Goal: Task Accomplishment & Management: Complete application form

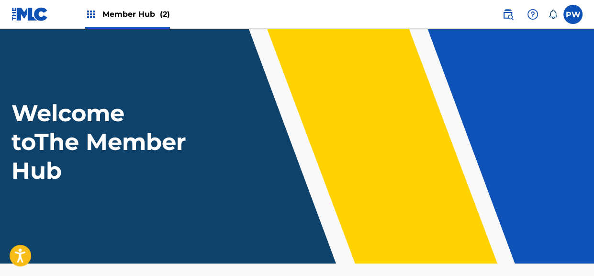
click at [136, 11] on span "Member Hub (2)" at bounding box center [135, 14] width 67 height 11
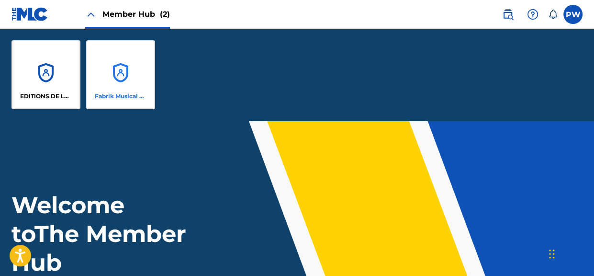
click at [133, 72] on div "Fabrik Musical Publications" at bounding box center [120, 74] width 69 height 69
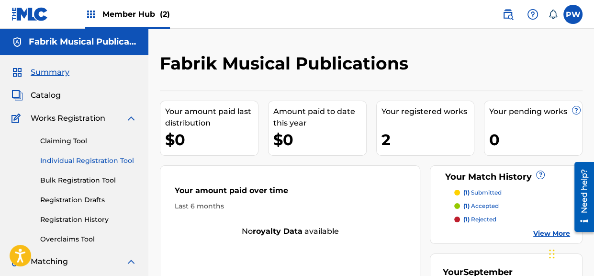
click at [100, 162] on link "Individual Registration Tool" at bounding box center [88, 161] width 97 height 10
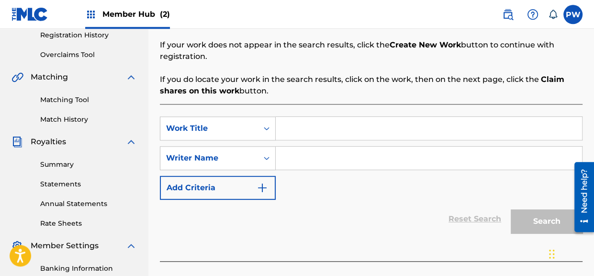
scroll to position [202, 0]
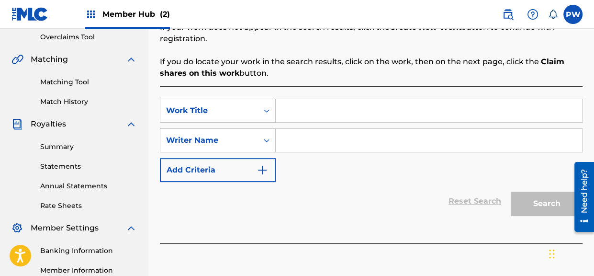
click at [300, 112] on input "Search Form" at bounding box center [429, 110] width 306 height 23
paste input "UNDELIVERED"
click at [336, 110] on input "UNDELIVERED" at bounding box center [429, 110] width 306 height 23
type input "UNDELIVERD"
click at [336, 139] on input "Search Form" at bounding box center [429, 140] width 306 height 23
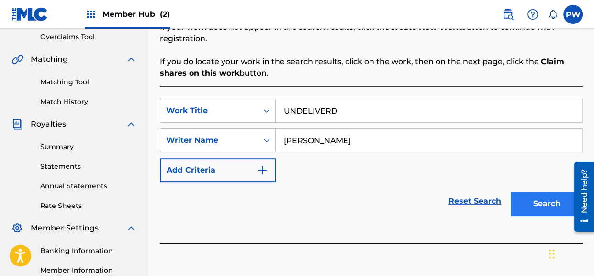
type input "[PERSON_NAME]"
click at [527, 205] on button "Search" at bounding box center [547, 203] width 72 height 24
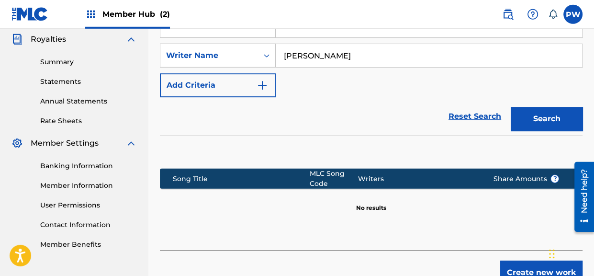
scroll to position [303, 0]
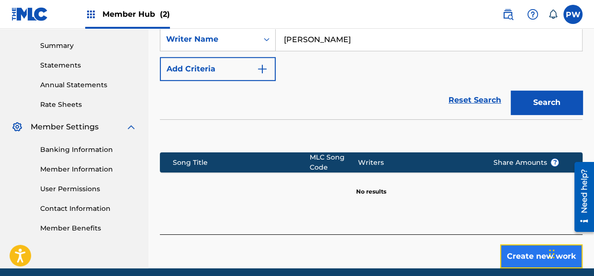
click at [516, 256] on button "Create new work" at bounding box center [541, 256] width 82 height 24
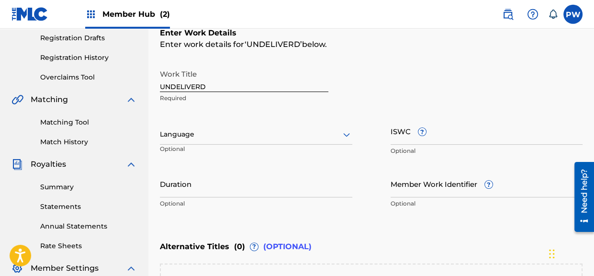
scroll to position [151, 0]
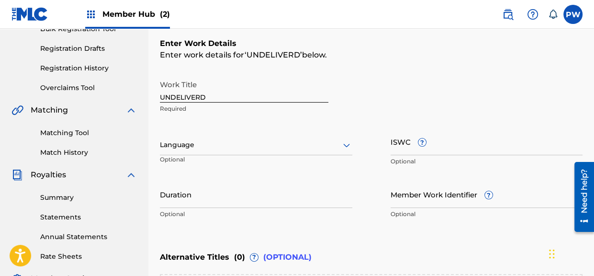
click at [213, 158] on p "Optional" at bounding box center [192, 163] width 64 height 16
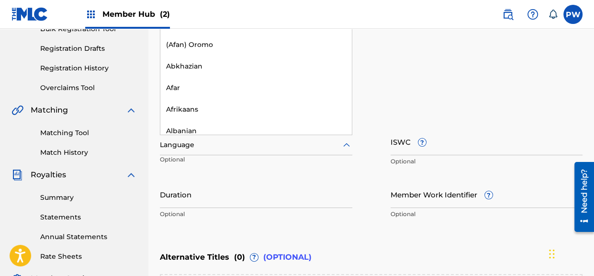
click at [290, 146] on div at bounding box center [256, 145] width 192 height 12
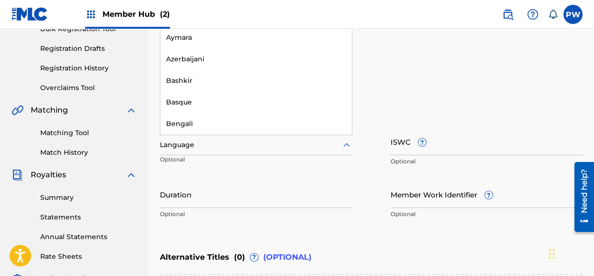
scroll to position [0, 0]
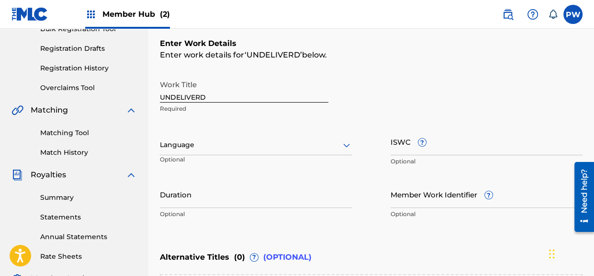
click at [220, 168] on p "Optional" at bounding box center [192, 163] width 64 height 16
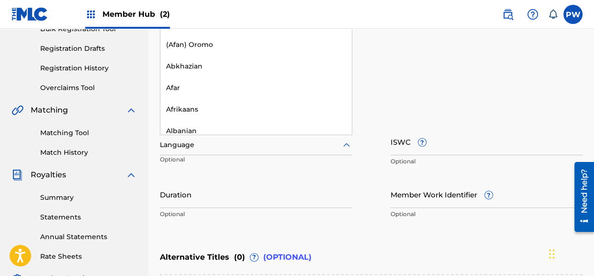
click at [203, 145] on div at bounding box center [256, 145] width 192 height 12
type input "Eng"
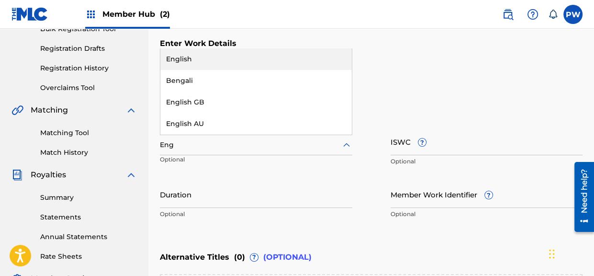
click at [186, 56] on div "English" at bounding box center [255, 59] width 191 height 22
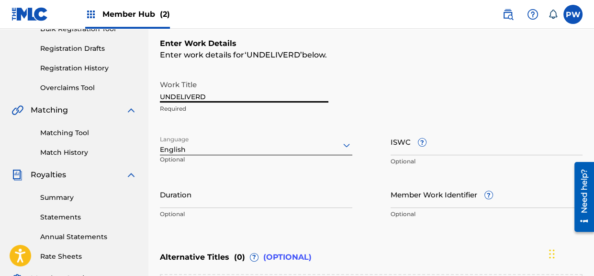
click at [200, 95] on input "UNDELIVERD" at bounding box center [244, 88] width 168 height 27
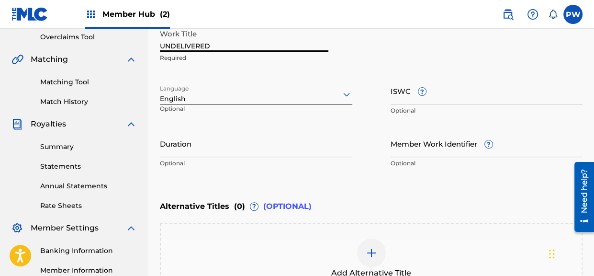
type input "UNDELIVERED"
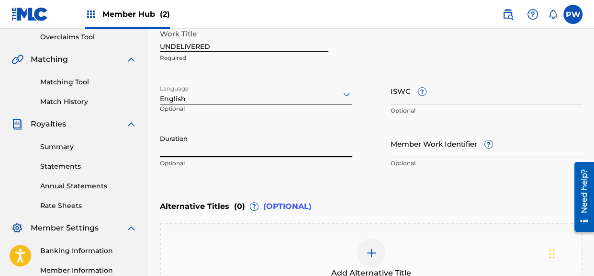
click at [195, 144] on input "Duration" at bounding box center [256, 143] width 192 height 27
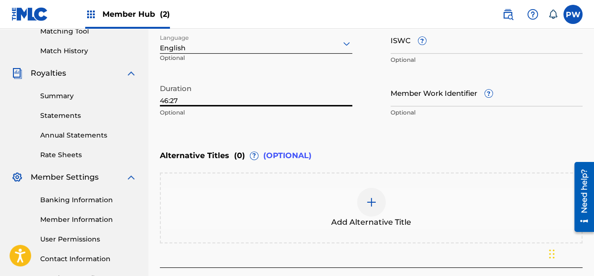
type input "46:27"
click at [370, 216] on span "Add Alternative Title" at bounding box center [371, 221] width 80 height 11
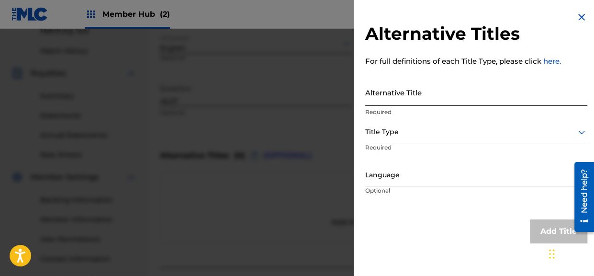
click at [411, 94] on input "Alternative Title" at bounding box center [476, 91] width 222 height 27
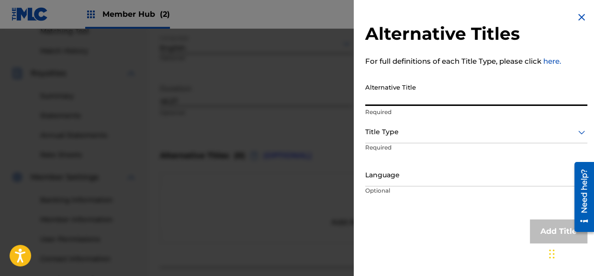
paste input "UNDELIVERED"
click at [411, 101] on input "UNDELIVERED" at bounding box center [476, 91] width 222 height 27
type input "UNDELIVERD"
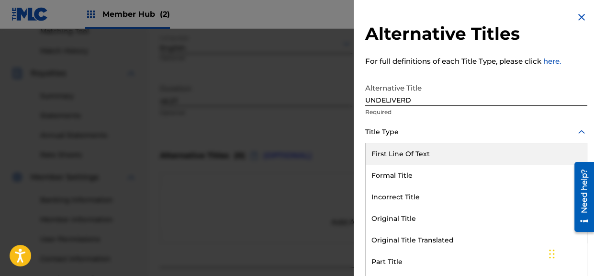
click at [409, 135] on div at bounding box center [476, 132] width 222 height 12
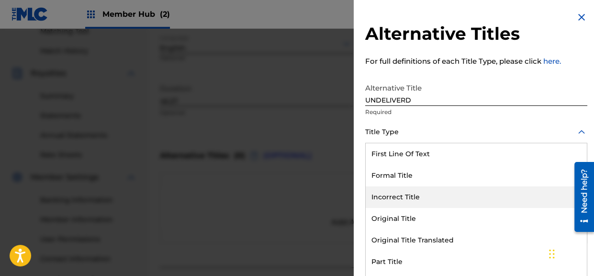
click at [399, 192] on div "Incorrect Title" at bounding box center [476, 197] width 221 height 22
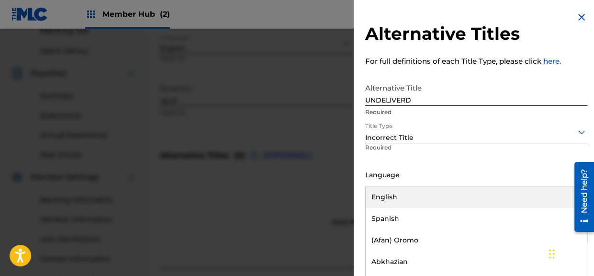
click at [409, 181] on div "Language" at bounding box center [476, 176] width 222 height 22
click at [393, 198] on div "English" at bounding box center [476, 197] width 221 height 22
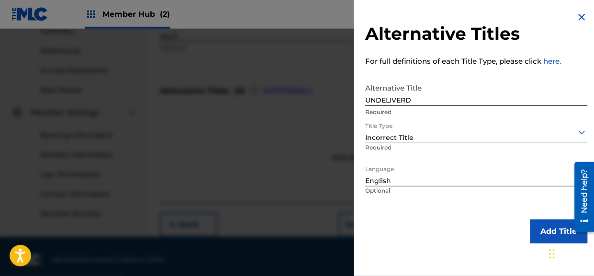
scroll to position [323, 0]
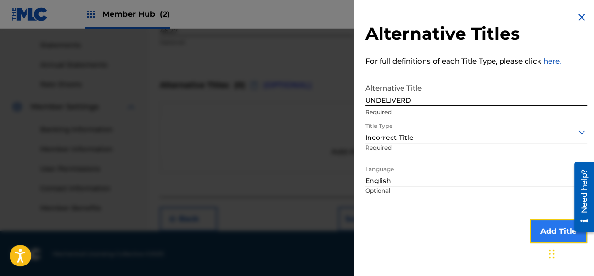
click at [543, 231] on button "Add Title" at bounding box center [558, 231] width 57 height 24
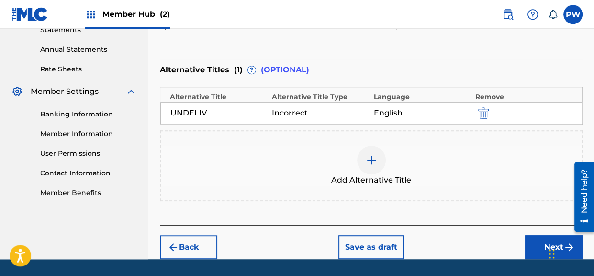
scroll to position [354, 0]
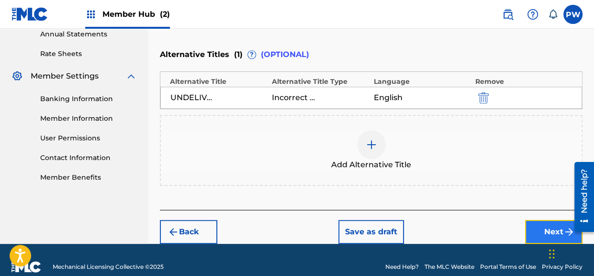
click at [542, 223] on button "Next" at bounding box center [553, 232] width 57 height 24
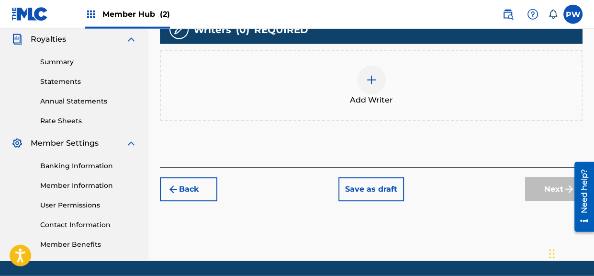
scroll to position [267, 0]
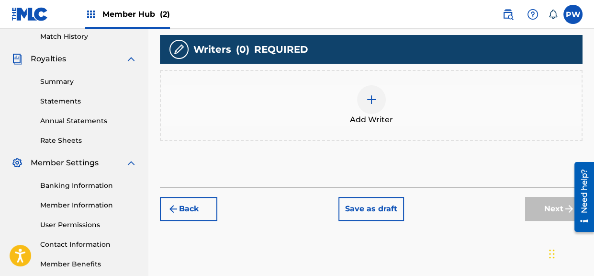
click at [375, 120] on span "Add Writer" at bounding box center [371, 119] width 43 height 11
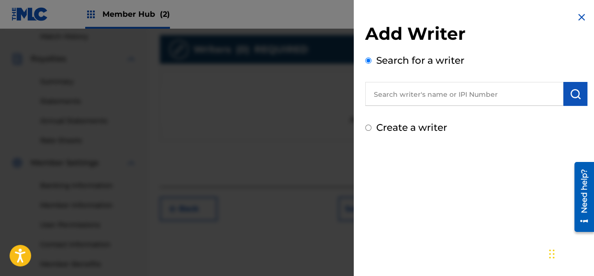
click at [409, 94] on input "text" at bounding box center [464, 94] width 198 height 24
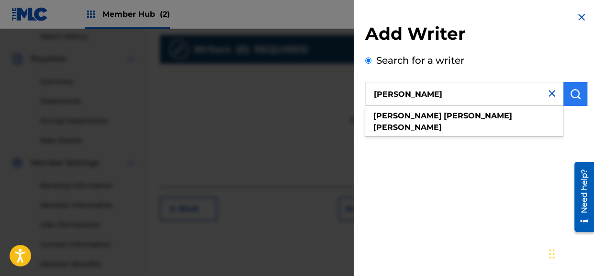
type input "[PERSON_NAME]"
click at [571, 94] on img "submit" at bounding box center [575, 93] width 11 height 11
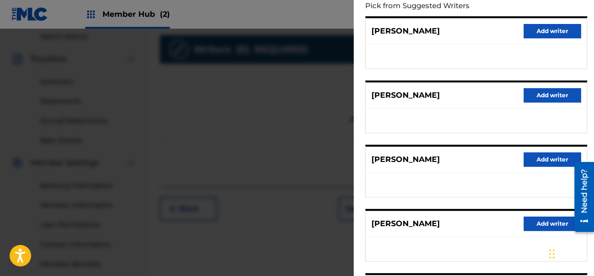
scroll to position [219, 0]
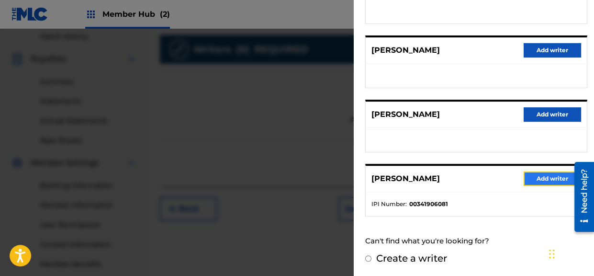
click at [554, 180] on button "Add writer" at bounding box center [552, 178] width 57 height 14
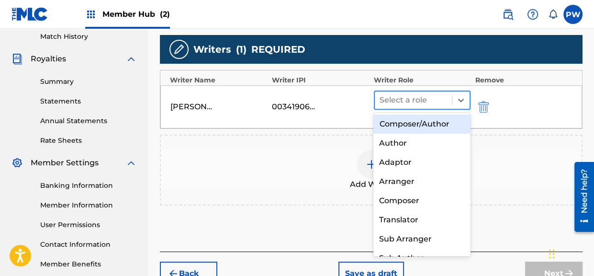
click at [411, 100] on div at bounding box center [413, 99] width 67 height 13
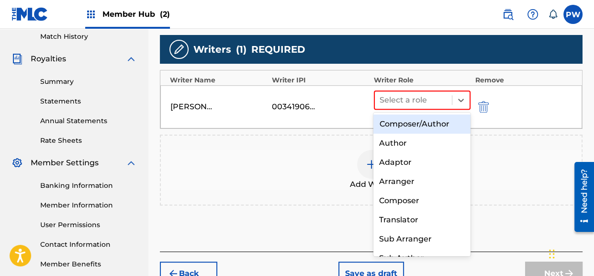
click at [409, 125] on div "Composer/Author" at bounding box center [421, 123] width 97 height 19
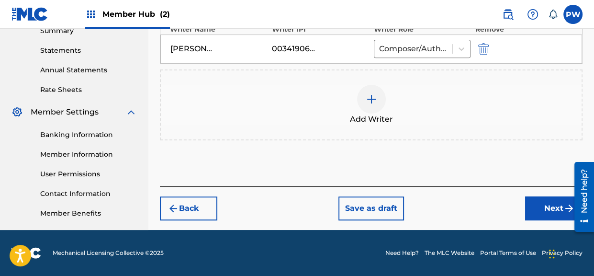
scroll to position [267, 0]
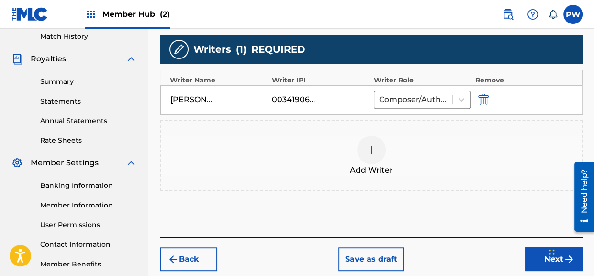
click at [373, 163] on div at bounding box center [371, 149] width 29 height 29
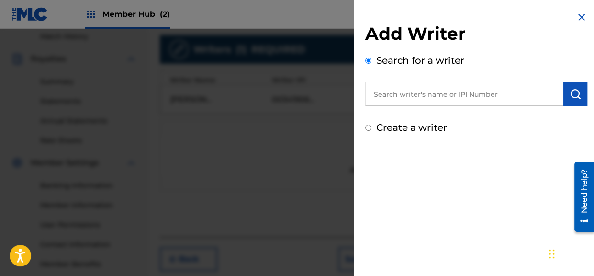
click at [425, 96] on input "text" at bounding box center [464, 94] width 198 height 24
paste input "[PERSON_NAME]"
type input "[PERSON_NAME]"
click at [576, 96] on img "submit" at bounding box center [575, 93] width 11 height 11
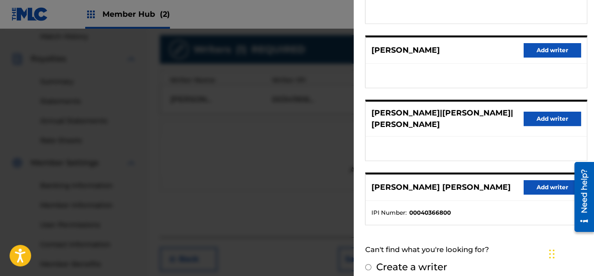
scroll to position [318, 0]
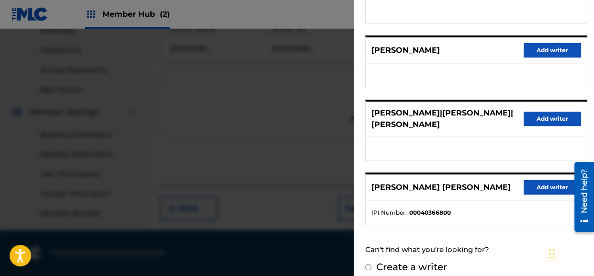
click at [422, 261] on label "Create a writer" at bounding box center [411, 266] width 71 height 11
click at [371, 264] on input "Create a writer" at bounding box center [368, 267] width 6 height 6
radio input "false"
radio input "true"
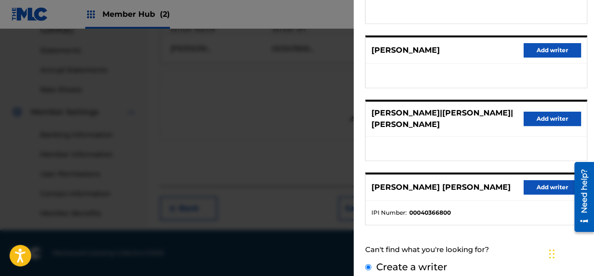
scroll to position [109, 0]
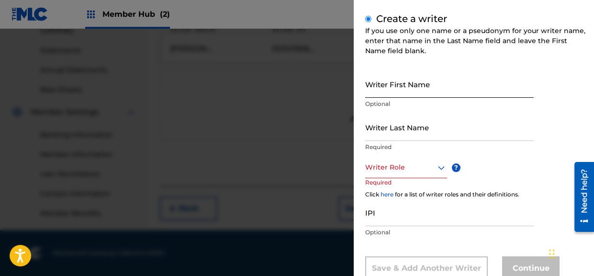
click at [407, 91] on input "Writer First Name" at bounding box center [449, 83] width 168 height 27
paste input "[PERSON_NAME]"
drag, startPoint x: 432, startPoint y: 89, endPoint x: 403, endPoint y: 85, distance: 29.0
click at [403, 85] on input "[PERSON_NAME]" at bounding box center [449, 83] width 168 height 27
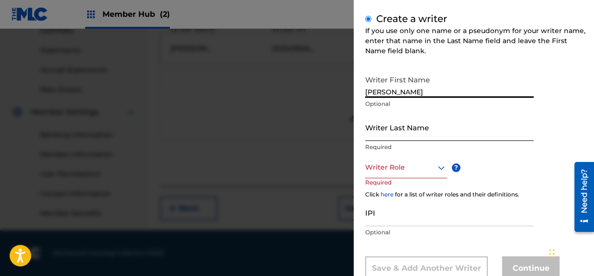
type input "[PERSON_NAME]"
click at [397, 132] on input "Writer Last Name" at bounding box center [449, 126] width 168 height 27
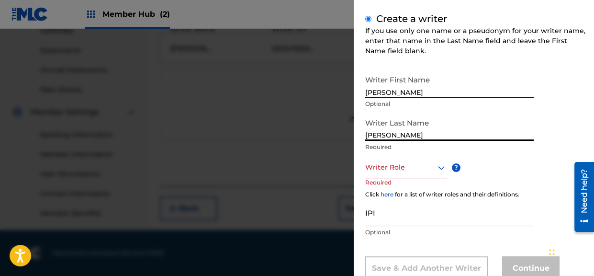
type input "[PERSON_NAME]"
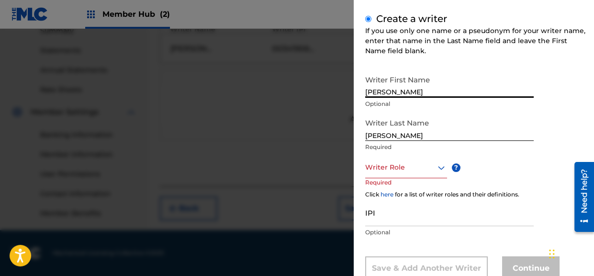
drag, startPoint x: 396, startPoint y: 91, endPoint x: 428, endPoint y: 107, distance: 36.0
click at [401, 93] on input "[PERSON_NAME]" at bounding box center [449, 83] width 168 height 27
type input "[PERSON_NAME]"
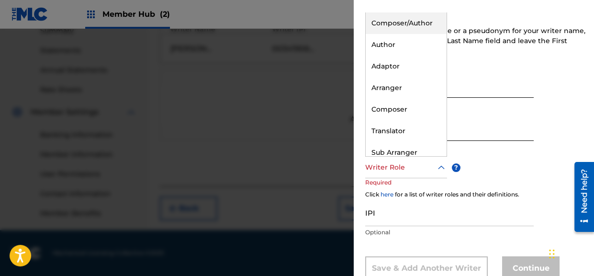
click at [403, 171] on div at bounding box center [406, 167] width 82 height 12
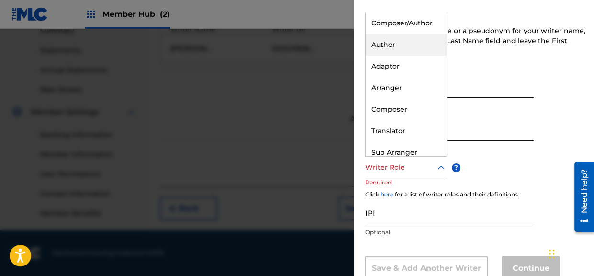
click at [393, 45] on div "Author" at bounding box center [406, 45] width 81 height 22
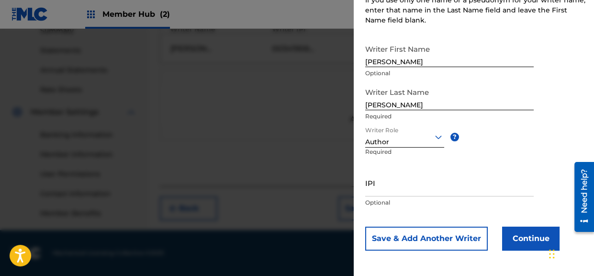
scroll to position [140, 0]
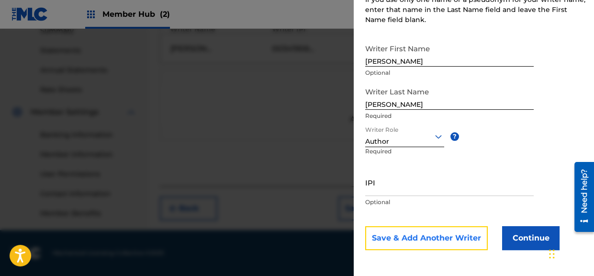
click at [462, 242] on button "Save & Add Another Writer" at bounding box center [426, 238] width 123 height 24
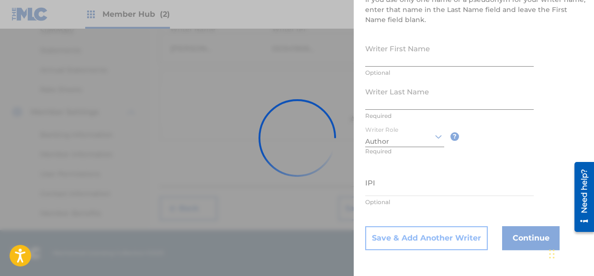
scroll to position [159, 0]
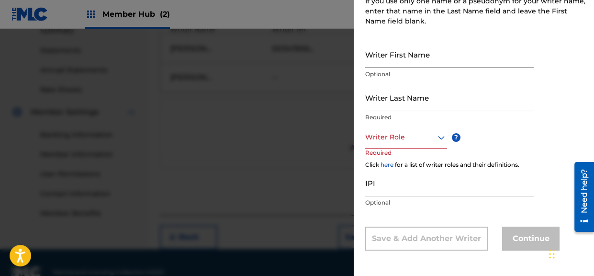
click at [411, 62] on input "Writer First Name" at bounding box center [449, 54] width 168 height 27
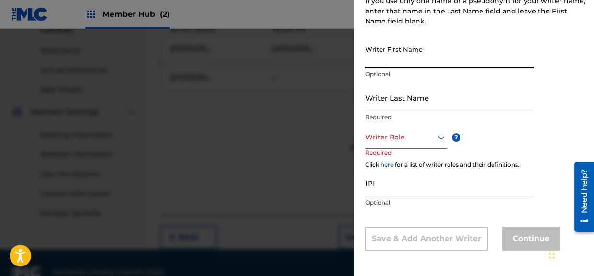
paste input "[PERSON_NAME]"
type input "[PERSON_NAME]"
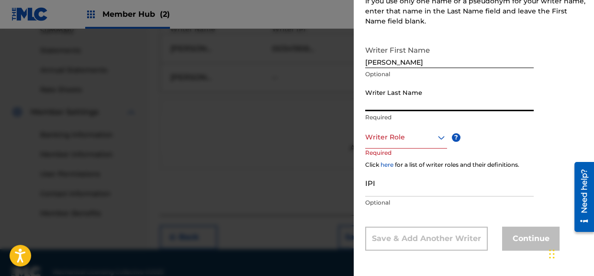
click at [399, 101] on input "Writer Last Name" at bounding box center [449, 97] width 168 height 27
paste input "[PERSON_NAME]"
click at [390, 103] on input "[PERSON_NAME]" at bounding box center [449, 97] width 168 height 27
drag, startPoint x: 388, startPoint y: 103, endPoint x: 359, endPoint y: 103, distance: 29.2
click at [365, 103] on input "[PERSON_NAME]" at bounding box center [449, 97] width 168 height 27
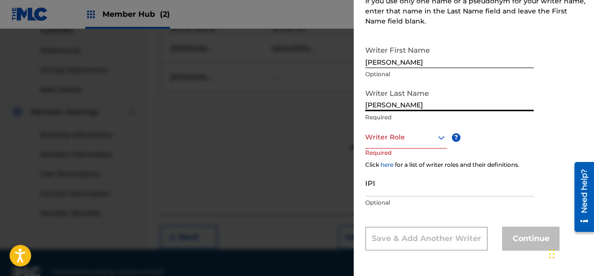
type input "[PERSON_NAME]"
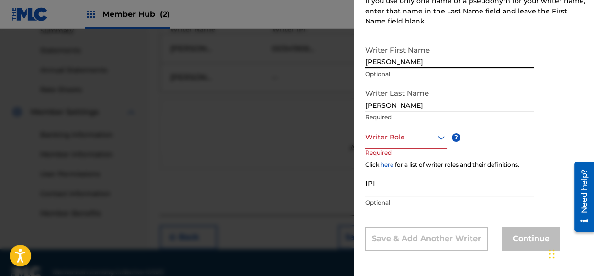
drag, startPoint x: 426, startPoint y: 61, endPoint x: 386, endPoint y: 59, distance: 39.7
click at [386, 59] on input "[PERSON_NAME]" at bounding box center [449, 54] width 168 height 27
type input "[PERSON_NAME]"
click at [420, 143] on div "Writer Role" at bounding box center [406, 138] width 82 height 22
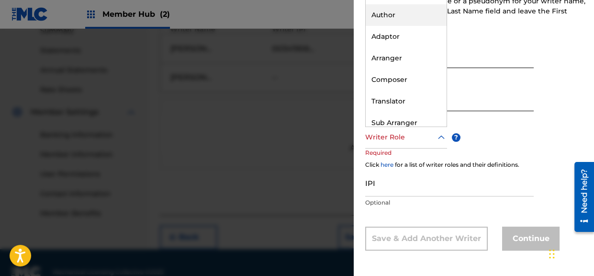
click at [403, 15] on div "Author" at bounding box center [406, 15] width 81 height 22
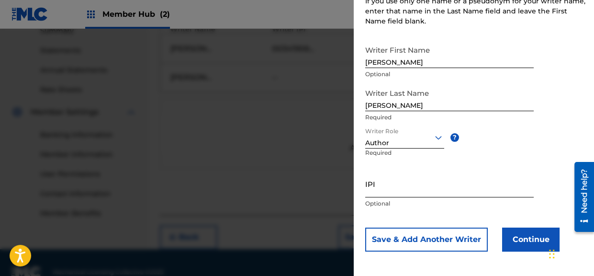
scroll to position [160, 0]
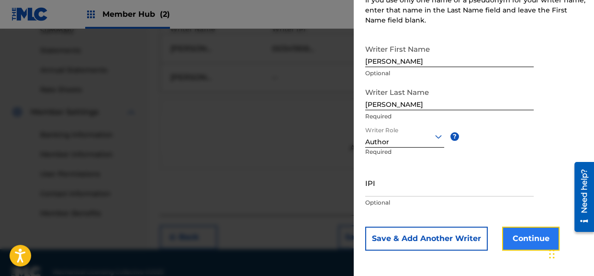
click at [517, 233] on button "Continue" at bounding box center [530, 238] width 57 height 24
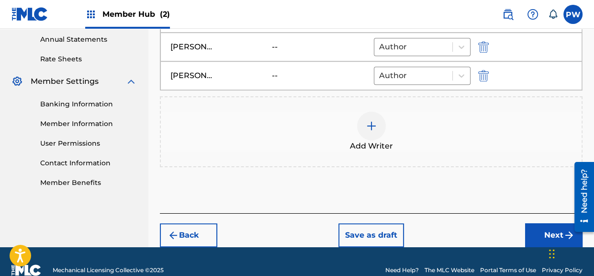
scroll to position [364, 0]
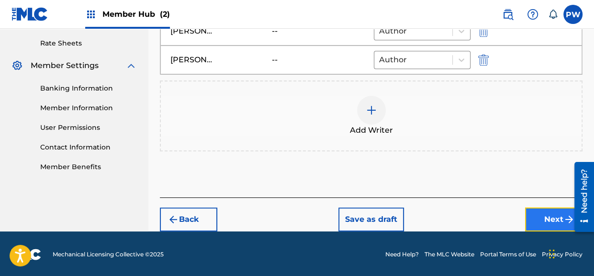
click at [541, 218] on button "Next" at bounding box center [553, 219] width 57 height 24
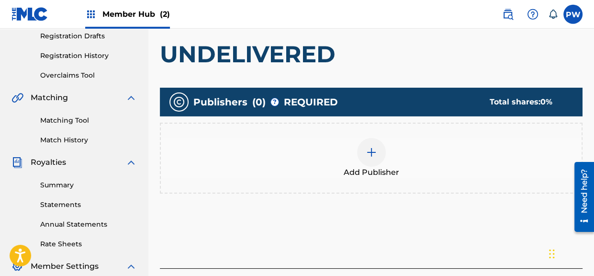
scroll to position [166, 0]
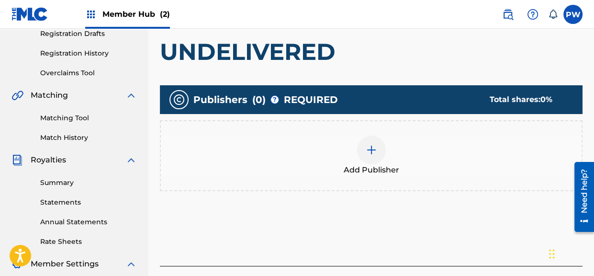
click at [374, 159] on div at bounding box center [371, 149] width 29 height 29
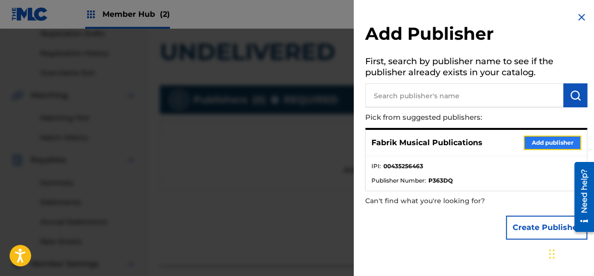
click at [532, 143] on button "Add publisher" at bounding box center [552, 142] width 57 height 14
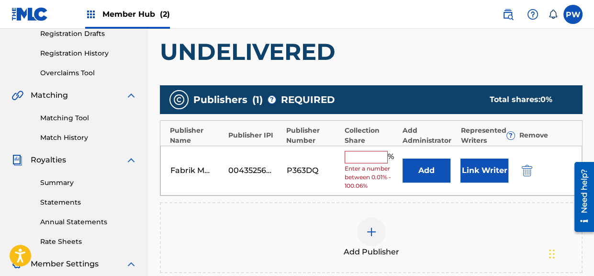
click at [382, 155] on input "text" at bounding box center [366, 157] width 43 height 12
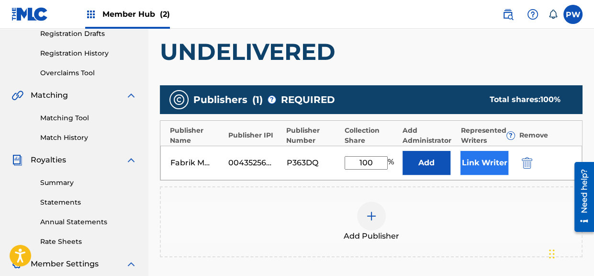
type input "100"
click at [487, 160] on button "Link Writer" at bounding box center [484, 163] width 48 height 24
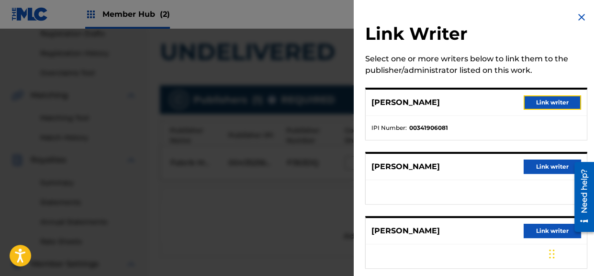
click at [539, 102] on button "Link writer" at bounding box center [552, 102] width 57 height 14
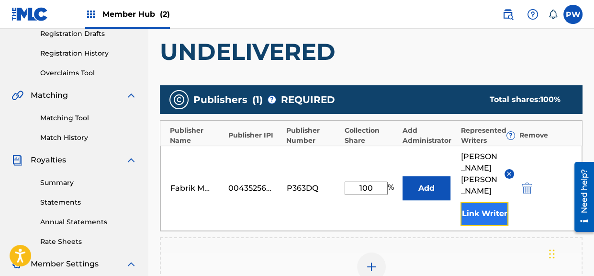
click at [469, 221] on button "Link Writer" at bounding box center [484, 213] width 48 height 24
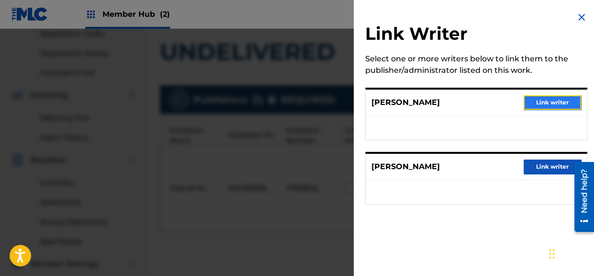
click at [540, 102] on button "Link writer" at bounding box center [552, 102] width 57 height 14
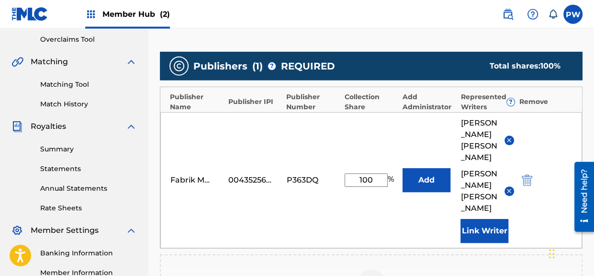
scroll to position [216, 0]
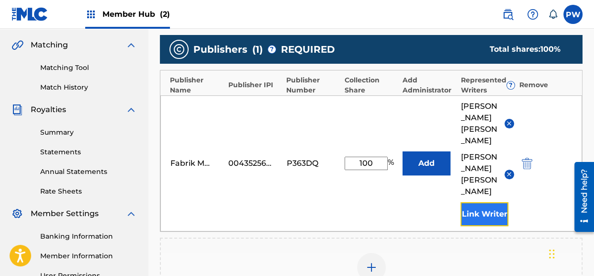
click at [486, 203] on button "Link Writer" at bounding box center [484, 214] width 48 height 24
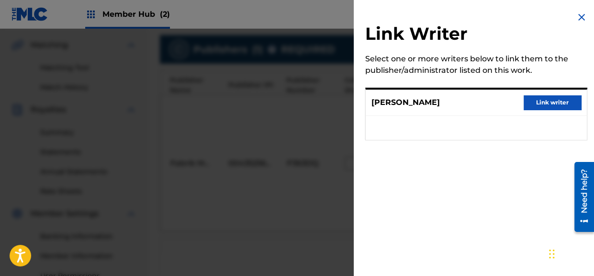
click at [579, 22] on img at bounding box center [581, 16] width 11 height 11
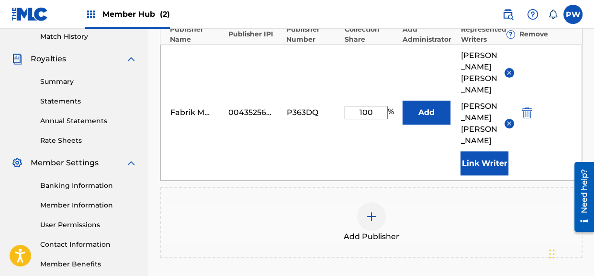
scroll to position [368, 0]
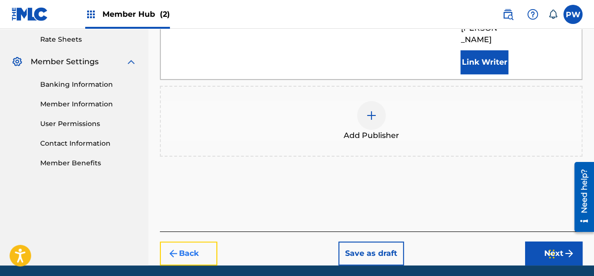
click at [205, 242] on button "Back" at bounding box center [188, 253] width 57 height 24
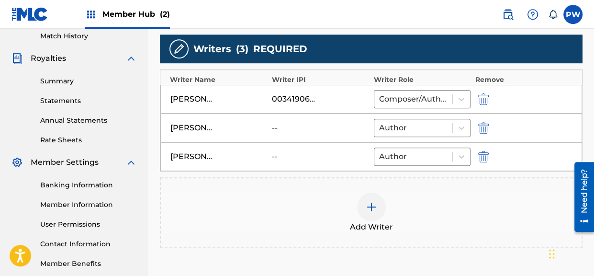
scroll to position [263, 0]
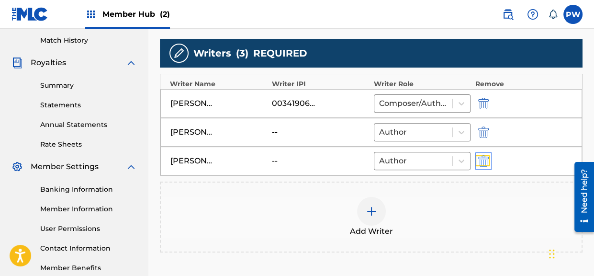
click at [486, 161] on img "submit" at bounding box center [483, 160] width 11 height 11
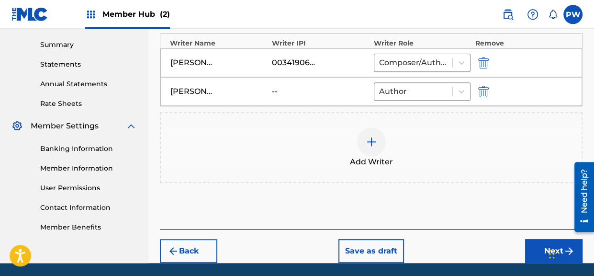
scroll to position [335, 0]
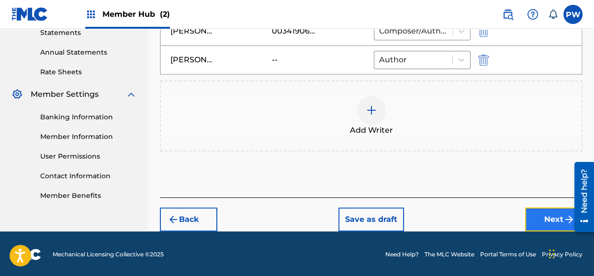
click at [544, 214] on button "Next" at bounding box center [553, 219] width 57 height 24
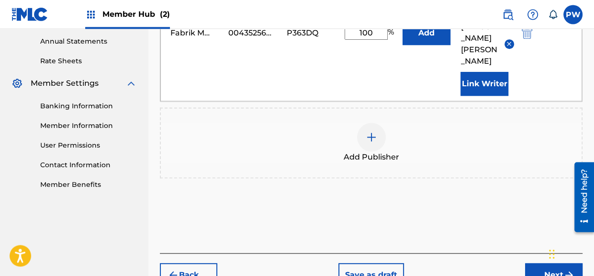
scroll to position [391, 0]
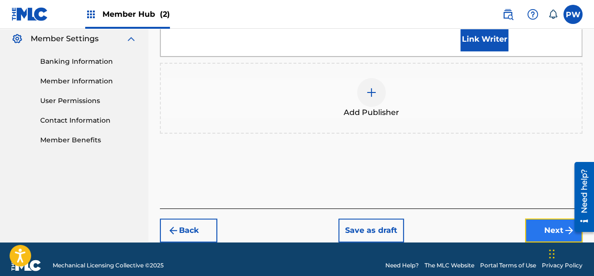
click at [543, 218] on button "Next" at bounding box center [553, 230] width 57 height 24
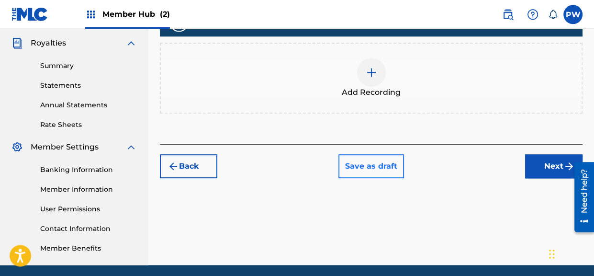
scroll to position [267, 0]
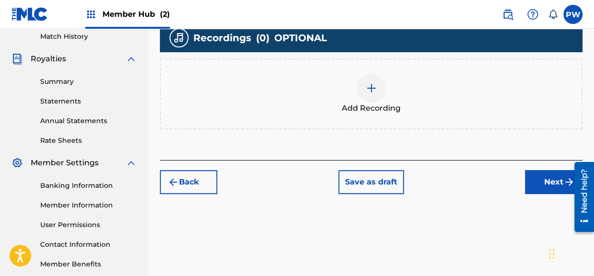
click at [380, 98] on div at bounding box center [371, 88] width 29 height 29
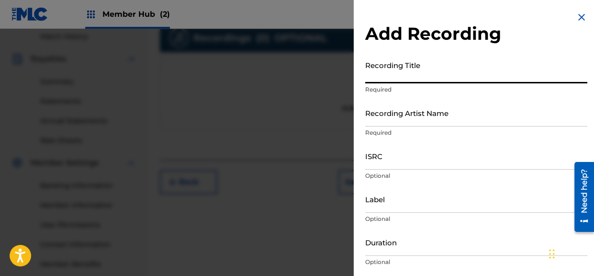
click at [399, 75] on input "Recording Title" at bounding box center [476, 69] width 222 height 27
type input "Undelivered"
click at [411, 116] on input "Recording Artist Name" at bounding box center [476, 112] width 222 height 27
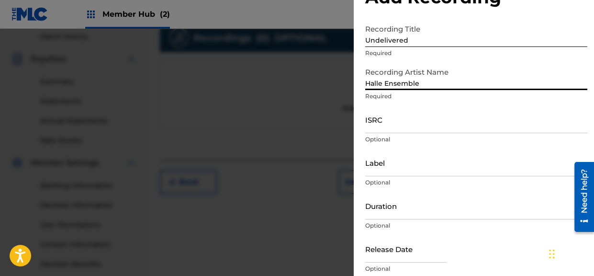
scroll to position [55, 0]
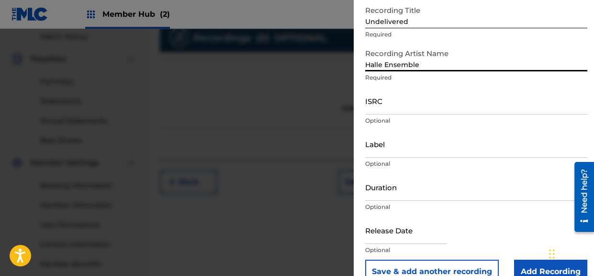
type input "Halle Ensemble"
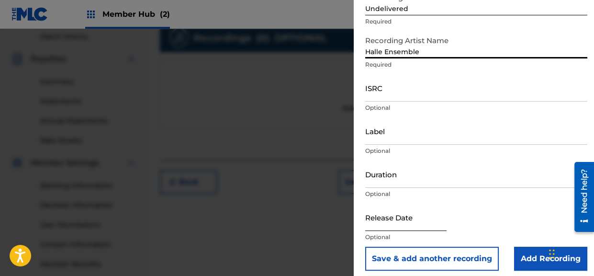
scroll to position [74, 0]
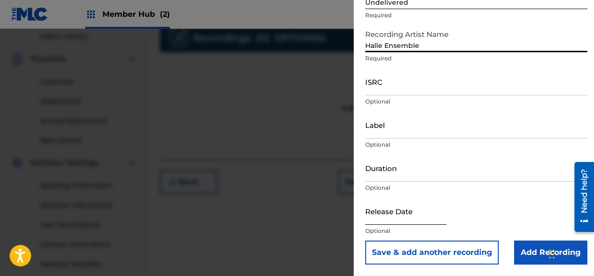
click at [406, 219] on input "text" at bounding box center [405, 210] width 81 height 27
select select "8"
select select "2025"
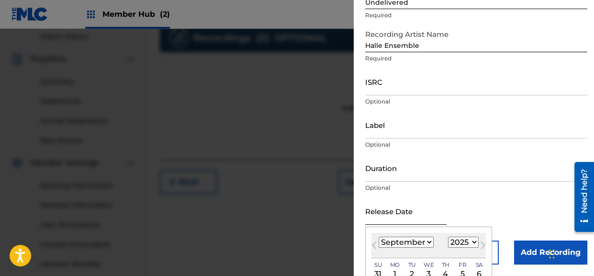
paste input "[DATE]"
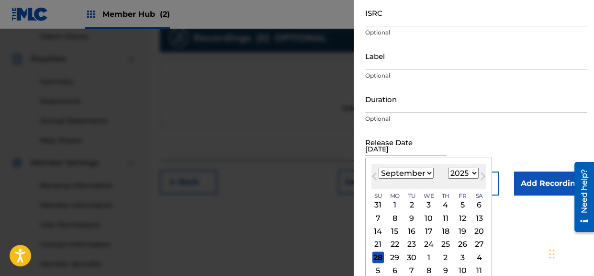
scroll to position [150, 0]
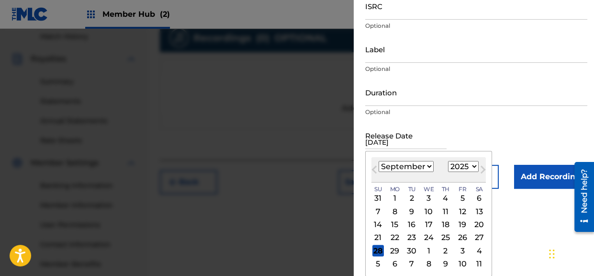
type input "[DATE]"
click at [379, 161] on select "January February March April May June July August September October November De…" at bounding box center [406, 166] width 55 height 11
select select "11"
click option "December" at bounding box center [0, 0] width 0 height 0
click at [448, 161] on select "1900 1901 1902 1903 1904 1905 1906 1907 1908 1909 1910 1911 1912 1913 1914 1915…" at bounding box center [463, 166] width 31 height 11
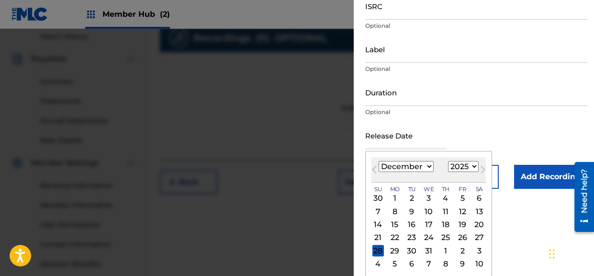
select select "2015"
click option "2015" at bounding box center [0, 0] width 0 height 0
click at [414, 224] on div "15" at bounding box center [411, 224] width 11 height 11
type input "[DATE]"
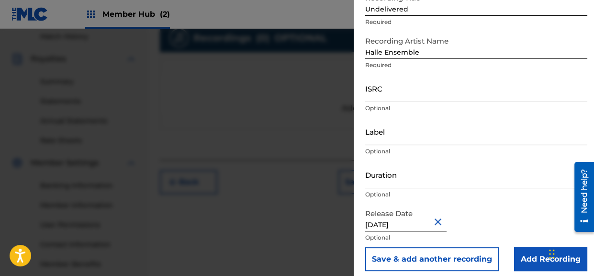
scroll to position [74, 0]
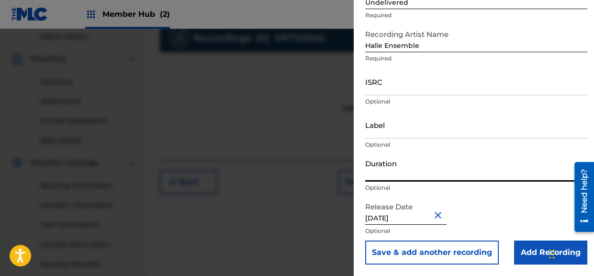
click at [420, 169] on input "Duration" at bounding box center [476, 167] width 222 height 27
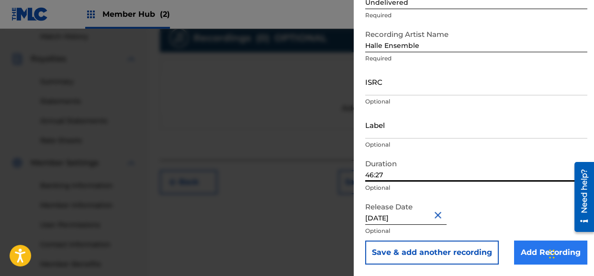
type input "46:27"
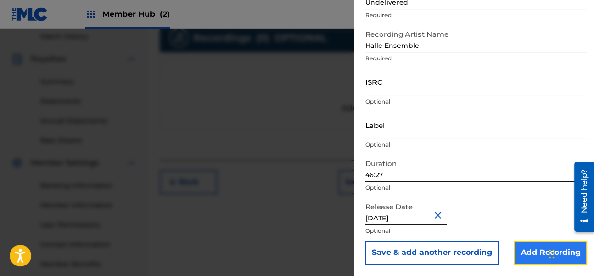
click at [531, 252] on input "Add Recording" at bounding box center [550, 252] width 73 height 24
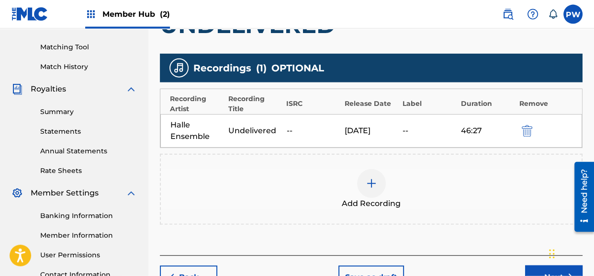
scroll to position [216, 0]
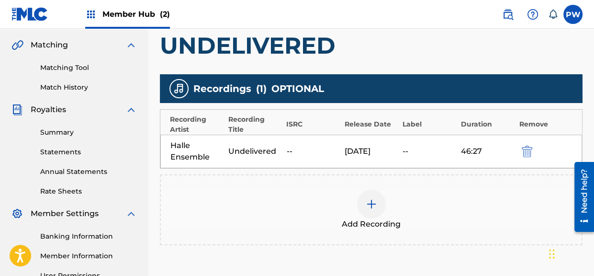
click at [381, 147] on div "[DATE]" at bounding box center [371, 150] width 53 height 11
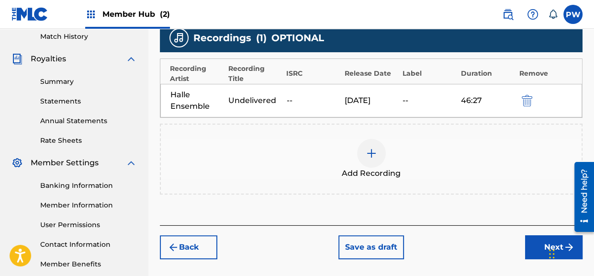
scroll to position [318, 0]
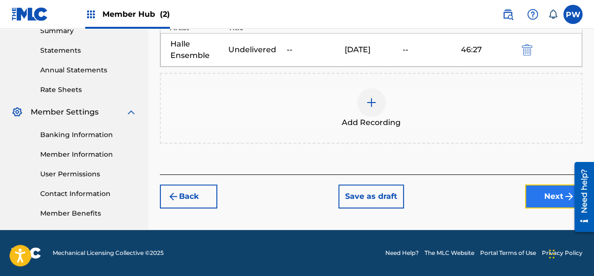
click at [552, 200] on button "Next" at bounding box center [553, 196] width 57 height 24
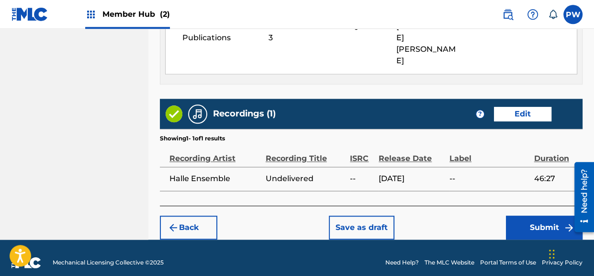
scroll to position [649, 0]
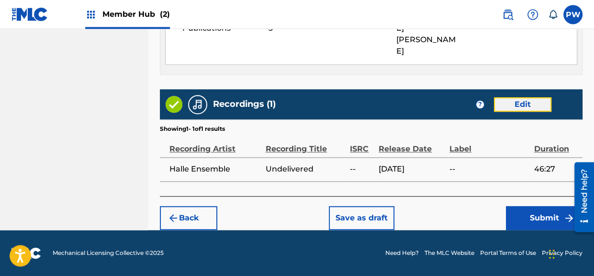
click at [527, 105] on button "Edit" at bounding box center [522, 104] width 57 height 14
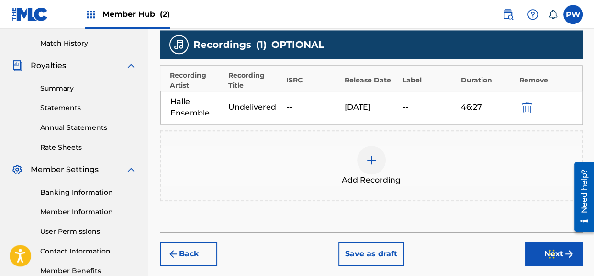
scroll to position [318, 0]
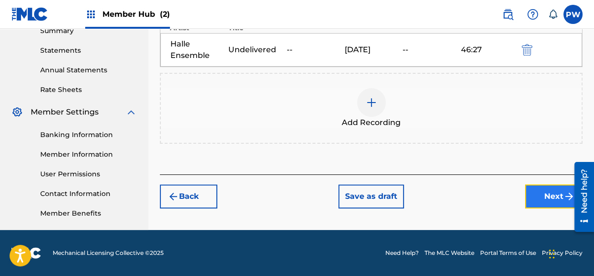
click at [543, 198] on button "Next" at bounding box center [553, 196] width 57 height 24
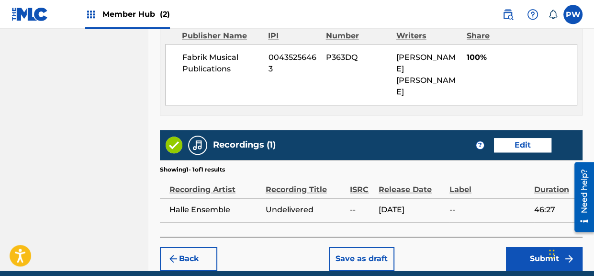
scroll to position [649, 0]
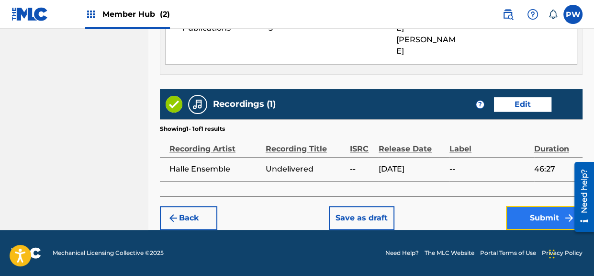
click at [538, 226] on button "Submit" at bounding box center [544, 218] width 77 height 24
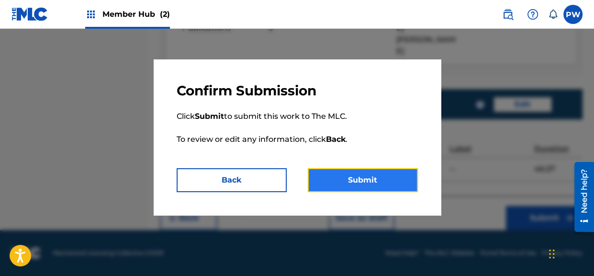
click at [351, 184] on button "Submit" at bounding box center [363, 180] width 110 height 24
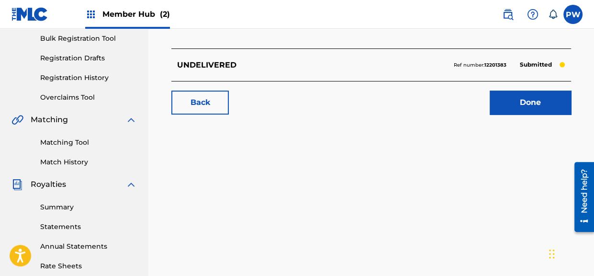
scroll to position [151, 0]
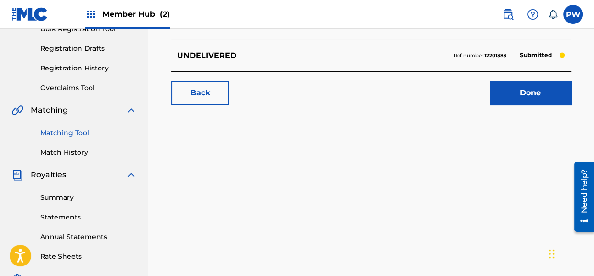
click at [71, 132] on link "Matching Tool" at bounding box center [88, 133] width 97 height 10
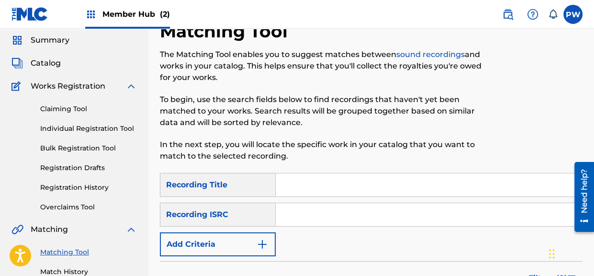
scroll to position [50, 0]
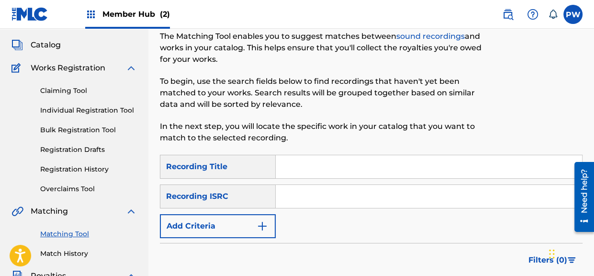
click at [291, 162] on input "Search Form" at bounding box center [429, 166] width 306 height 23
type input "Undelivered"
click at [260, 203] on div "Recording ISRC" at bounding box center [218, 196] width 116 height 24
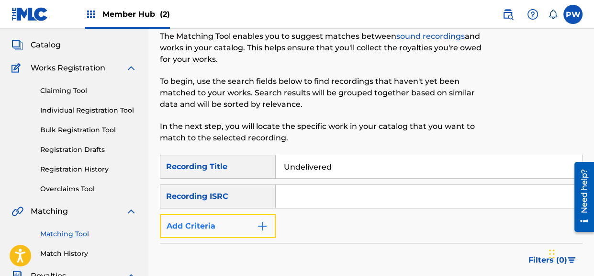
click at [236, 222] on button "Add Criteria" at bounding box center [218, 226] width 116 height 24
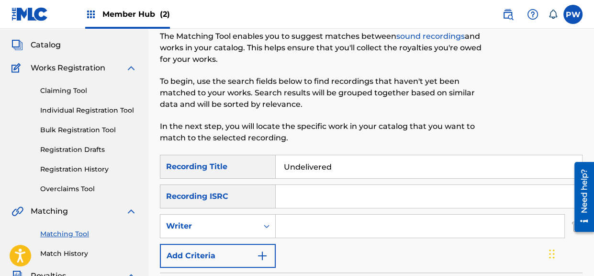
click at [319, 227] on input "Search Form" at bounding box center [420, 225] width 289 height 23
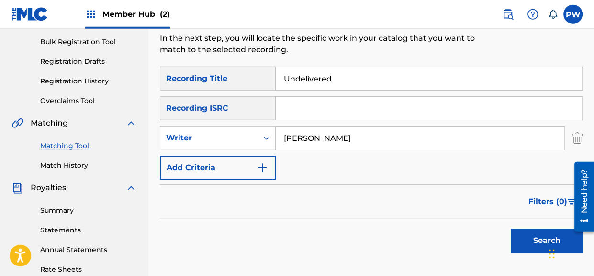
scroll to position [151, 0]
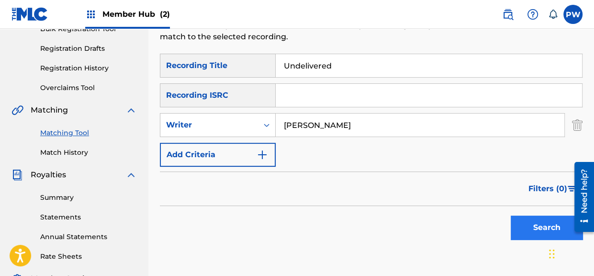
type input "[PERSON_NAME]"
click at [547, 225] on button "Search" at bounding box center [547, 227] width 72 height 24
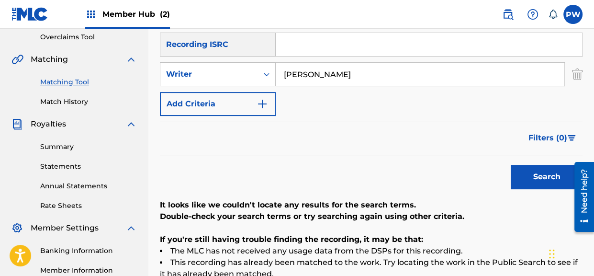
scroll to position [101, 0]
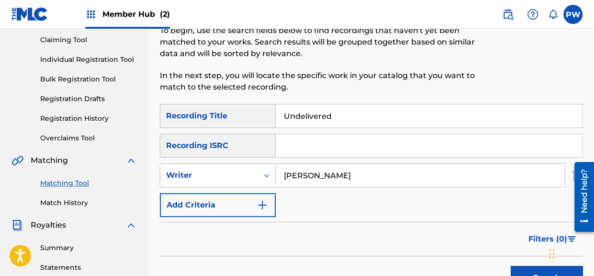
drag, startPoint x: 337, startPoint y: 115, endPoint x: 282, endPoint y: 113, distance: 54.6
click at [282, 113] on input "Undelivered" at bounding box center [429, 115] width 306 height 23
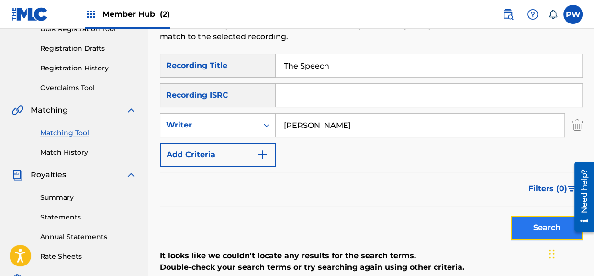
click at [536, 230] on button "Search" at bounding box center [547, 227] width 72 height 24
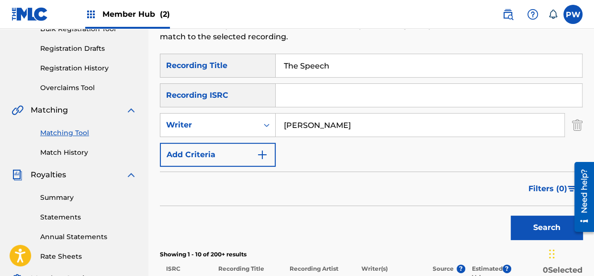
drag, startPoint x: 342, startPoint y: 66, endPoint x: 272, endPoint y: 59, distance: 70.2
click at [276, 59] on input "The Speech" at bounding box center [429, 65] width 306 height 23
type input "Q"
click at [511, 215] on button "Search" at bounding box center [547, 227] width 72 height 24
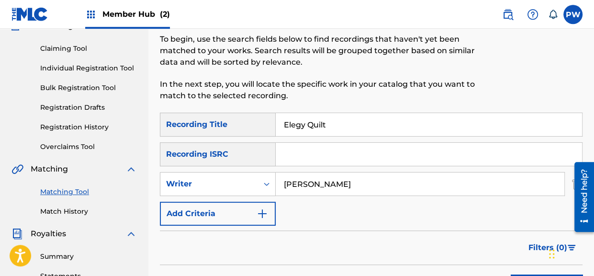
scroll to position [101, 0]
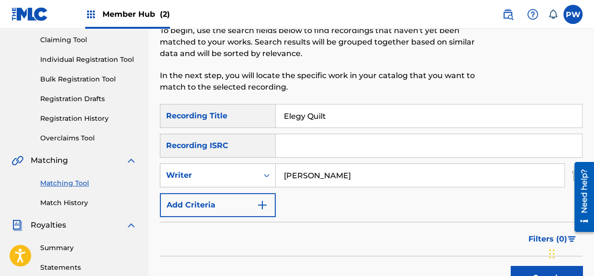
drag, startPoint x: 335, startPoint y: 113, endPoint x: 281, endPoint y: 115, distance: 53.7
click at [281, 115] on input "Elegy Quilt" at bounding box center [429, 115] width 306 height 23
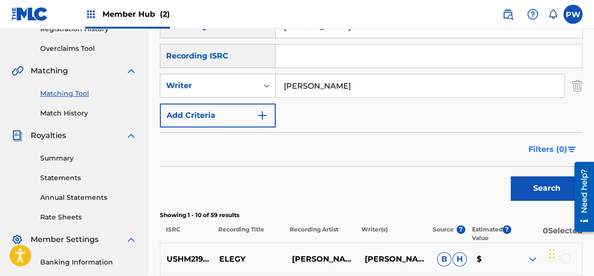
scroll to position [202, 0]
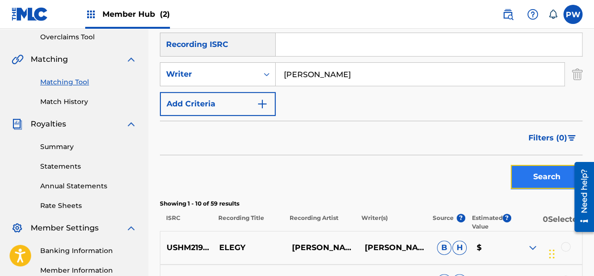
click at [537, 175] on button "Search" at bounding box center [547, 177] width 72 height 24
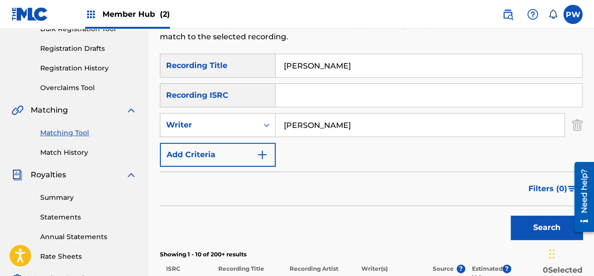
scroll to position [0, 0]
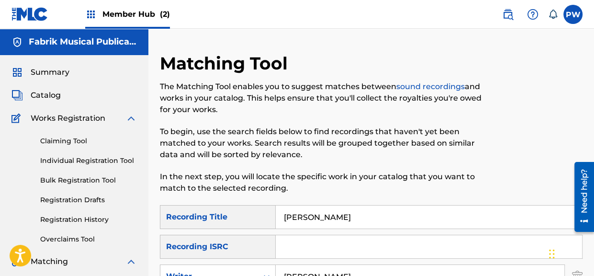
drag, startPoint x: 308, startPoint y: 217, endPoint x: 273, endPoint y: 212, distance: 35.3
click at [276, 212] on input "[PERSON_NAME]" at bounding box center [429, 216] width 306 height 23
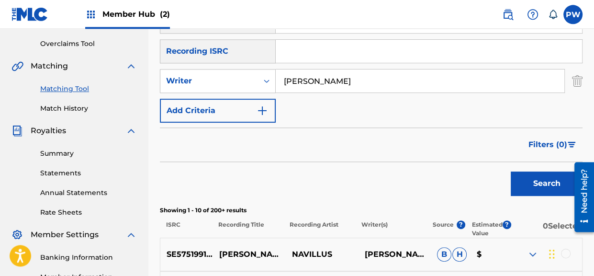
scroll to position [202, 0]
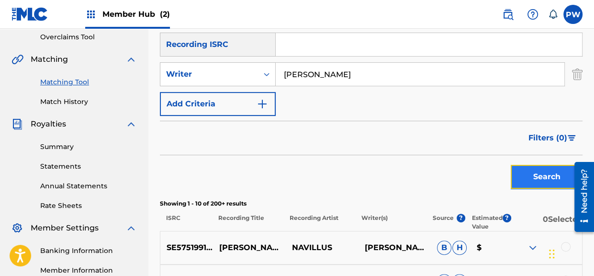
click at [543, 175] on button "Search" at bounding box center [547, 177] width 72 height 24
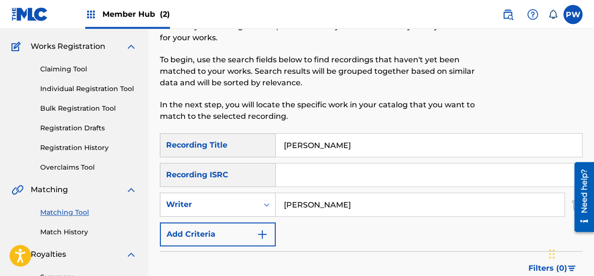
scroll to position [48, 0]
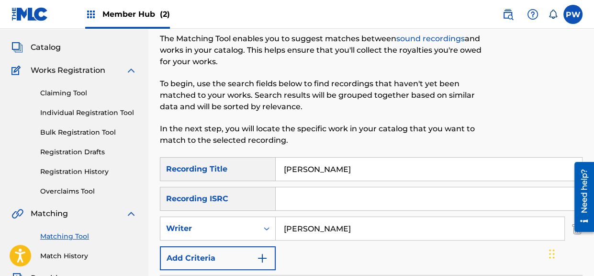
drag, startPoint x: 311, startPoint y: 167, endPoint x: 257, endPoint y: 160, distance: 54.0
click at [276, 160] on input "[PERSON_NAME]" at bounding box center [429, 168] width 306 height 23
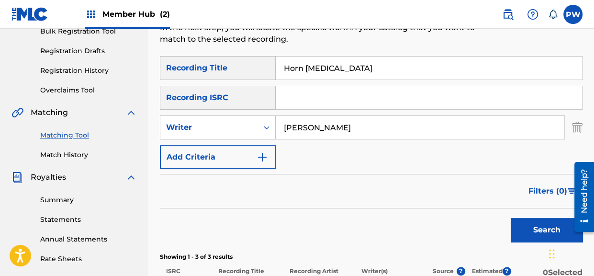
scroll to position [199, 0]
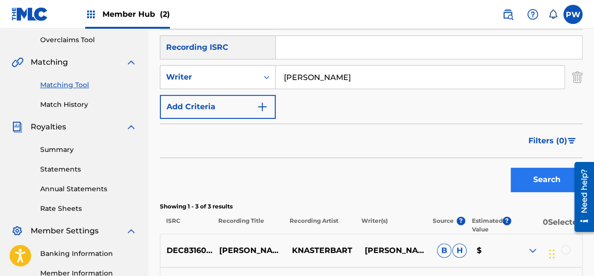
type input "Horn [MEDICAL_DATA]"
click at [538, 185] on button "Search" at bounding box center [547, 180] width 72 height 24
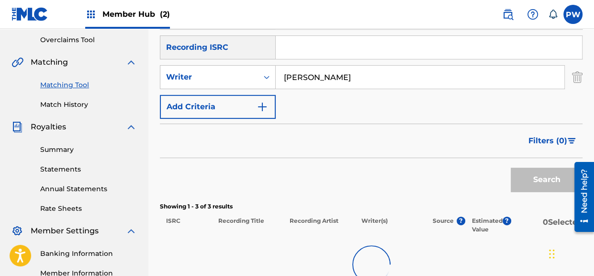
click at [538, 185] on div "Search" at bounding box center [544, 177] width 77 height 38
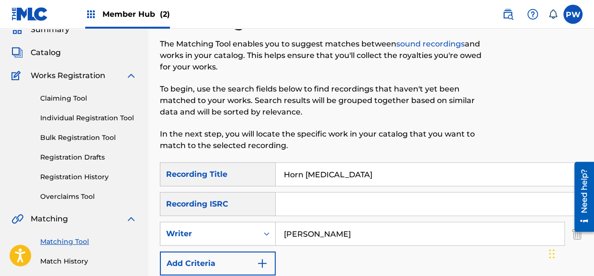
scroll to position [0, 0]
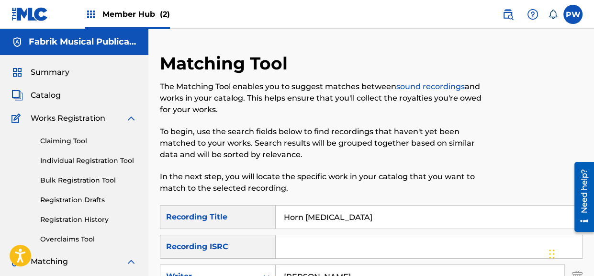
drag, startPoint x: 337, startPoint y: 214, endPoint x: 262, endPoint y: 220, distance: 74.8
click at [276, 220] on input "Horn [MEDICAL_DATA]" at bounding box center [429, 216] width 306 height 23
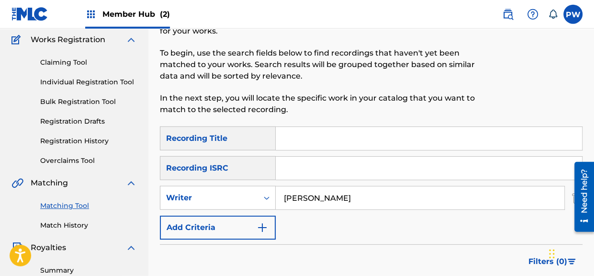
scroll to position [151, 0]
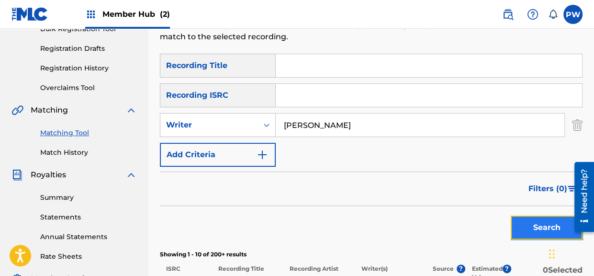
click at [534, 221] on button "Search" at bounding box center [547, 227] width 72 height 24
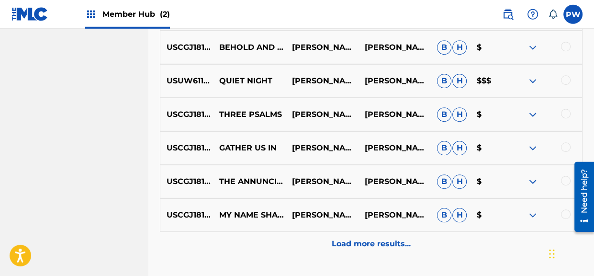
scroll to position [556, 0]
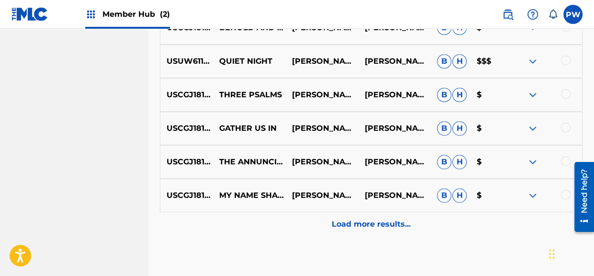
click at [535, 59] on img at bounding box center [532, 61] width 11 height 11
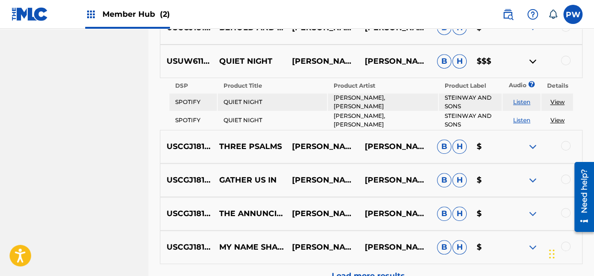
click at [566, 58] on div at bounding box center [566, 61] width 10 height 10
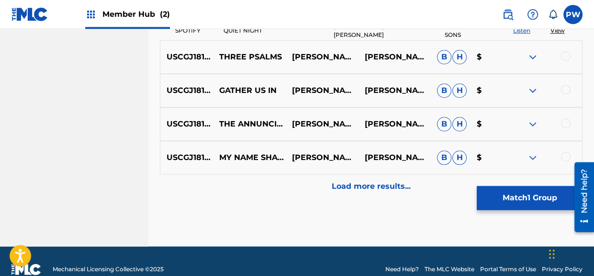
scroll to position [657, 0]
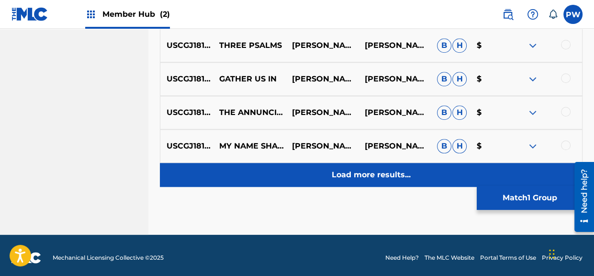
click at [367, 174] on p "Load more results..." at bounding box center [371, 174] width 79 height 11
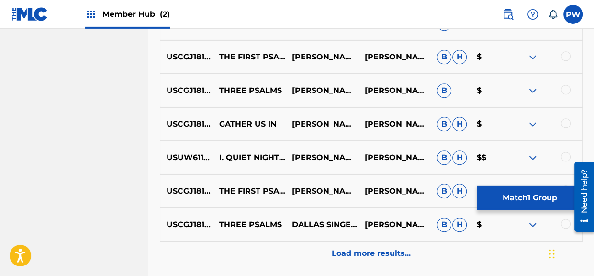
scroll to position [873, 0]
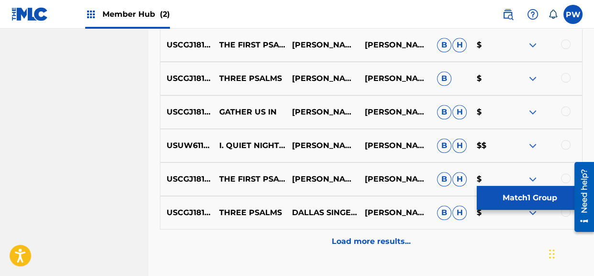
click at [568, 144] on div at bounding box center [566, 145] width 10 height 10
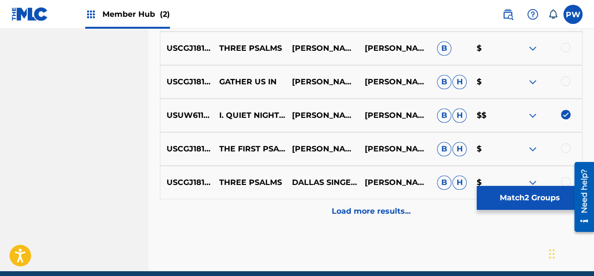
scroll to position [924, 0]
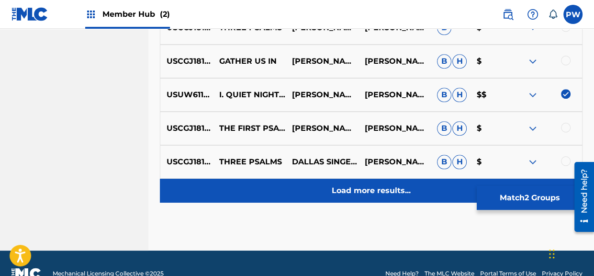
click at [376, 190] on p "Load more results..." at bounding box center [371, 190] width 79 height 11
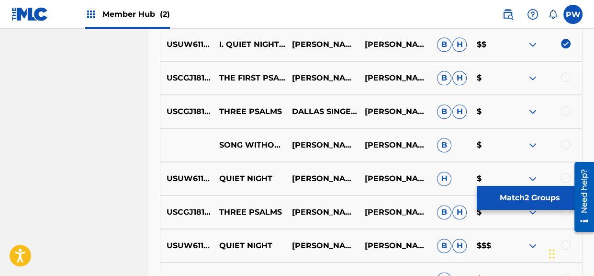
scroll to position [1076, 0]
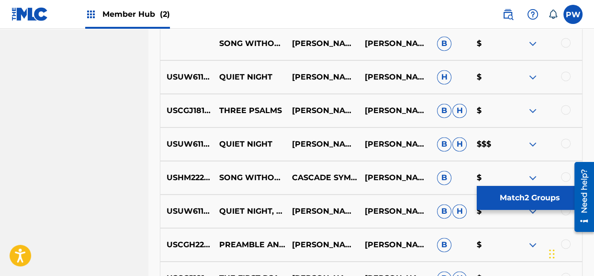
click at [567, 146] on div at bounding box center [566, 143] width 10 height 10
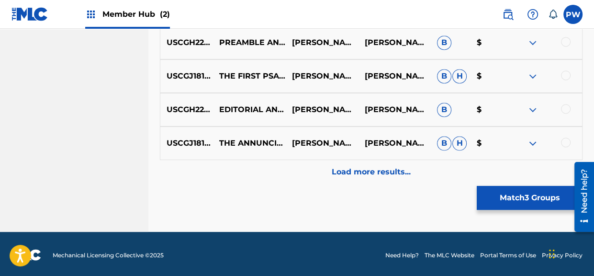
scroll to position [1279, 0]
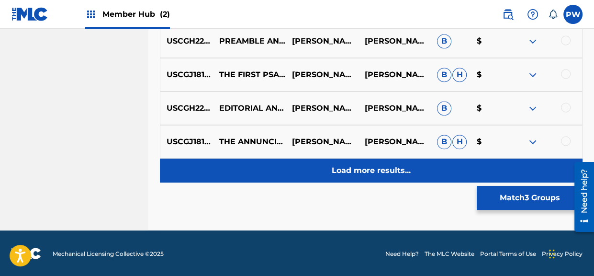
click at [405, 171] on p "Load more results..." at bounding box center [371, 170] width 79 height 11
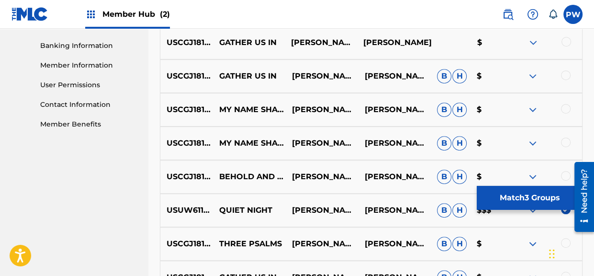
scroll to position [368, 0]
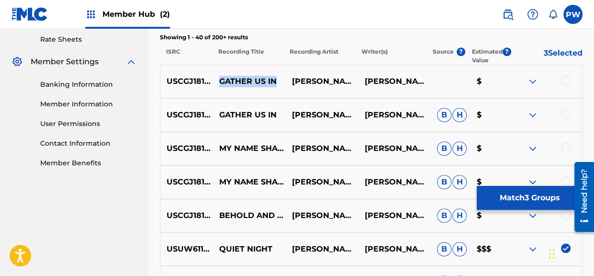
drag, startPoint x: 220, startPoint y: 81, endPoint x: 275, endPoint y: 78, distance: 55.6
click at [275, 78] on p "GATHER US IN" at bounding box center [249, 81] width 73 height 11
copy p "GATHER US IN"
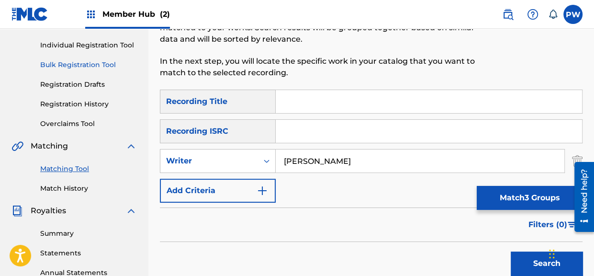
scroll to position [65, 0]
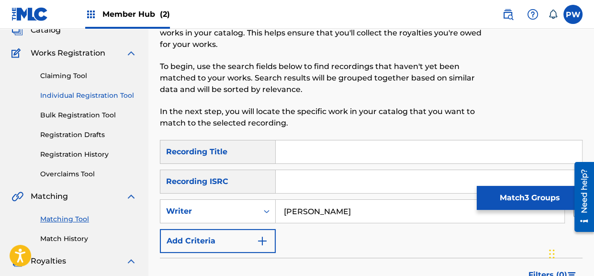
click at [128, 95] on link "Individual Registration Tool" at bounding box center [88, 95] width 97 height 10
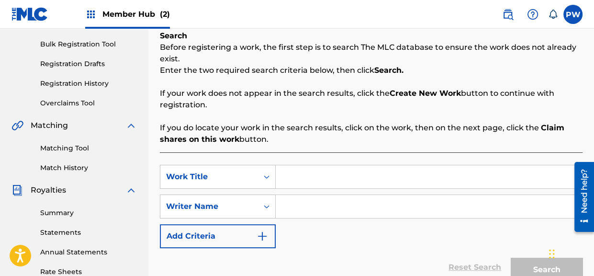
scroll to position [151, 0]
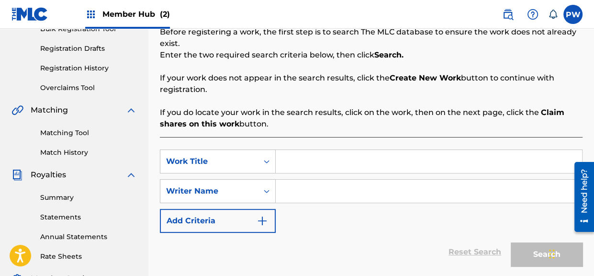
click at [302, 164] on input "Search Form" at bounding box center [429, 161] width 306 height 23
paste input "GATHER US IN"
type input "GATHER US IN"
click at [324, 190] on input "Search Form" at bounding box center [429, 190] width 306 height 23
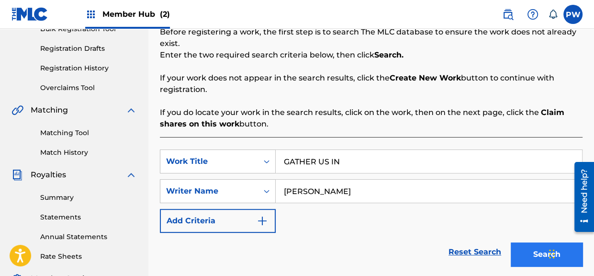
type input "[PERSON_NAME]"
click at [542, 256] on button "Search" at bounding box center [547, 254] width 72 height 24
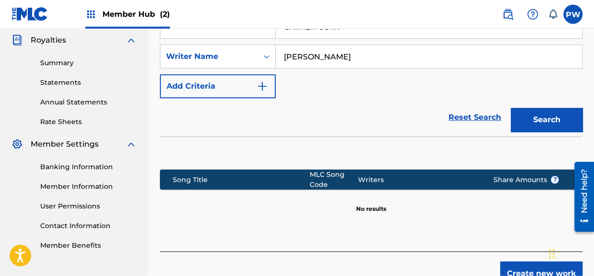
scroll to position [303, 0]
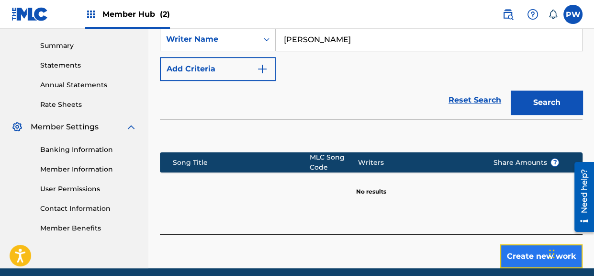
click at [520, 257] on button "Create new work" at bounding box center [541, 256] width 82 height 24
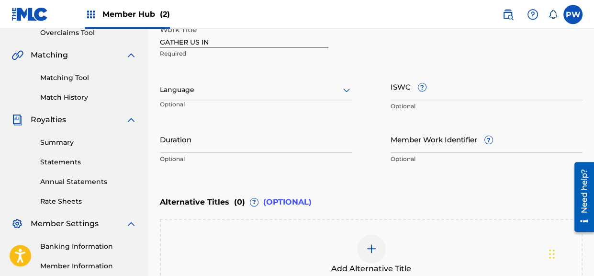
scroll to position [151, 0]
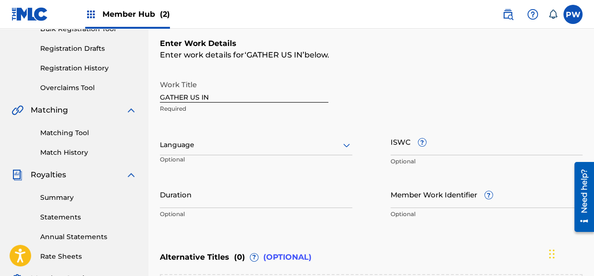
click at [207, 153] on div "Language" at bounding box center [256, 145] width 192 height 20
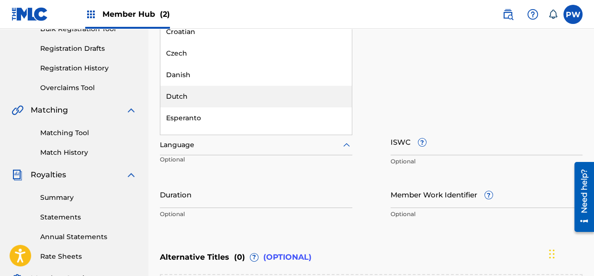
scroll to position [606, 0]
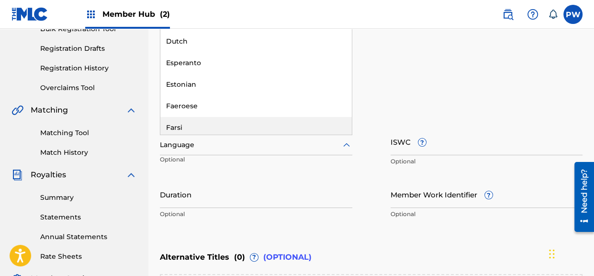
click at [207, 142] on div at bounding box center [256, 145] width 192 height 12
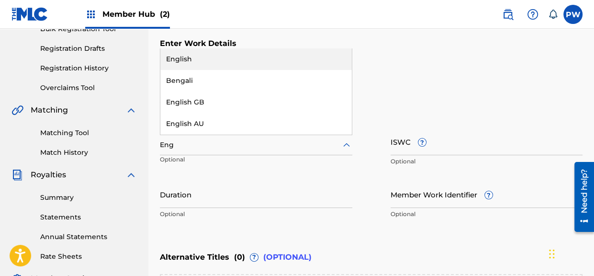
type input "Engl"
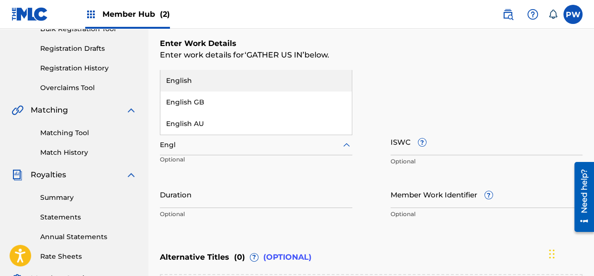
click at [191, 79] on div "English" at bounding box center [255, 81] width 191 height 22
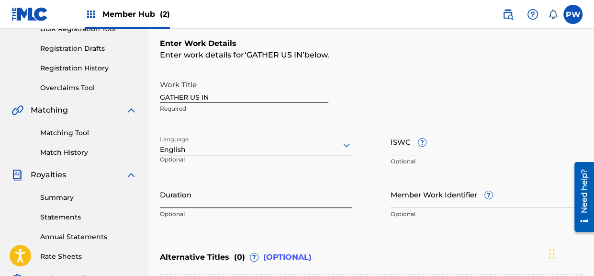
click at [259, 197] on input "Duration" at bounding box center [256, 193] width 192 height 27
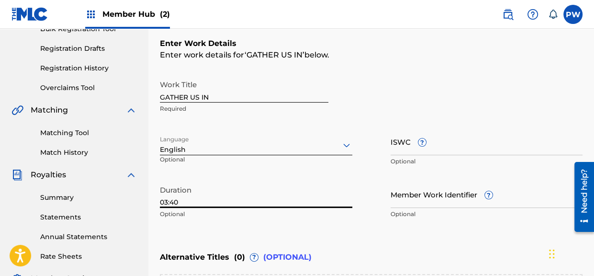
type input "03:40"
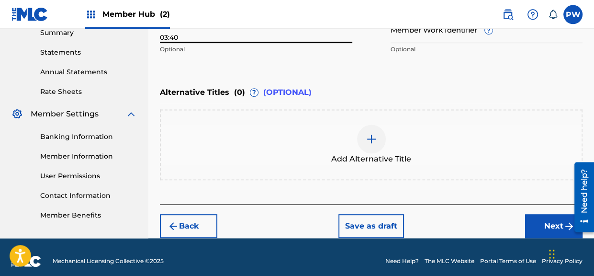
scroll to position [323, 0]
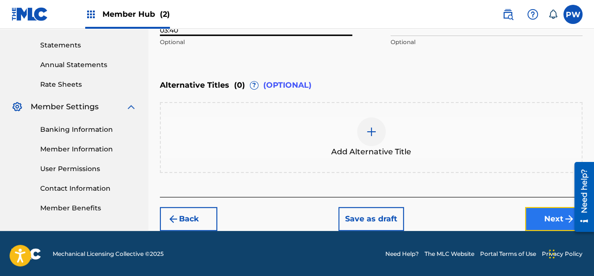
click at [545, 216] on button "Next" at bounding box center [553, 219] width 57 height 24
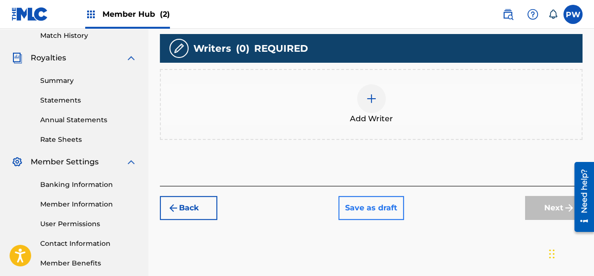
scroll to position [216, 0]
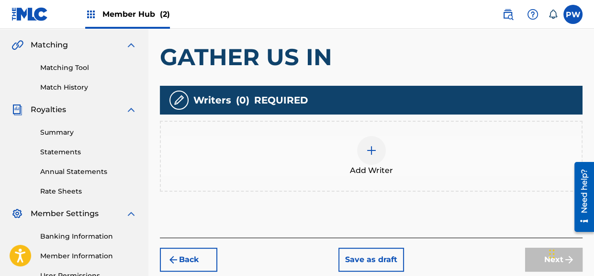
click at [380, 163] on div "Add Writer" at bounding box center [371, 156] width 421 height 40
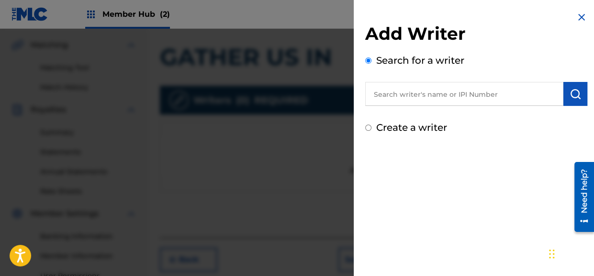
click at [422, 96] on input "text" at bounding box center [464, 94] width 198 height 24
type input "[PERSON_NAME]"
click at [576, 93] on button "submit" at bounding box center [575, 94] width 24 height 24
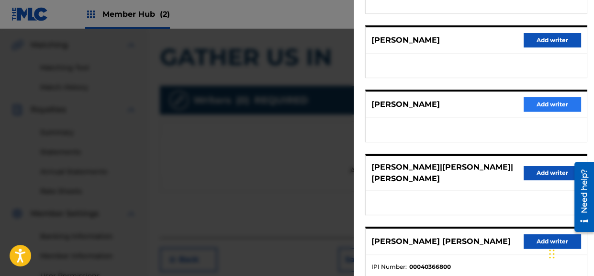
scroll to position [219, 0]
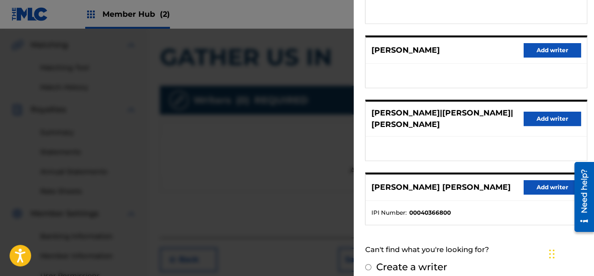
click at [431, 261] on label "Create a writer" at bounding box center [411, 266] width 71 height 11
click at [371, 264] on input "Create a writer" at bounding box center [368, 267] width 6 height 6
radio input "false"
radio input "true"
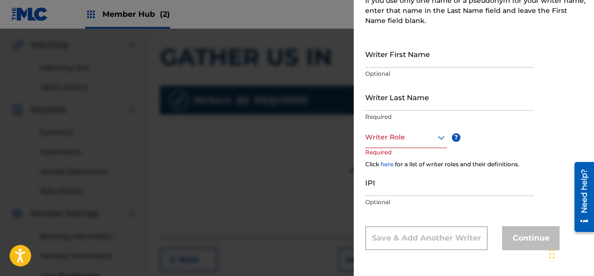
scroll to position [109, 0]
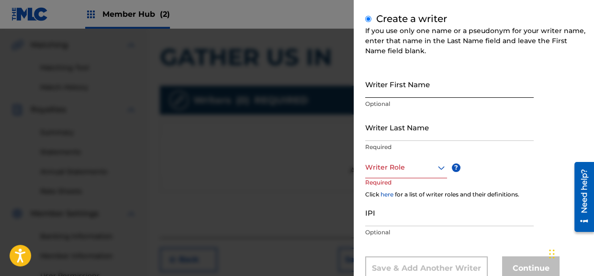
click at [430, 89] on input "Writer First Name" at bounding box center [449, 83] width 168 height 27
type input "Z"
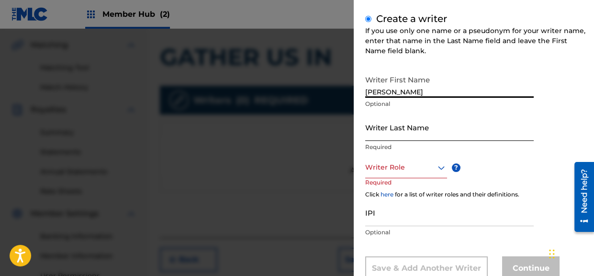
type input "[PERSON_NAME]"
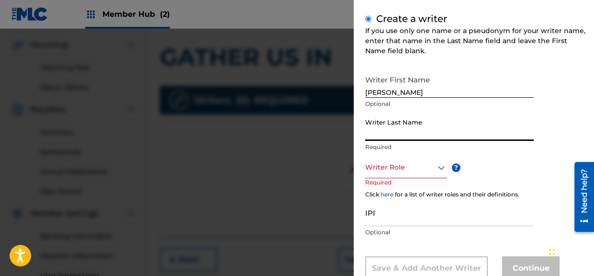
click at [405, 131] on input "Writer Last Name" at bounding box center [449, 126] width 168 height 27
type input "[PERSON_NAME]"
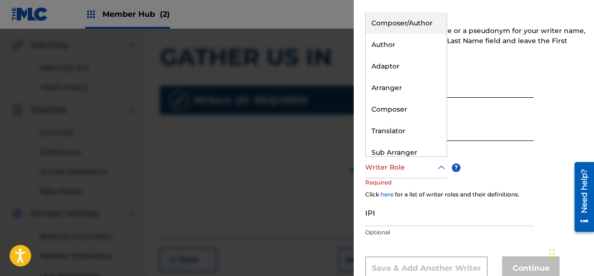
click at [389, 163] on div at bounding box center [406, 167] width 82 height 12
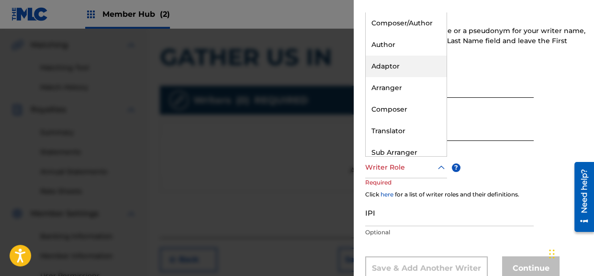
click at [383, 69] on div "Adaptor" at bounding box center [406, 67] width 81 height 22
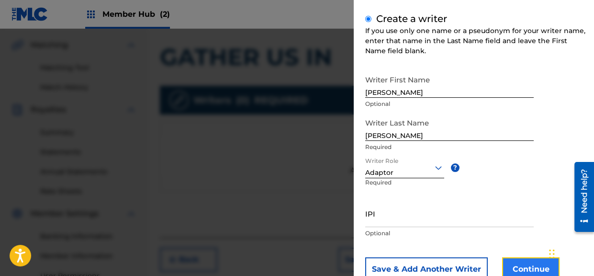
click at [524, 268] on button "Continue" at bounding box center [530, 269] width 57 height 24
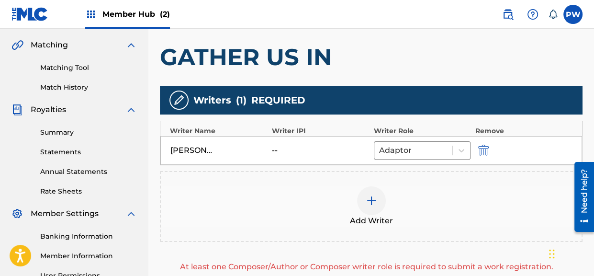
click at [372, 203] on img at bounding box center [371, 200] width 11 height 11
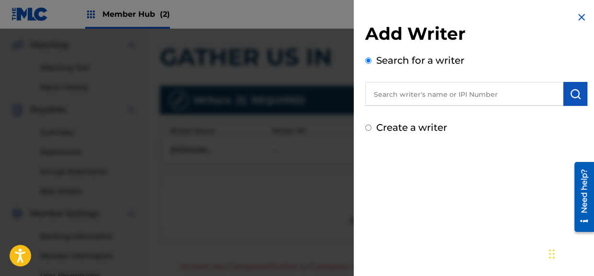
click at [429, 92] on input "text" at bounding box center [464, 94] width 198 height 24
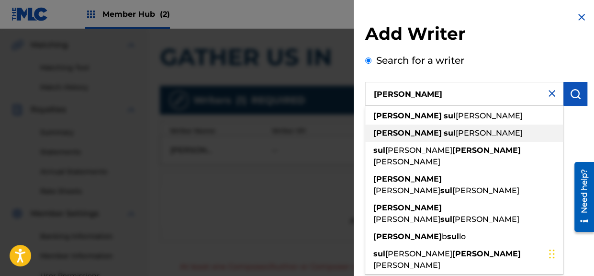
click at [456, 131] on span "[PERSON_NAME]" at bounding box center [489, 132] width 67 height 9
type input "[PERSON_NAME]"
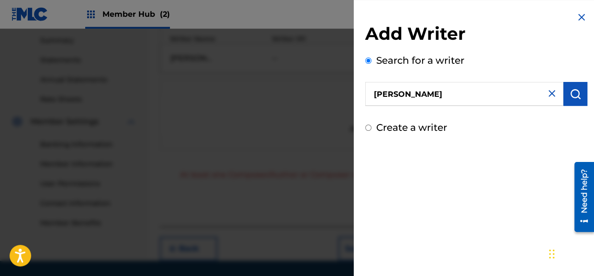
scroll to position [318, 0]
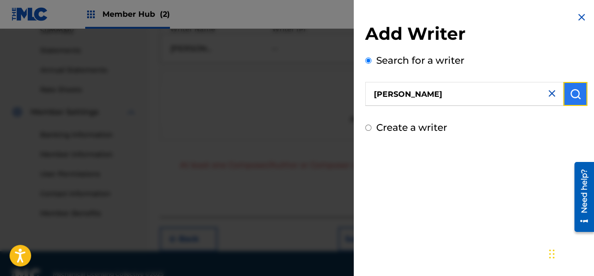
click at [574, 97] on img "submit" at bounding box center [575, 93] width 11 height 11
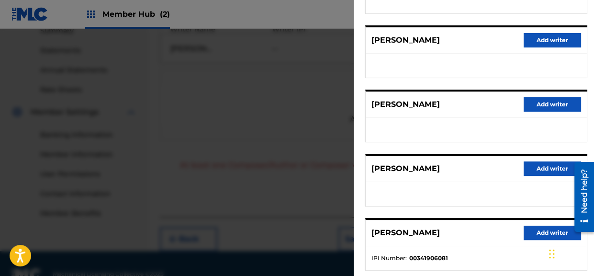
scroll to position [219, 0]
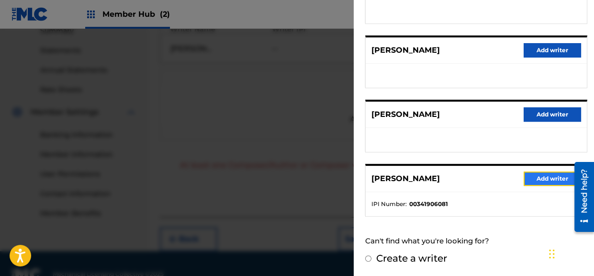
click at [541, 180] on button "Add writer" at bounding box center [552, 178] width 57 height 14
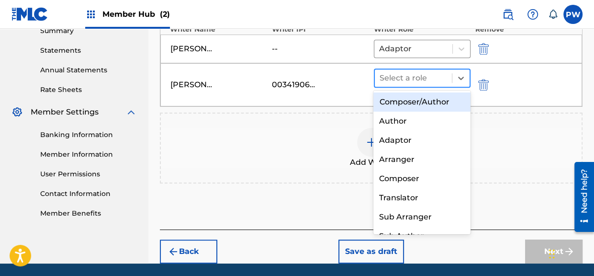
click at [413, 76] on div at bounding box center [413, 77] width 67 height 13
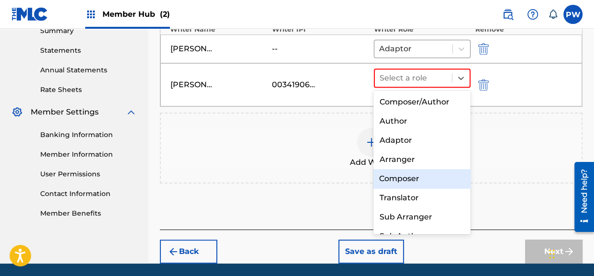
click at [402, 179] on div "Composer" at bounding box center [421, 178] width 97 height 19
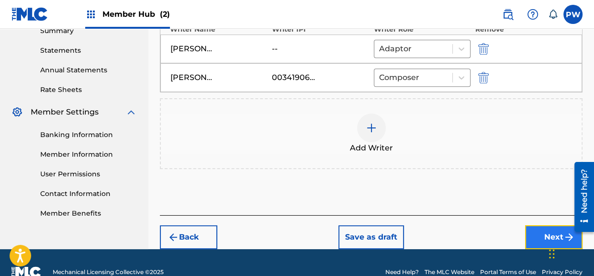
click at [543, 233] on button "Next" at bounding box center [553, 237] width 57 height 24
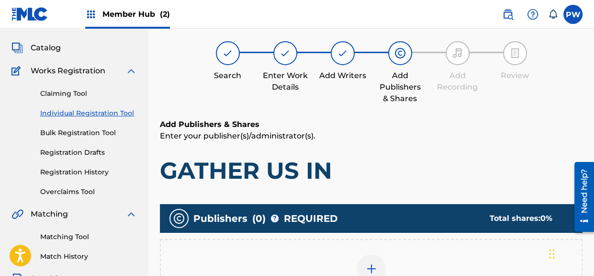
scroll to position [144, 0]
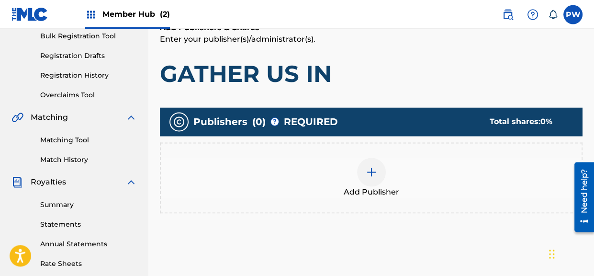
click at [370, 180] on div at bounding box center [371, 171] width 29 height 29
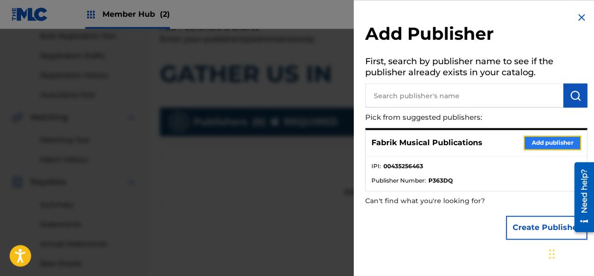
click at [531, 139] on button "Add publisher" at bounding box center [552, 142] width 57 height 14
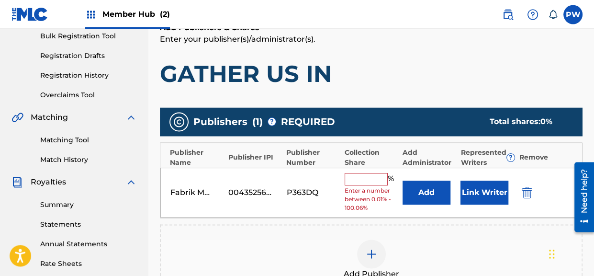
click at [368, 180] on input "text" at bounding box center [366, 179] width 43 height 12
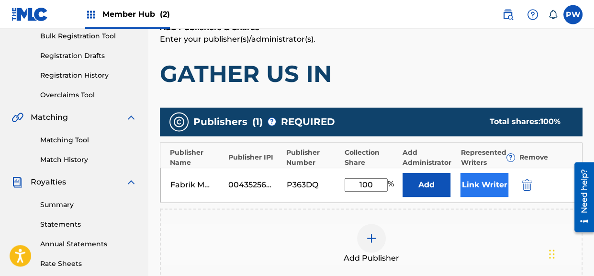
type input "100"
click at [470, 182] on button "Link Writer" at bounding box center [484, 185] width 48 height 24
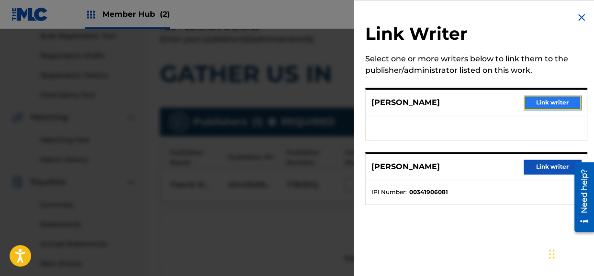
click at [539, 101] on button "Link writer" at bounding box center [552, 102] width 57 height 14
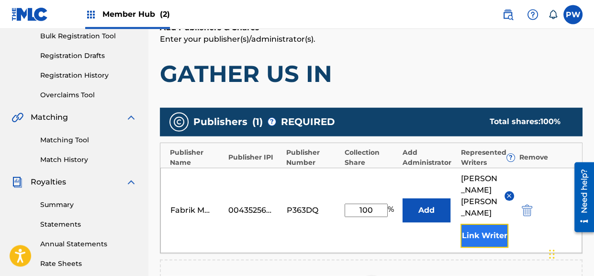
scroll to position [144, 0]
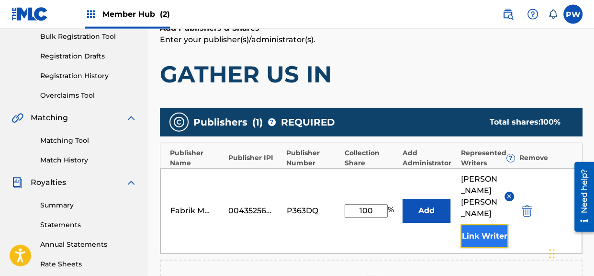
click at [481, 224] on button "Link Writer" at bounding box center [484, 236] width 48 height 24
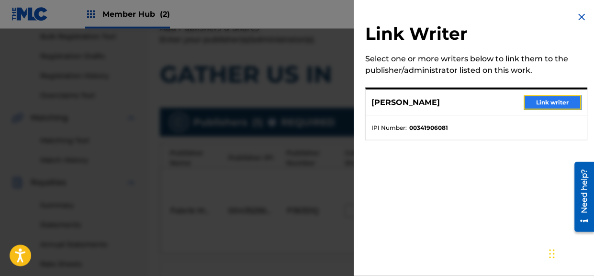
click at [547, 102] on button "Link writer" at bounding box center [552, 102] width 57 height 14
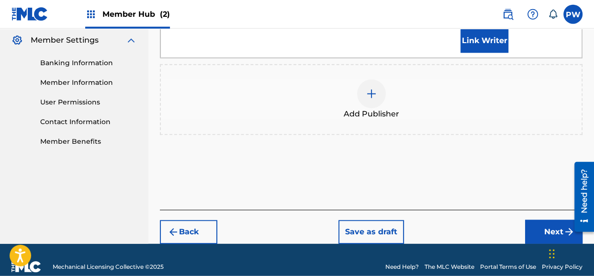
scroll to position [391, 0]
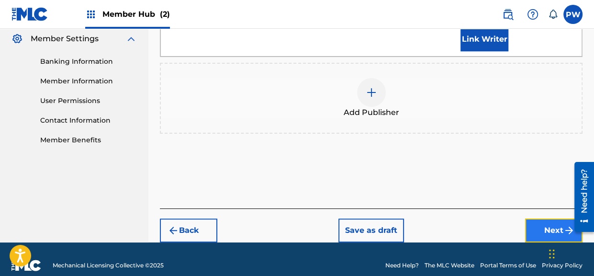
click at [551, 218] on button "Next" at bounding box center [553, 230] width 57 height 24
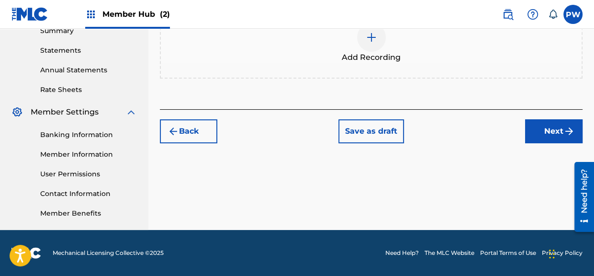
click at [382, 56] on span "Add Recording" at bounding box center [371, 57] width 59 height 11
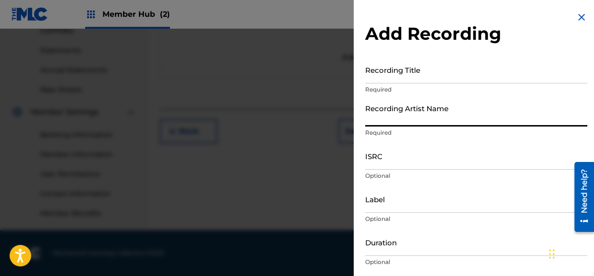
click at [414, 121] on input "Recording Artist Name" at bounding box center [476, 112] width 222 height 27
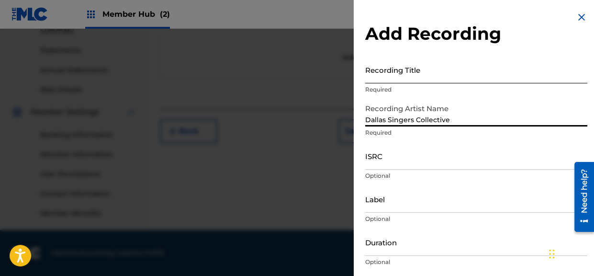
type input "Dallas Singers Collective"
click at [397, 75] on input "Recording Title" at bounding box center [476, 69] width 222 height 27
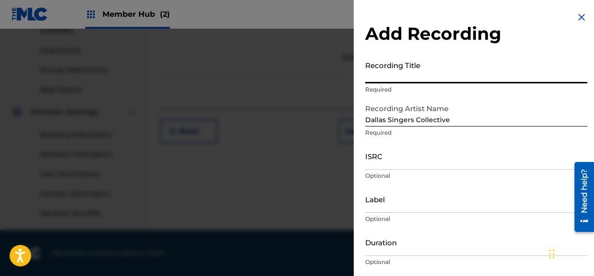
paste input "21st Century Sacred"
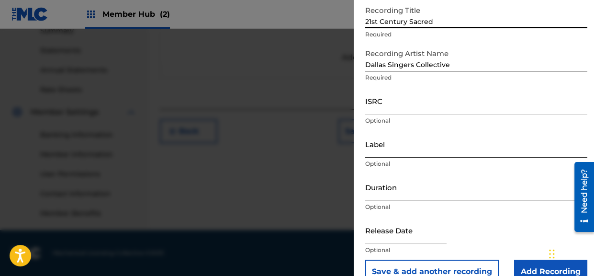
type input "21st Century Sacred"
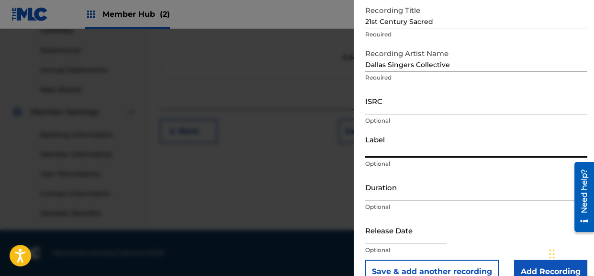
click at [412, 152] on input "Label" at bounding box center [476, 143] width 222 height 27
type input "JTBProd"
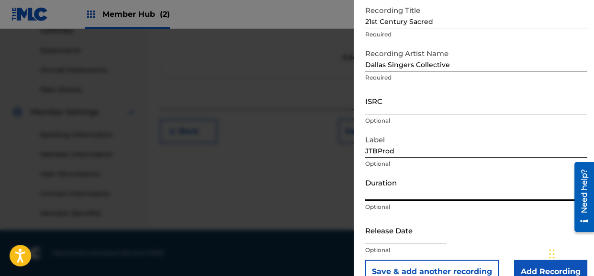
click at [407, 190] on input "Duration" at bounding box center [476, 186] width 222 height 27
type input "03:38"
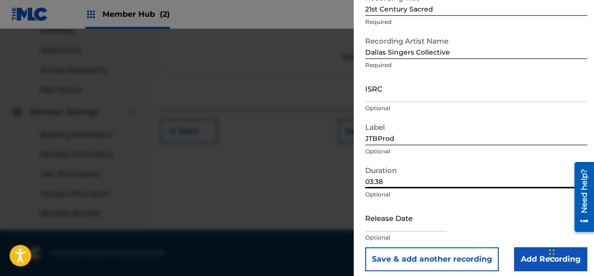
scroll to position [74, 0]
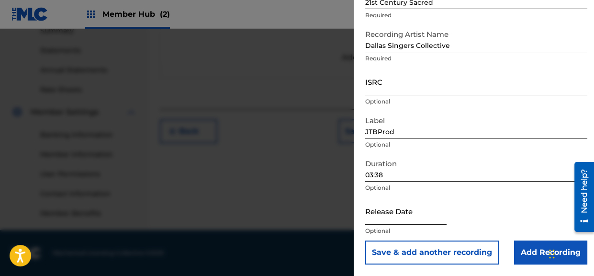
click at [408, 217] on input "text" at bounding box center [405, 210] width 81 height 27
select select "8"
select select "2025"
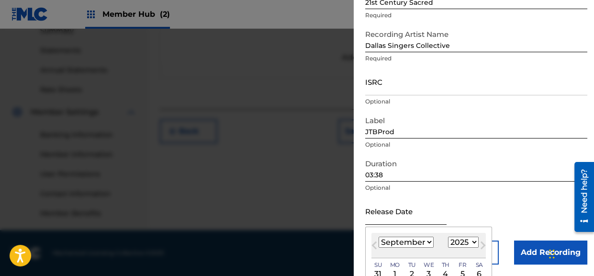
scroll to position [129, 0]
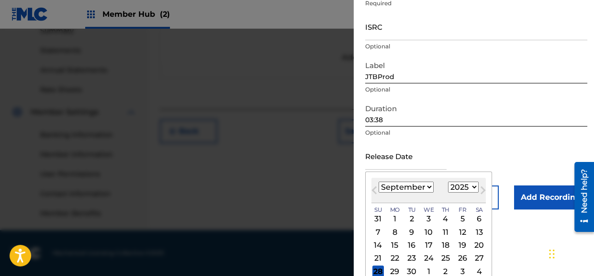
click at [379, 181] on select "January February March April May June July August September October November De…" at bounding box center [406, 186] width 55 height 11
select select "10"
click option "November" at bounding box center [0, 0] width 0 height 0
click at [447, 268] on div "27" at bounding box center [445, 270] width 11 height 11
type input "[DATE]"
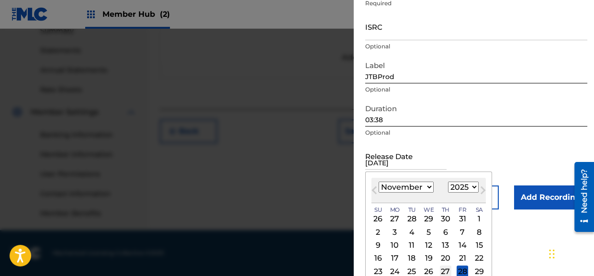
scroll to position [74, 0]
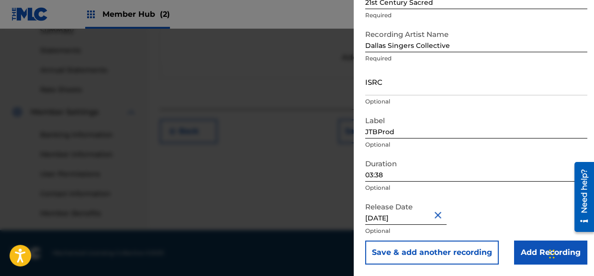
click at [438, 217] on input "[DATE]" at bounding box center [405, 210] width 81 height 27
select select "10"
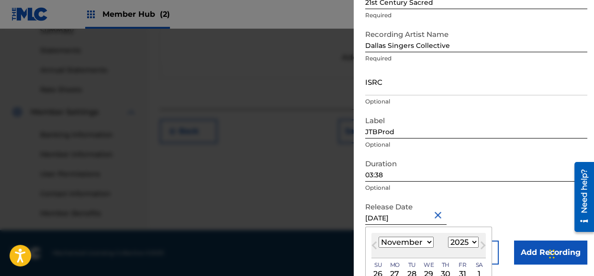
click at [448, 236] on select "1900 1901 1902 1903 1904 1905 1906 1907 1908 1909 1910 1911 1912 1913 1914 1915…" at bounding box center [463, 241] width 31 height 11
select select "2016"
click option "2016" at bounding box center [0, 0] width 0 height 0
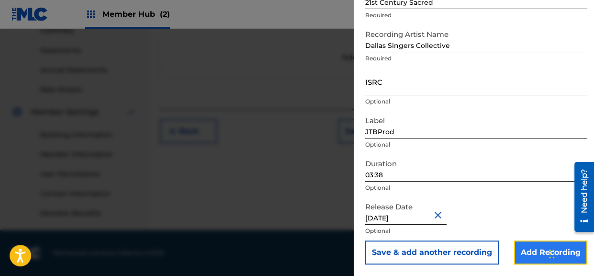
click at [532, 245] on input "Add Recording" at bounding box center [550, 252] width 73 height 24
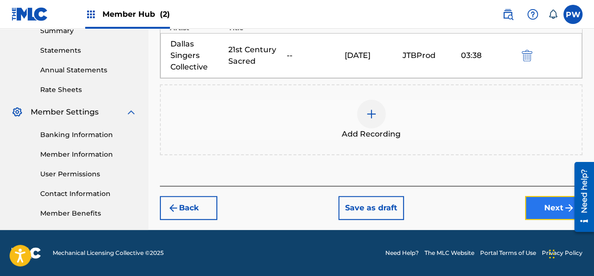
click at [539, 205] on button "Next" at bounding box center [553, 208] width 57 height 24
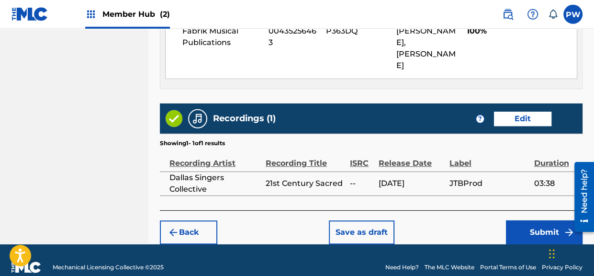
scroll to position [585, 0]
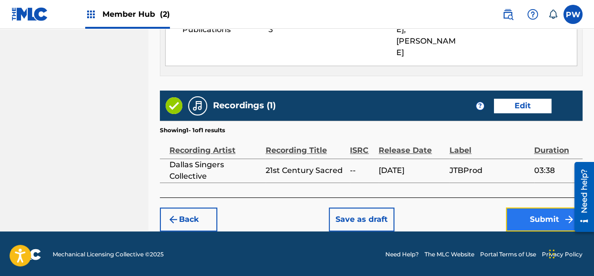
click at [526, 221] on button "Submit" at bounding box center [544, 219] width 77 height 24
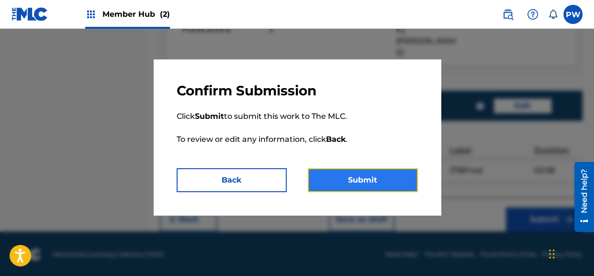
click at [379, 173] on button "Submit" at bounding box center [363, 180] width 110 height 24
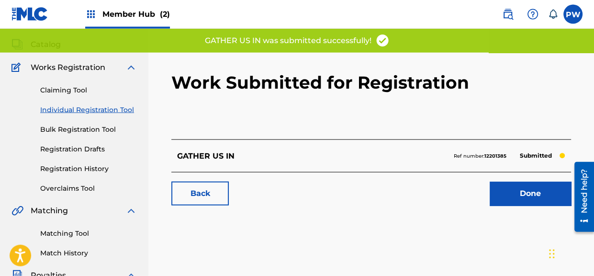
scroll to position [50, 0]
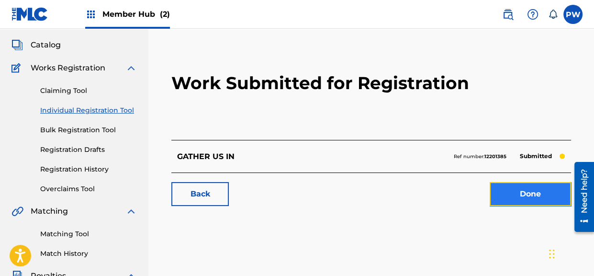
click at [510, 196] on link "Done" at bounding box center [530, 194] width 81 height 24
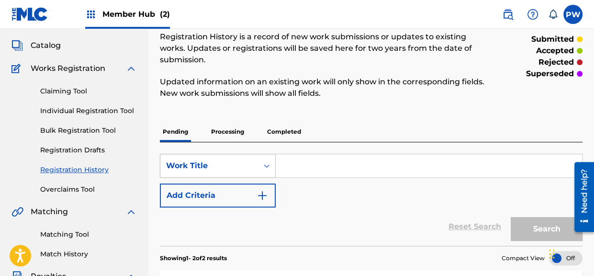
scroll to position [50, 0]
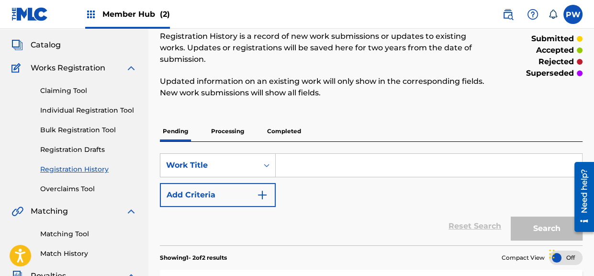
click at [298, 165] on input "Search Form" at bounding box center [429, 165] width 306 height 23
paste input "FIRST PSALM"
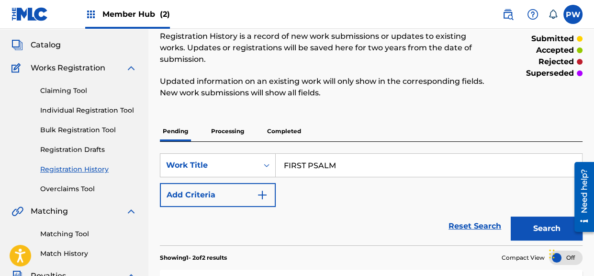
type input "FIRST PSALM"
click at [321, 192] on div "SearchWithCriteria3b8f980e-5529-459f-b57f-8a032d06a2f6 Work Title FIRST PSALM A…" at bounding box center [371, 180] width 423 height 54
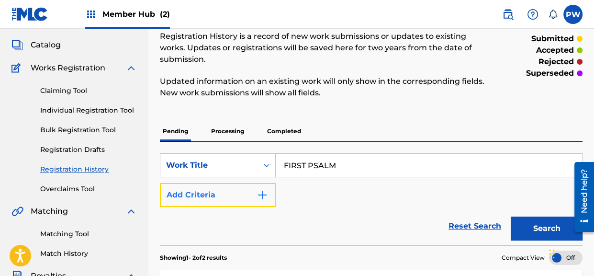
click at [259, 198] on img "Search Form" at bounding box center [262, 194] width 11 height 11
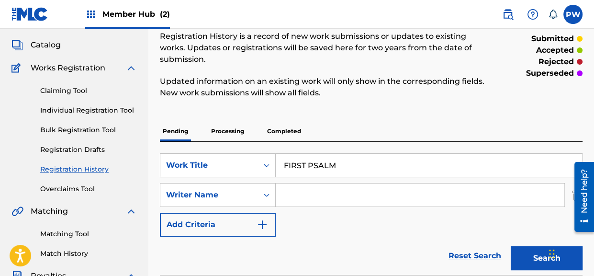
click at [324, 198] on input "Search Form" at bounding box center [420, 194] width 289 height 23
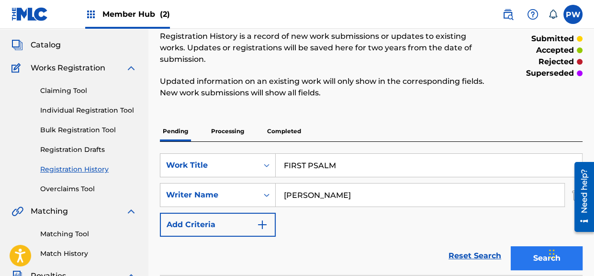
type input "[PERSON_NAME]"
click at [532, 256] on button "Search" at bounding box center [547, 258] width 72 height 24
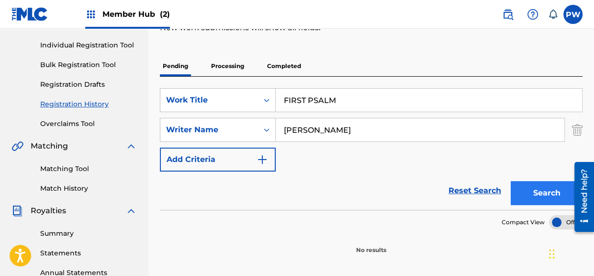
scroll to position [14, 0]
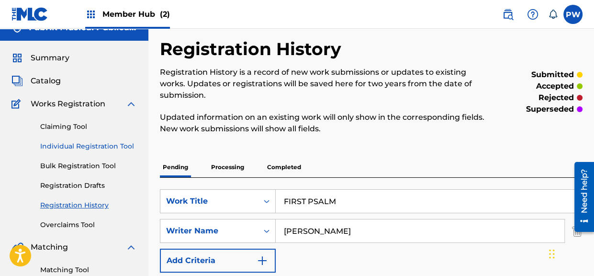
click at [81, 146] on link "Individual Registration Tool" at bounding box center [88, 146] width 97 height 10
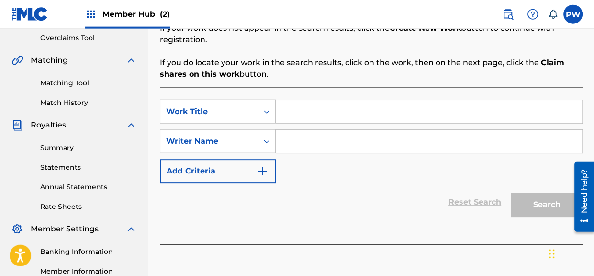
scroll to position [202, 0]
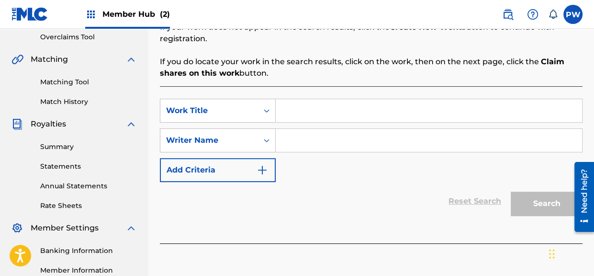
click at [313, 109] on input "Search Form" at bounding box center [429, 110] width 306 height 23
paste input "FIRST PSALM"
type input "FIRST PSALM"
click at [313, 141] on input "Search Form" at bounding box center [429, 140] width 306 height 23
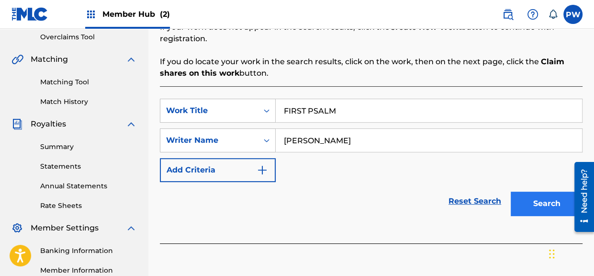
type input "[PERSON_NAME]"
click at [550, 204] on button "Search" at bounding box center [547, 203] width 72 height 24
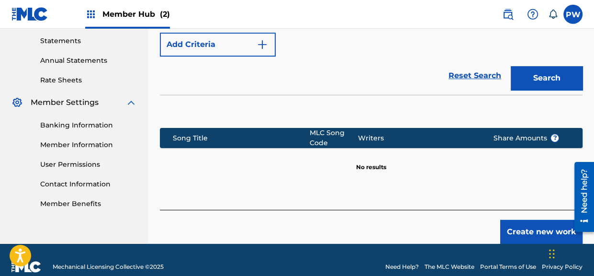
scroll to position [341, 0]
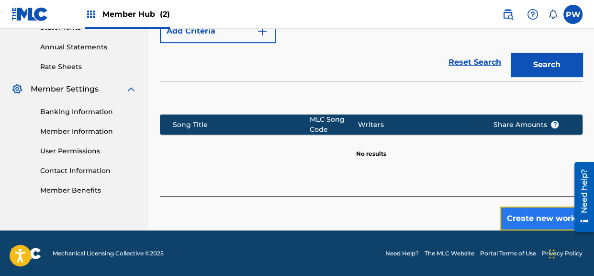
click at [522, 217] on button "Create new work" at bounding box center [541, 218] width 82 height 24
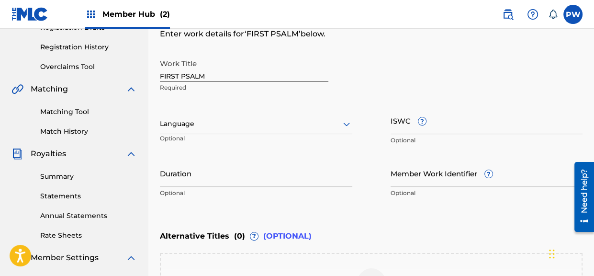
scroll to position [171, 0]
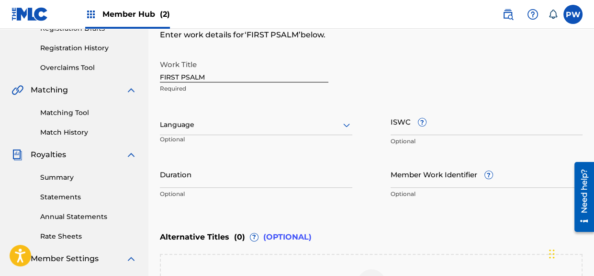
click at [160, 77] on input "FIRST PSALM" at bounding box center [244, 68] width 168 height 27
type input "FIRST PSALM"
click at [220, 128] on div at bounding box center [256, 125] width 192 height 12
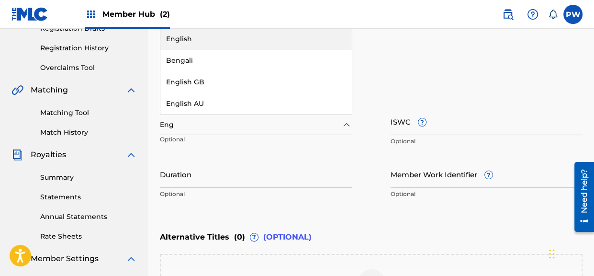
type input "Engl"
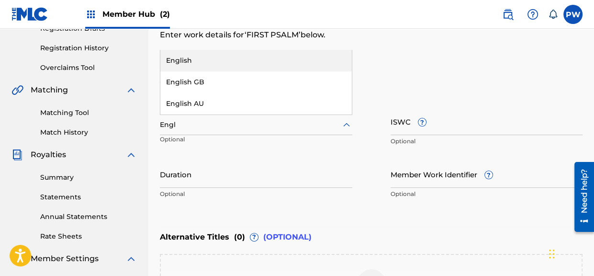
click at [205, 56] on div "English" at bounding box center [255, 61] width 191 height 22
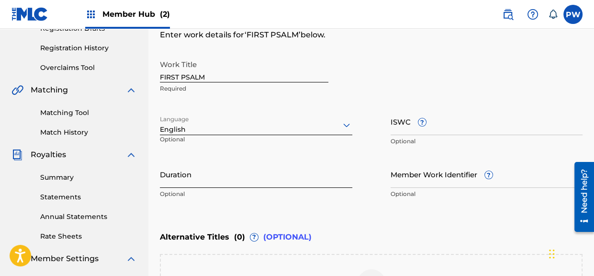
click at [200, 179] on input "Duration" at bounding box center [256, 173] width 192 height 27
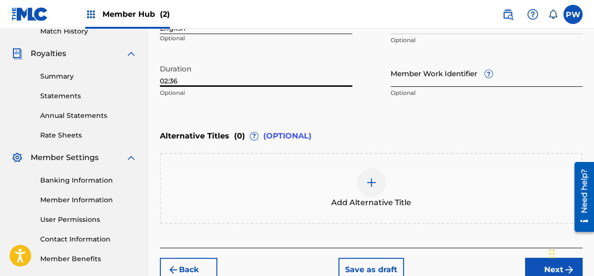
scroll to position [323, 0]
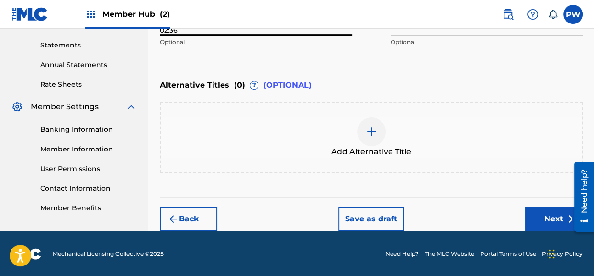
type input "02:36"
click at [347, 144] on div "Add Alternative Title" at bounding box center [371, 137] width 421 height 40
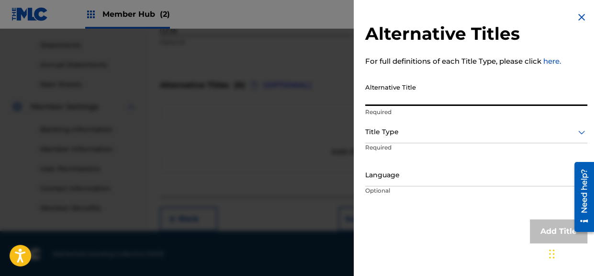
click at [411, 97] on input "Alternative Title" at bounding box center [476, 91] width 222 height 27
type input "The First Psalm"
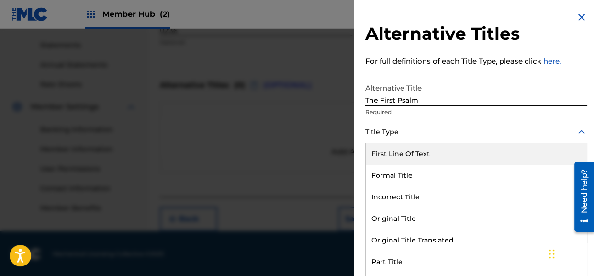
click at [397, 127] on div at bounding box center [476, 132] width 222 height 12
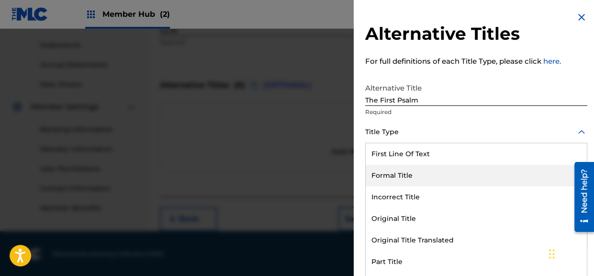
click at [407, 175] on div "Formal Title" at bounding box center [476, 176] width 221 height 22
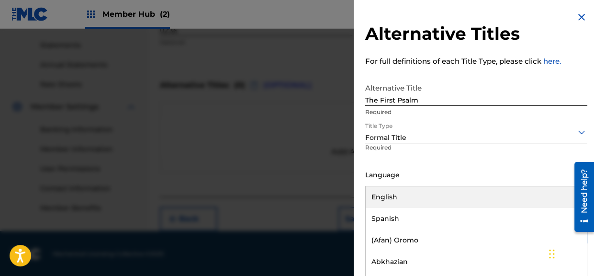
click at [447, 182] on div "Language" at bounding box center [476, 176] width 222 height 22
click at [393, 196] on div "English" at bounding box center [476, 197] width 221 height 22
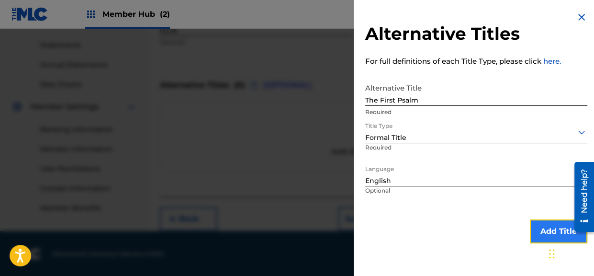
click at [549, 229] on button "Add Title" at bounding box center [558, 231] width 57 height 24
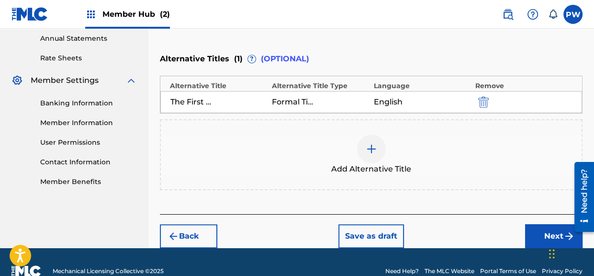
scroll to position [367, 0]
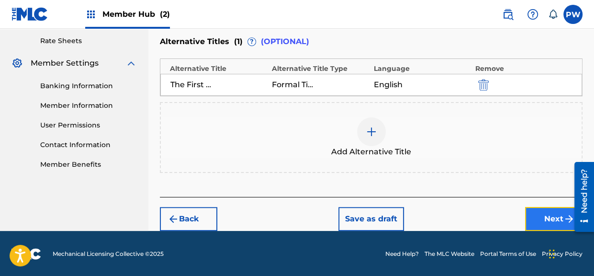
click at [545, 219] on button "Next" at bounding box center [553, 219] width 57 height 24
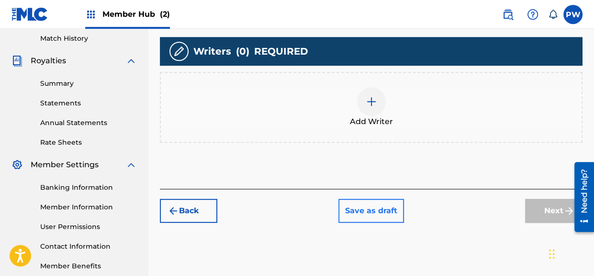
scroll to position [216, 0]
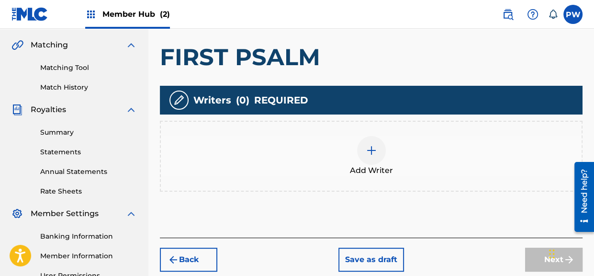
click at [379, 159] on div at bounding box center [371, 150] width 29 height 29
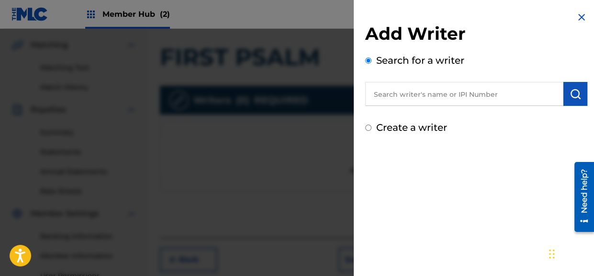
click at [406, 93] on input "text" at bounding box center [464, 94] width 198 height 24
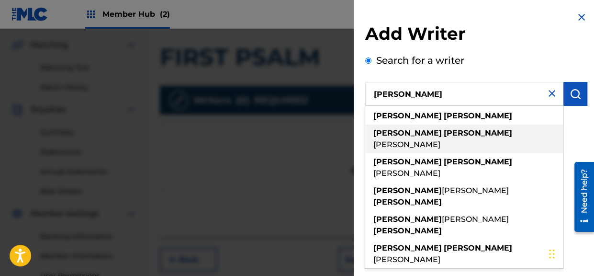
click at [440, 140] on span "[PERSON_NAME]" at bounding box center [406, 144] width 67 height 9
type input "[PERSON_NAME]"
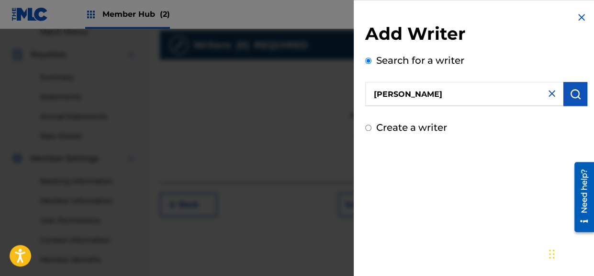
scroll to position [318, 0]
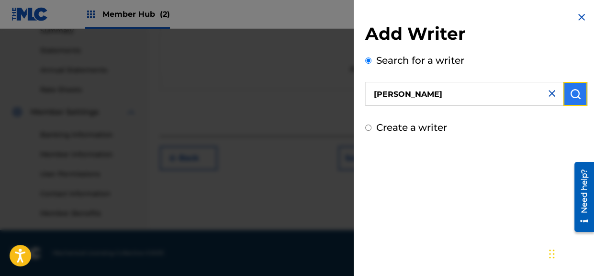
click at [576, 97] on img "submit" at bounding box center [575, 93] width 11 height 11
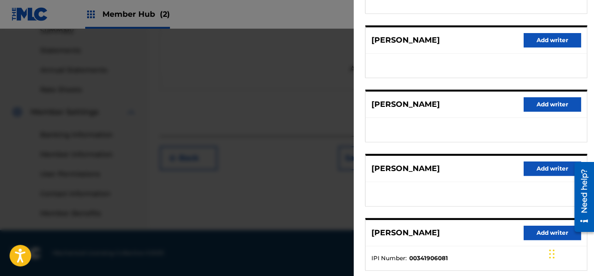
scroll to position [219, 0]
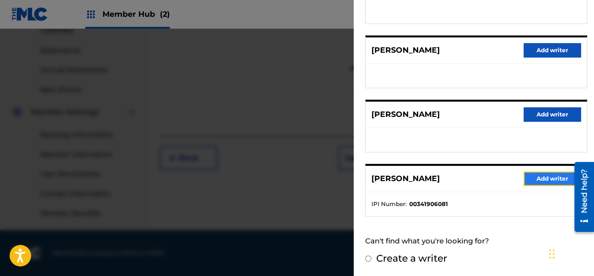
click at [544, 177] on button "Add writer" at bounding box center [552, 178] width 57 height 14
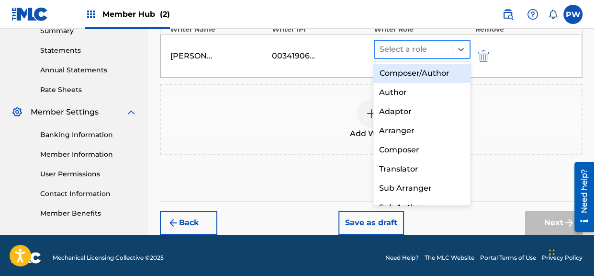
click at [422, 48] on div at bounding box center [413, 49] width 67 height 13
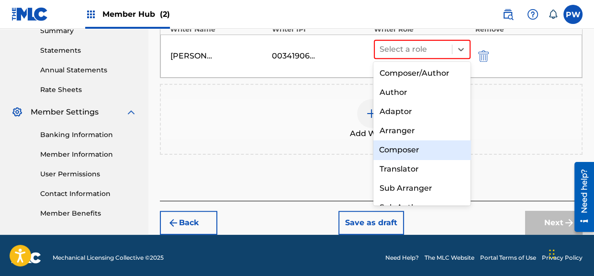
drag, startPoint x: 413, startPoint y: 76, endPoint x: 411, endPoint y: 151, distance: 75.6
click at [411, 151] on div "Composer/Author Author Adaptor Arranger Composer Translator Sub Arranger Sub Au…" at bounding box center [421, 134] width 97 height 144
click at [411, 151] on div "Composer" at bounding box center [421, 149] width 97 height 19
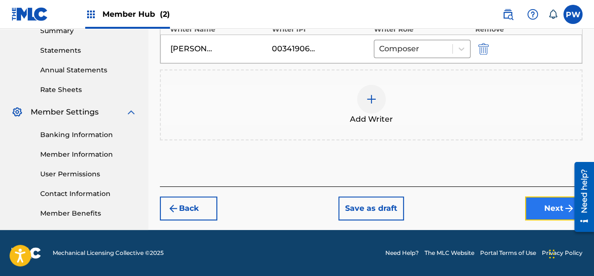
click at [543, 211] on button "Next" at bounding box center [553, 208] width 57 height 24
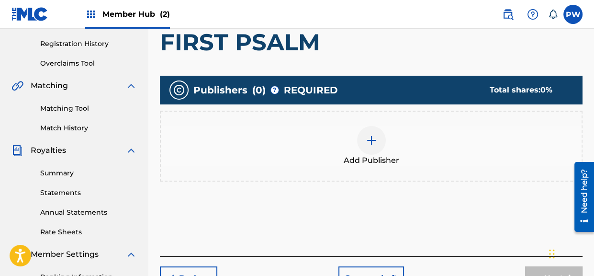
scroll to position [195, 0]
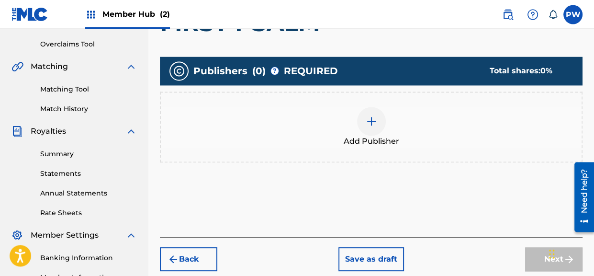
click at [380, 134] on div "Add Publisher" at bounding box center [371, 127] width 421 height 40
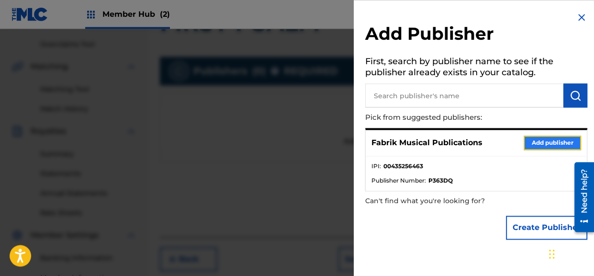
click at [540, 142] on button "Add publisher" at bounding box center [552, 142] width 57 height 14
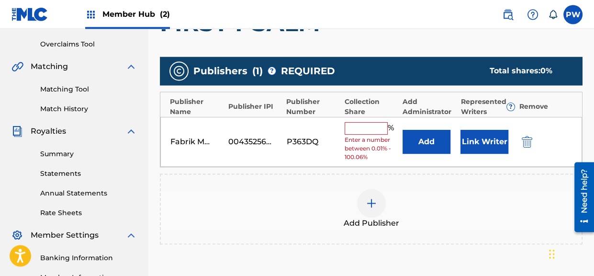
click at [370, 126] on input "text" at bounding box center [366, 128] width 43 height 12
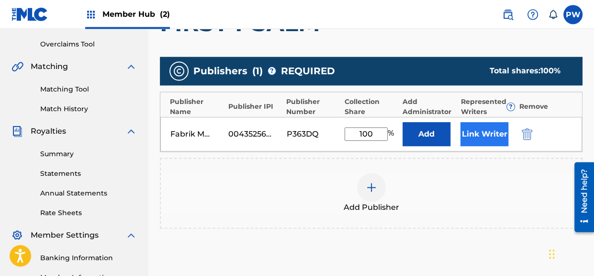
type input "100"
click at [477, 132] on button "Link Writer" at bounding box center [484, 134] width 48 height 24
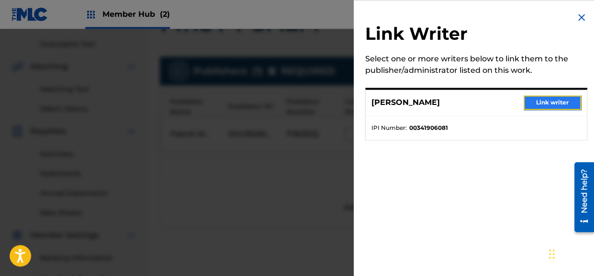
click at [538, 100] on button "Link writer" at bounding box center [552, 102] width 57 height 14
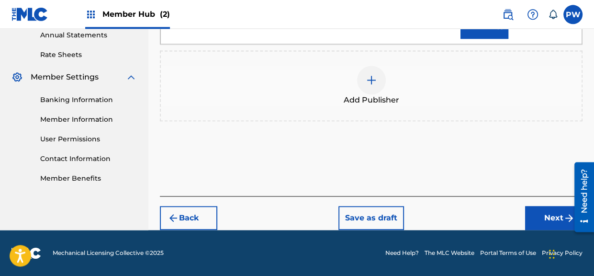
scroll to position [363, 0]
click at [547, 214] on button "Next" at bounding box center [553, 218] width 57 height 24
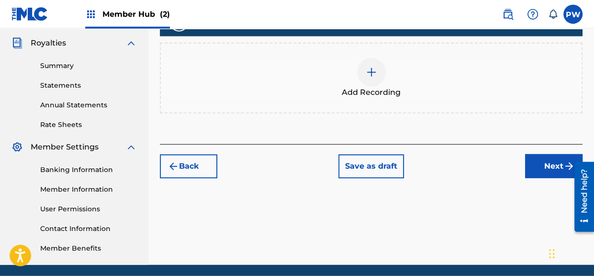
scroll to position [267, 0]
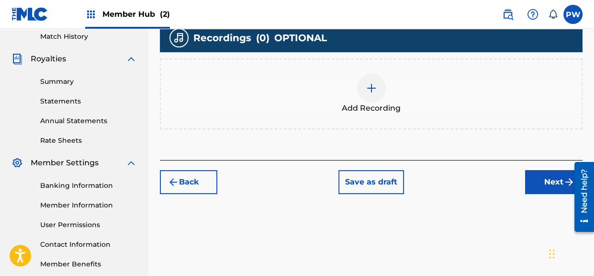
click at [370, 109] on span "Add Recording" at bounding box center [371, 107] width 59 height 11
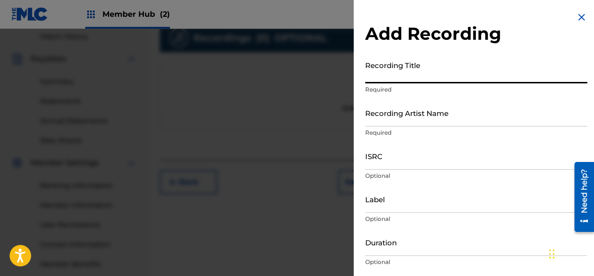
click at [408, 79] on input "Recording Title" at bounding box center [476, 69] width 222 height 27
paste input "FIRST PSALM"
drag, startPoint x: 425, startPoint y: 80, endPoint x: 353, endPoint y: 76, distance: 71.9
click at [365, 76] on input "FIRST PSALM" at bounding box center [476, 69] width 222 height 27
paste input "21st Century Sacred"
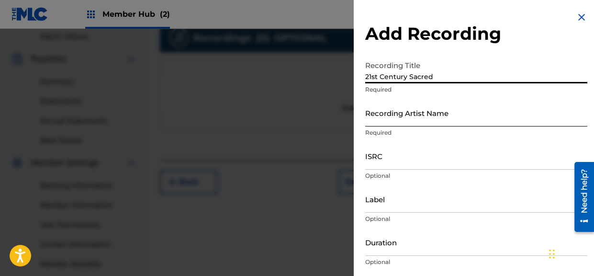
type input "21st Century Sacred"
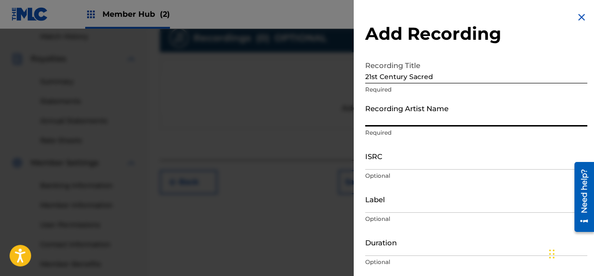
click at [407, 111] on input "Recording Artist Name" at bounding box center [476, 112] width 222 height 27
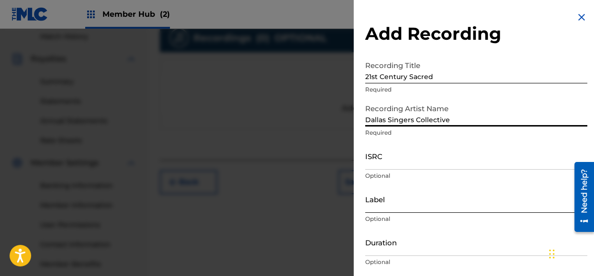
type input "Dallas Singers Collective"
click at [390, 201] on input "Label" at bounding box center [476, 198] width 222 height 27
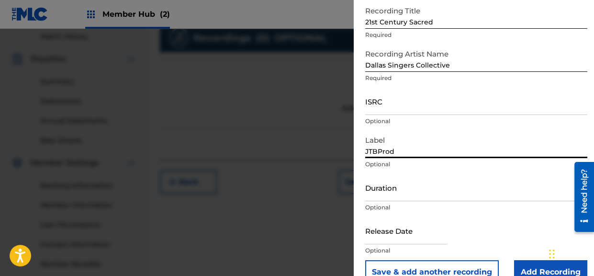
scroll to position [55, 0]
type input "JTBProd"
click at [399, 192] on input "Duration" at bounding box center [476, 186] width 222 height 27
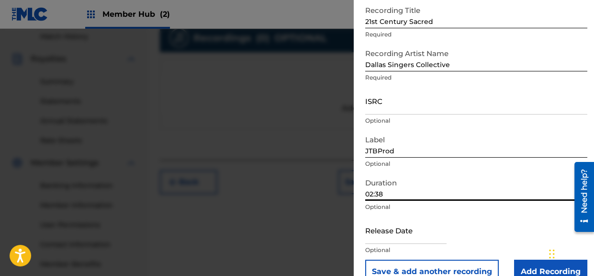
type input "02:38"
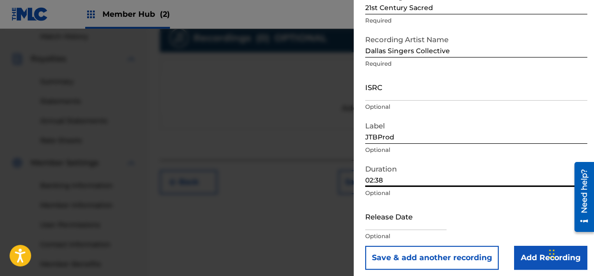
scroll to position [74, 0]
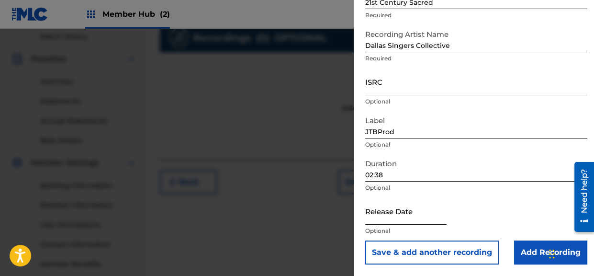
click at [412, 214] on input "text" at bounding box center [405, 210] width 81 height 27
select select "8"
select select "2025"
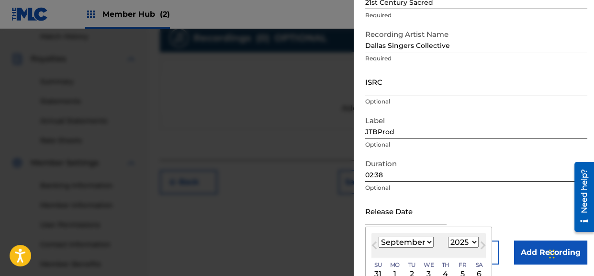
click at [379, 236] on select "January February March April May June July August September October November De…" at bounding box center [406, 241] width 55 height 11
select select "10"
click option "November" at bounding box center [0, 0] width 0 height 0
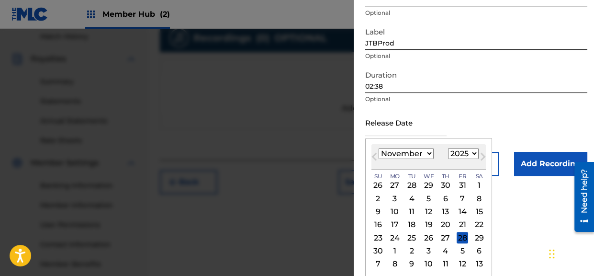
click at [448, 148] on select "1900 1901 1902 1903 1904 1905 1906 1907 1908 1909 1910 1911 1912 1913 1914 1915…" at bounding box center [463, 153] width 31 height 11
select select "2016"
click option "2016" at bounding box center [0, 0] width 0 height 0
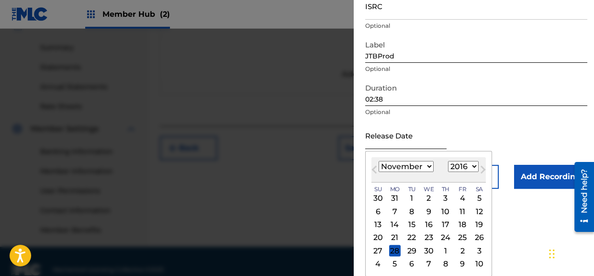
scroll to position [318, 0]
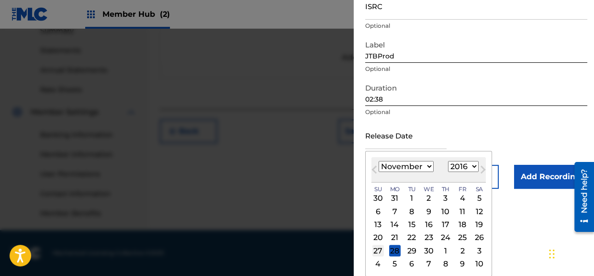
click at [378, 248] on div "27" at bounding box center [377, 250] width 11 height 11
type input "[DATE]"
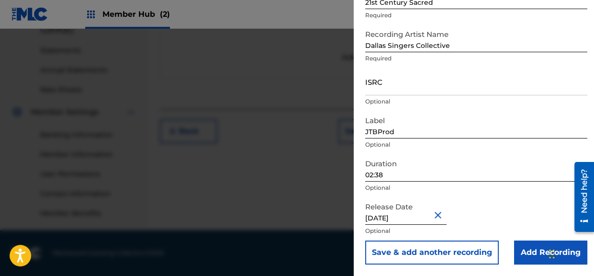
scroll to position [74, 0]
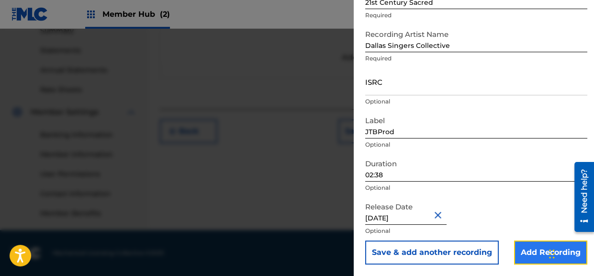
click at [535, 255] on input "Add Recording" at bounding box center [550, 252] width 73 height 24
click at [535, 255] on link "Portal Terms of Use" at bounding box center [508, 252] width 56 height 9
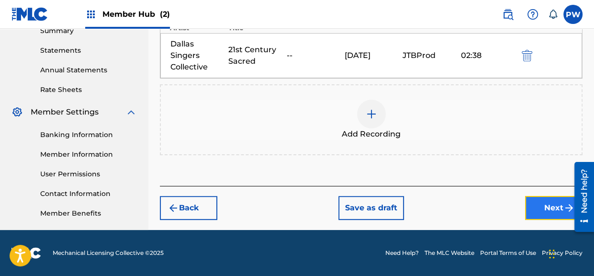
click at [550, 202] on button "Next" at bounding box center [553, 208] width 57 height 24
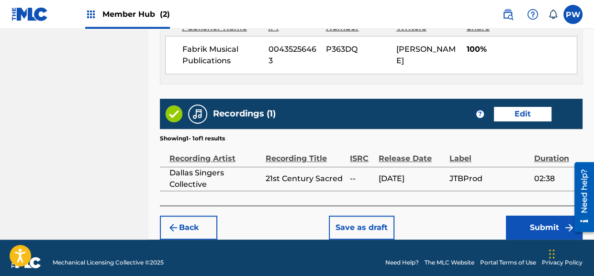
scroll to position [620, 0]
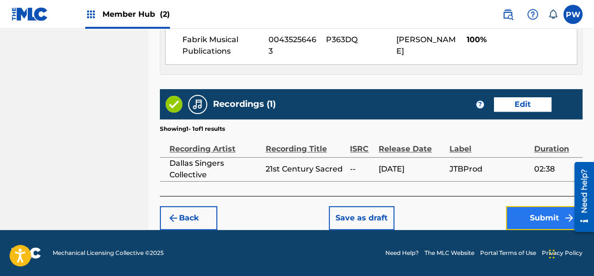
click at [535, 212] on button "Submit" at bounding box center [544, 218] width 77 height 24
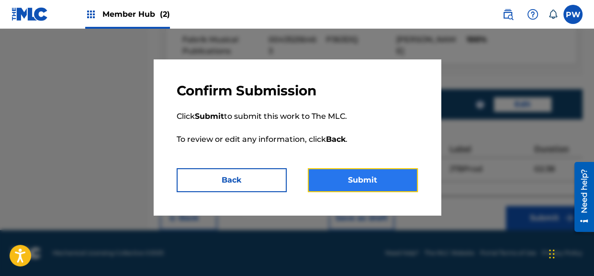
click at [391, 174] on button "Submit" at bounding box center [363, 180] width 110 height 24
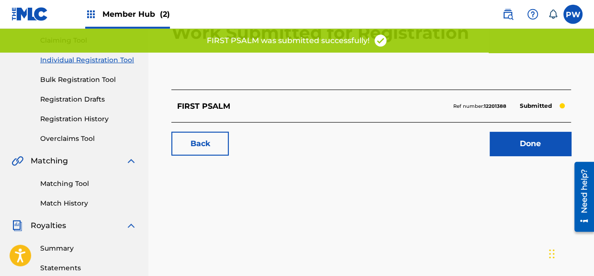
scroll to position [101, 0]
click at [79, 202] on link "Match History" at bounding box center [88, 203] width 97 height 10
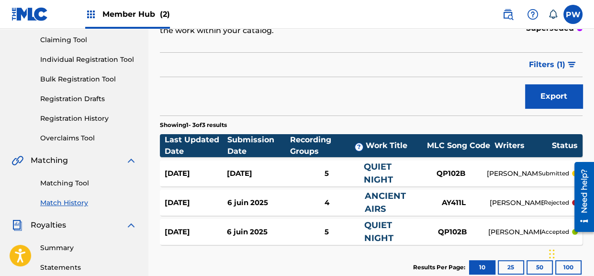
scroll to position [151, 0]
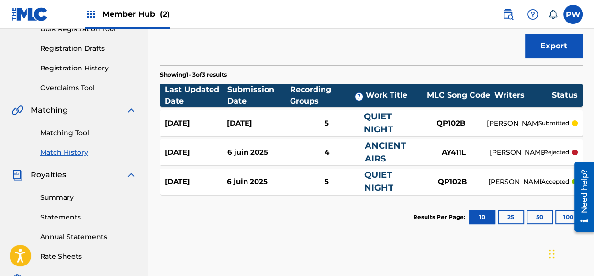
click at [386, 126] on link "QUIET NIGHT" at bounding box center [378, 122] width 29 height 23
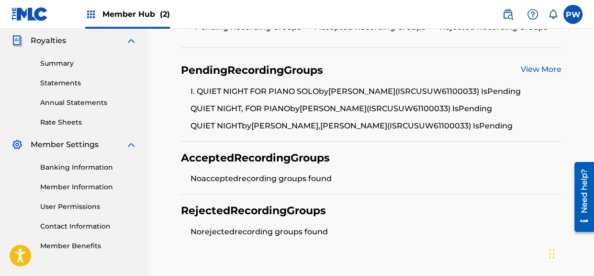
scroll to position [303, 0]
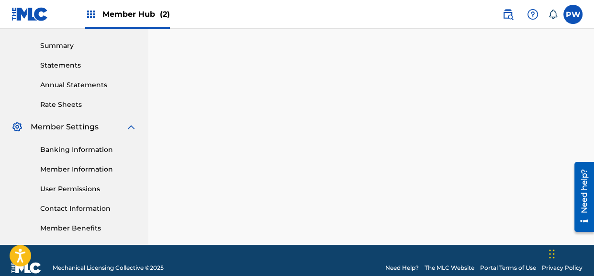
scroll to position [151, 0]
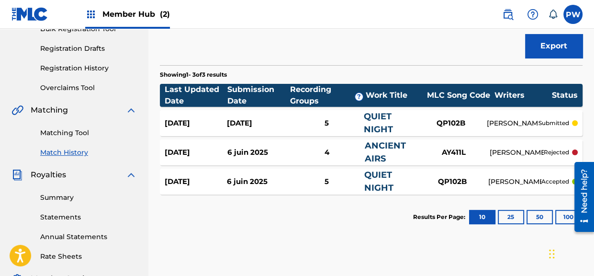
click at [384, 180] on div "QUIET NIGHT" at bounding box center [390, 181] width 52 height 26
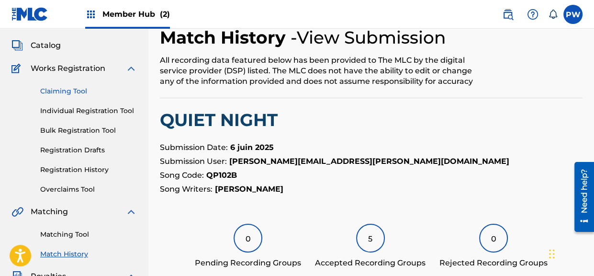
scroll to position [101, 0]
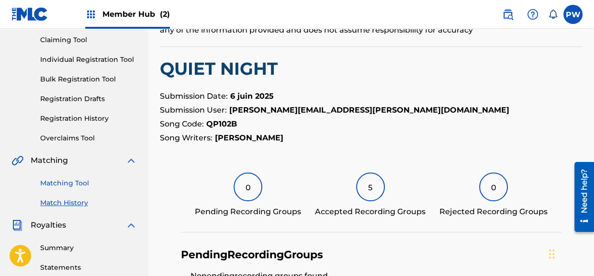
click at [70, 184] on link "Matching Tool" at bounding box center [88, 183] width 97 height 10
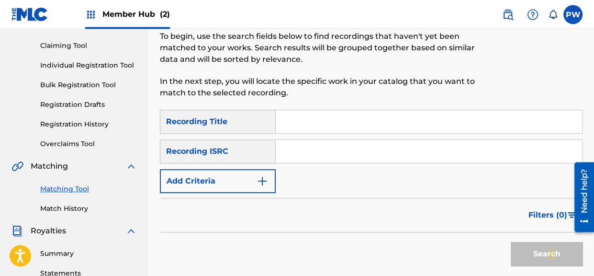
scroll to position [101, 0]
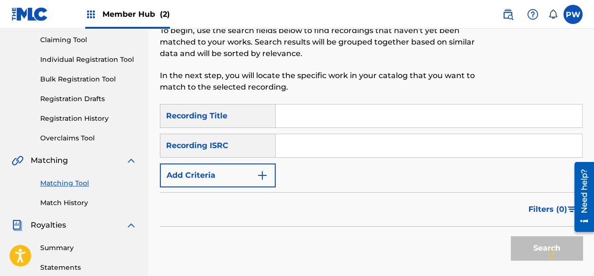
click at [298, 115] on input "Search Form" at bounding box center [429, 115] width 306 height 23
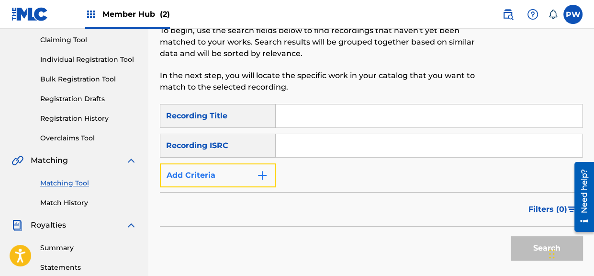
click at [231, 172] on button "Add Criteria" at bounding box center [218, 175] width 116 height 24
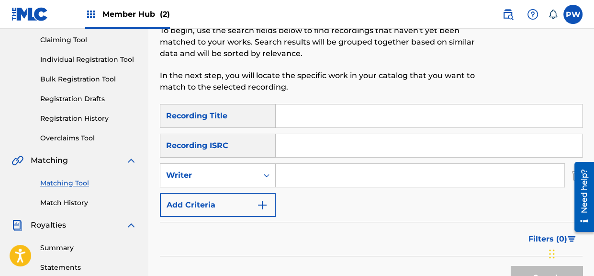
click at [319, 174] on input "Search Form" at bounding box center [420, 175] width 289 height 23
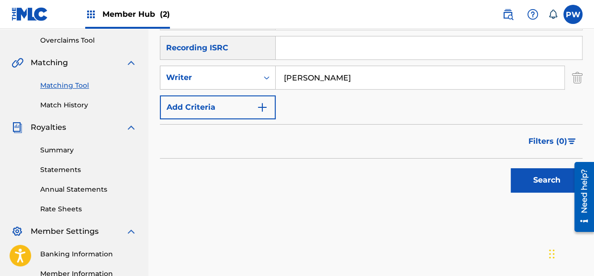
scroll to position [202, 0]
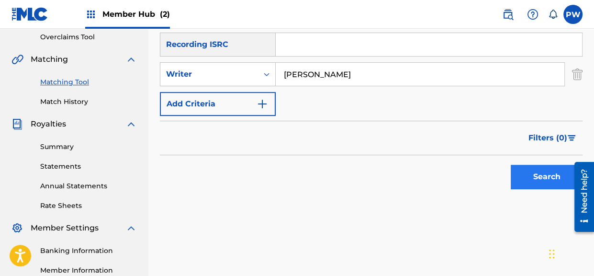
type input "[PERSON_NAME]"
click at [525, 175] on button "Search" at bounding box center [547, 177] width 72 height 24
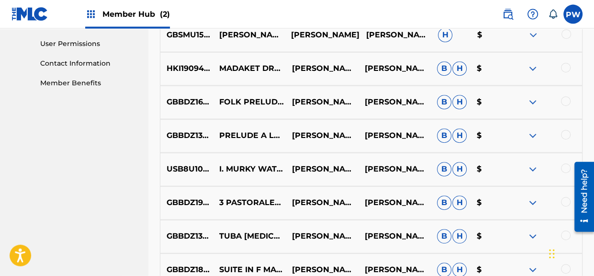
scroll to position [455, 0]
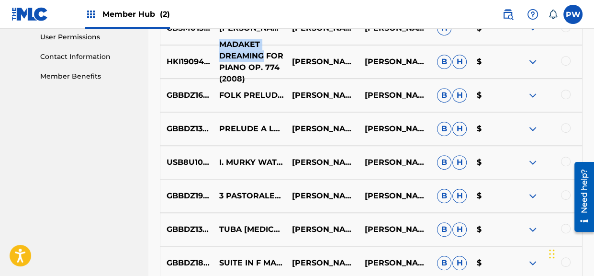
drag, startPoint x: 262, startPoint y: 54, endPoint x: 220, endPoint y: 45, distance: 43.7
click at [220, 45] on p "MADAKET DREAMING FOR PIANO OP. 774 (2008)" at bounding box center [249, 62] width 73 height 46
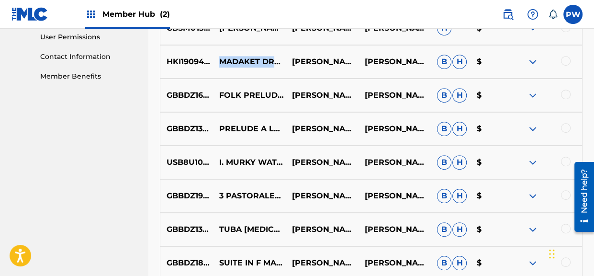
copy p "MADAKET DREAMING"
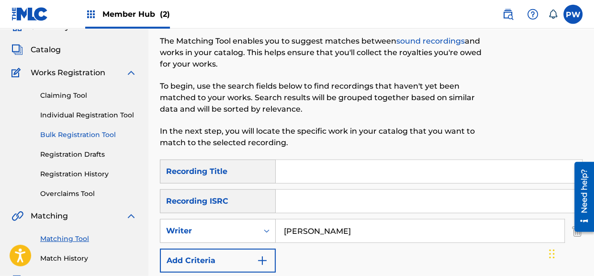
scroll to position [0, 0]
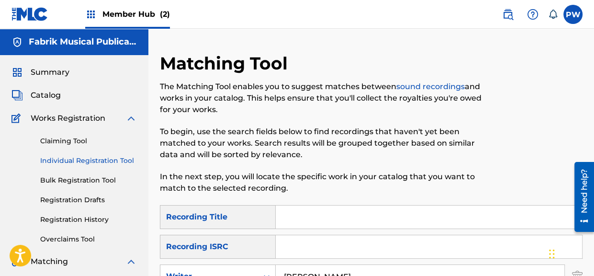
click at [79, 163] on link "Individual Registration Tool" at bounding box center [88, 161] width 97 height 10
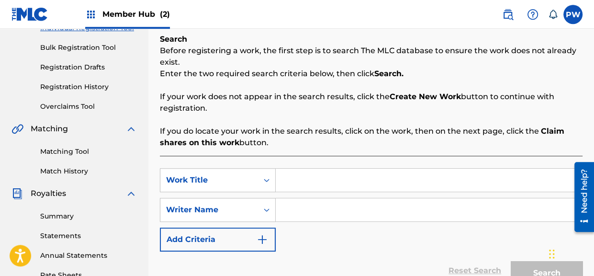
scroll to position [151, 0]
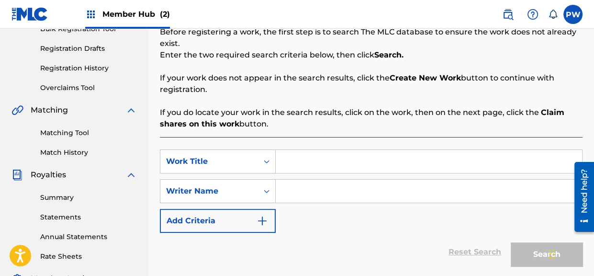
click at [301, 156] on input "Search Form" at bounding box center [429, 161] width 306 height 23
paste input "T9013542411"
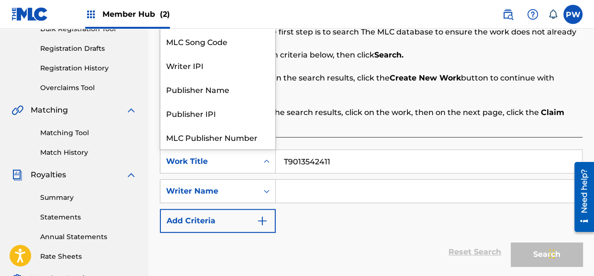
click at [225, 163] on div "Work Title" at bounding box center [209, 161] width 86 height 11
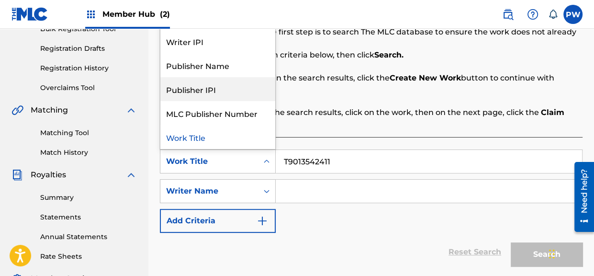
scroll to position [23, 0]
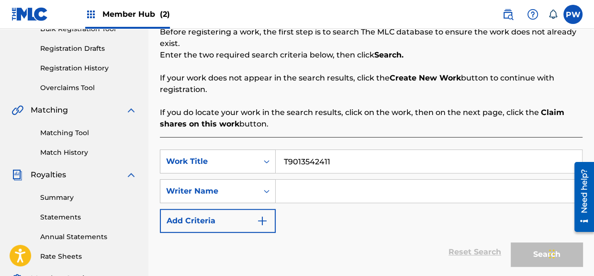
drag, startPoint x: 343, startPoint y: 162, endPoint x: 245, endPoint y: 156, distance: 97.8
click at [276, 156] on input "T9013542411" at bounding box center [429, 161] width 306 height 23
drag, startPoint x: 343, startPoint y: 158, endPoint x: 254, endPoint y: 159, distance: 89.0
click at [276, 159] on input "T9013542411" at bounding box center [429, 161] width 306 height 23
paste input "MADAKET DREAMING"
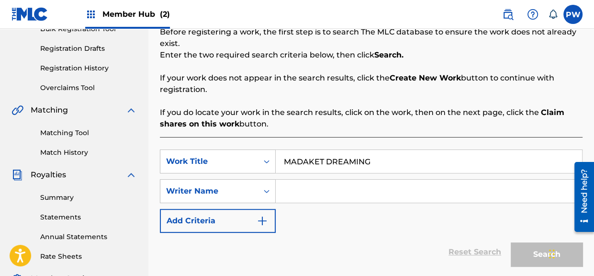
type input "MADAKET DREAMING"
click at [310, 179] on input "Search Form" at bounding box center [429, 190] width 306 height 23
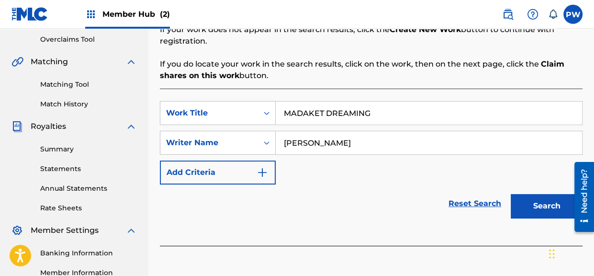
scroll to position [202, 0]
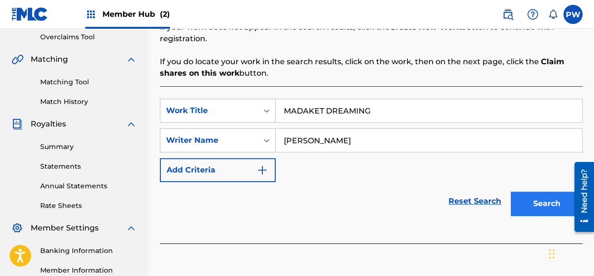
type input "[PERSON_NAME]"
click at [543, 201] on button "Search" at bounding box center [547, 203] width 72 height 24
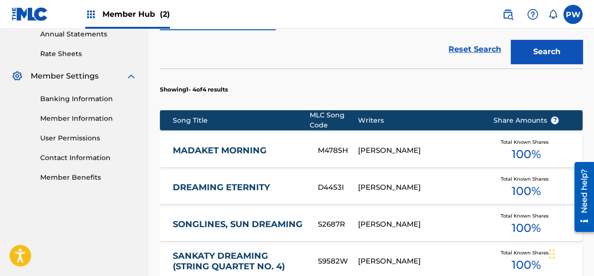
scroll to position [404, 0]
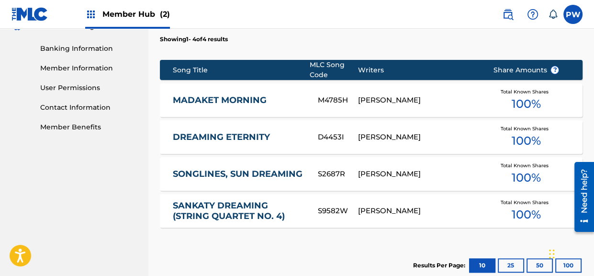
click at [252, 98] on link "MADAKET MORNING" at bounding box center [238, 100] width 132 height 11
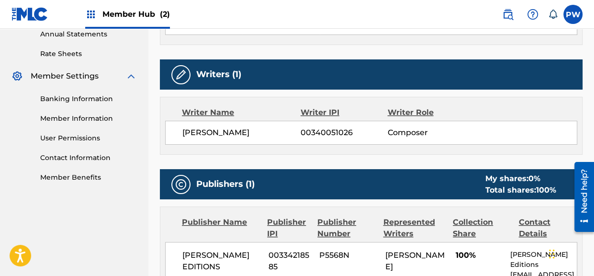
scroll to position [404, 0]
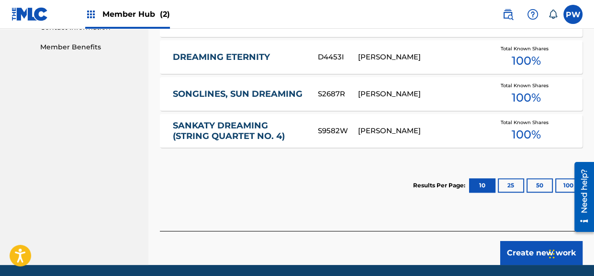
scroll to position [518, 0]
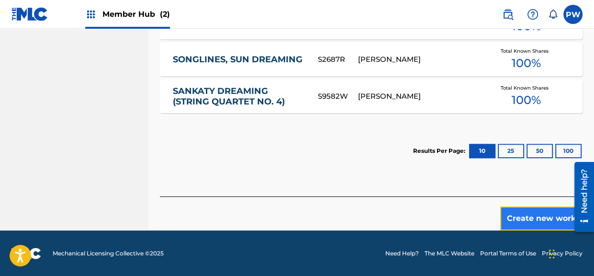
click at [535, 222] on button "Create new work" at bounding box center [541, 218] width 82 height 24
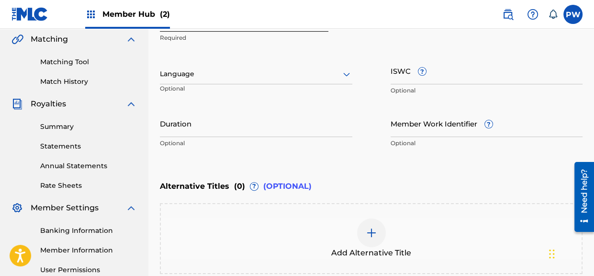
scroll to position [171, 0]
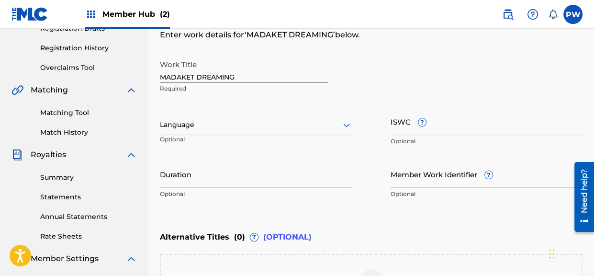
click at [191, 124] on div at bounding box center [256, 125] width 192 height 12
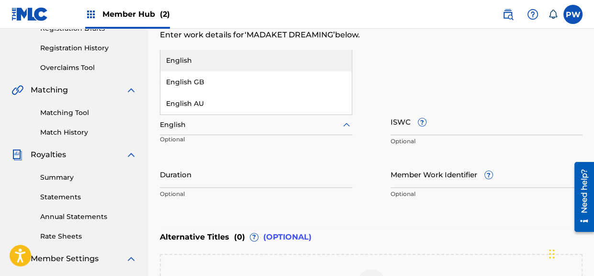
type input "English"
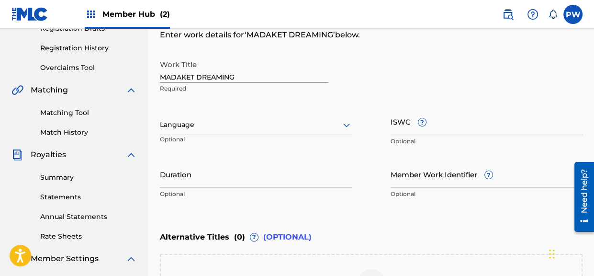
click at [185, 159] on div "Work Title MADAKET DREAMING Required Language Optional ISWC ? Optional Duration…" at bounding box center [371, 129] width 423 height 148
click at [196, 125] on div at bounding box center [256, 125] width 192 height 12
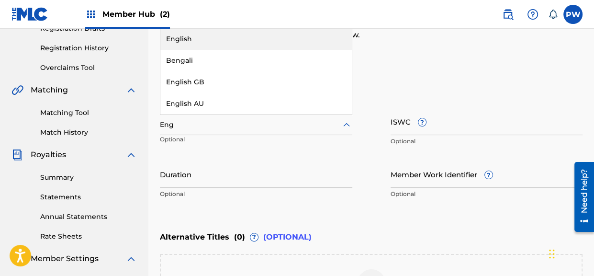
type input "Engl"
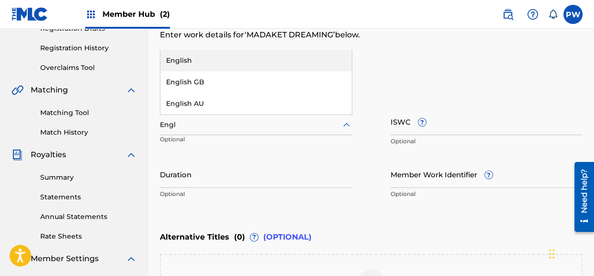
click at [189, 59] on div "English" at bounding box center [255, 61] width 191 height 22
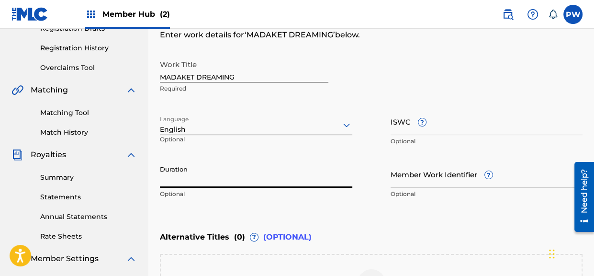
click at [202, 183] on input "Duration" at bounding box center [256, 173] width 192 height 27
type input "05:00"
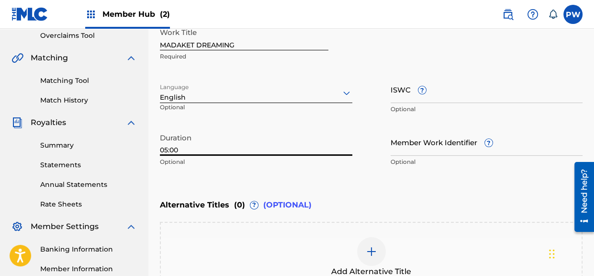
scroll to position [222, 0]
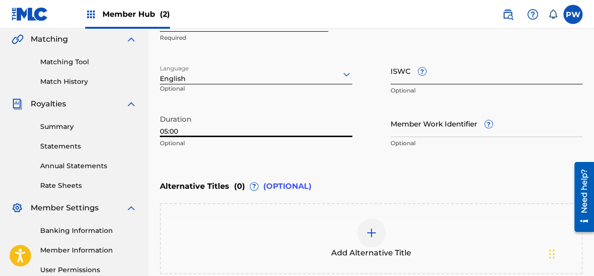
click at [436, 72] on input "ISWC ?" at bounding box center [487, 70] width 192 height 27
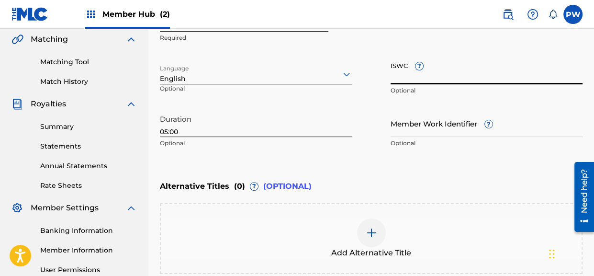
paste input "T9013542411"
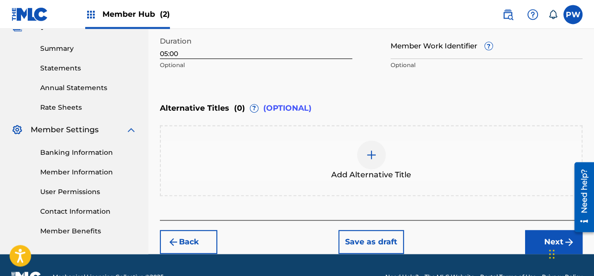
scroll to position [323, 0]
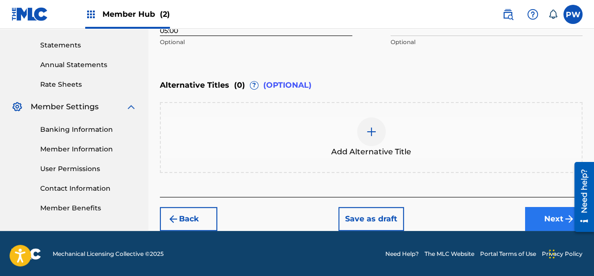
type input "T9013542411"
click at [545, 215] on button "Next" at bounding box center [553, 219] width 57 height 24
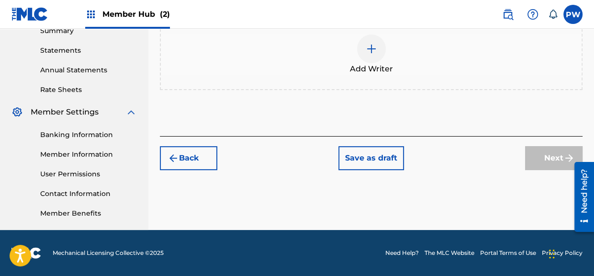
click at [374, 64] on span "Add Writer" at bounding box center [371, 68] width 43 height 11
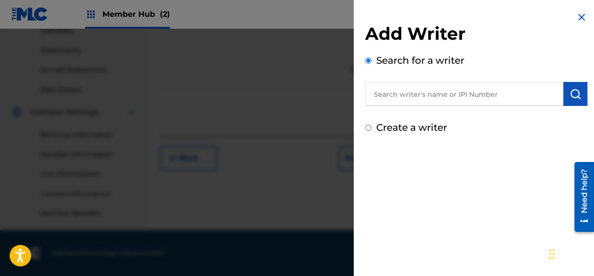
click at [403, 95] on input "text" at bounding box center [464, 94] width 198 height 24
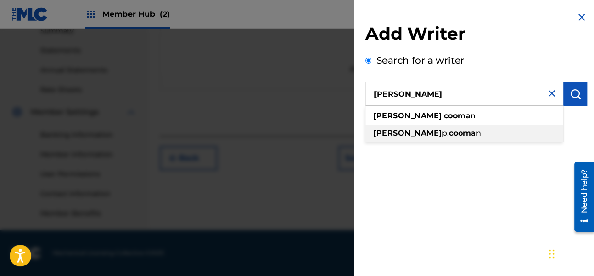
click at [449, 130] on strong "cooma" at bounding box center [462, 132] width 27 height 9
type input "[PERSON_NAME]"
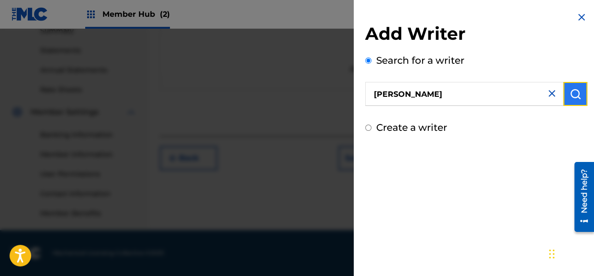
click at [580, 88] on button "submit" at bounding box center [575, 94] width 24 height 24
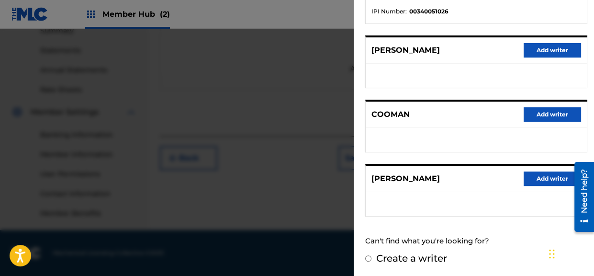
scroll to position [164, 0]
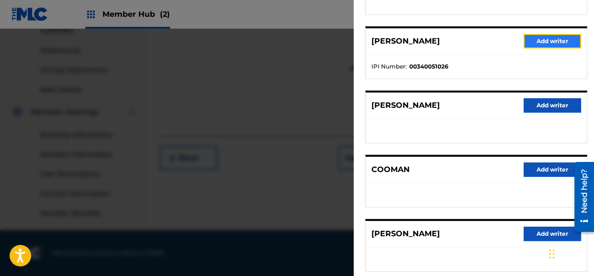
click at [548, 34] on button "Add writer" at bounding box center [552, 41] width 57 height 14
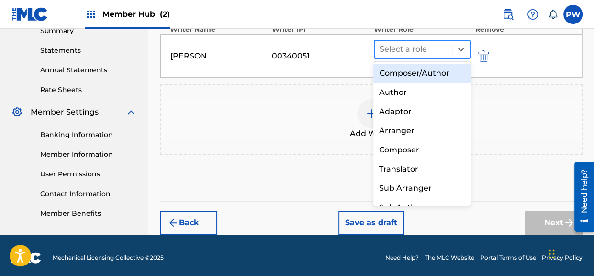
click at [423, 47] on div at bounding box center [413, 49] width 67 height 13
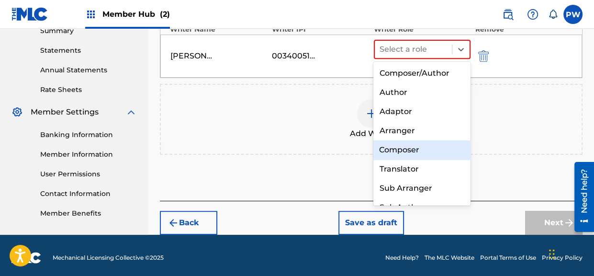
click at [401, 150] on div "Composer" at bounding box center [421, 149] width 97 height 19
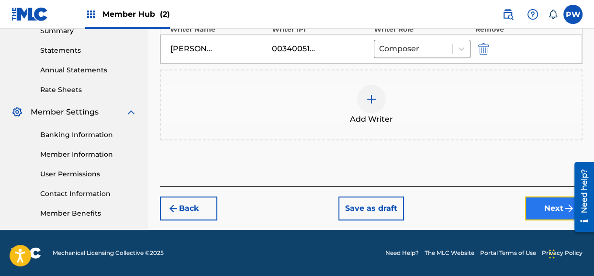
click at [545, 204] on button "Next" at bounding box center [553, 208] width 57 height 24
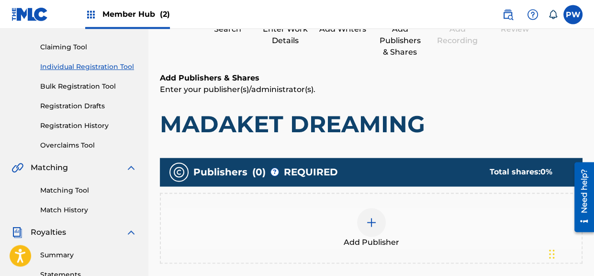
scroll to position [144, 0]
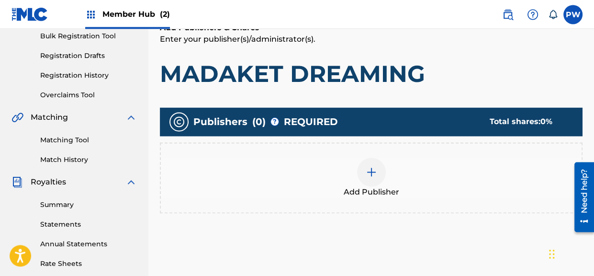
click at [360, 185] on div "Add Publisher" at bounding box center [371, 177] width 421 height 40
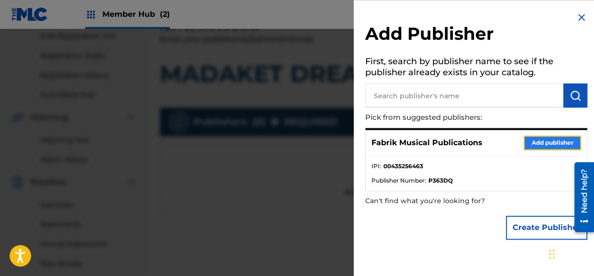
click at [535, 142] on button "Add publisher" at bounding box center [552, 142] width 57 height 14
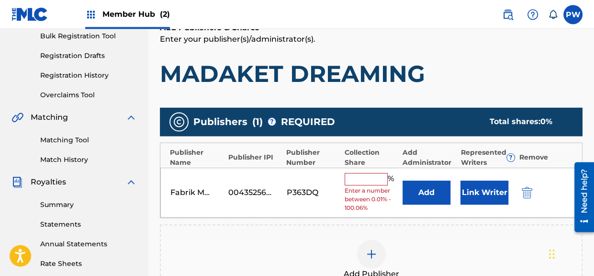
click at [362, 174] on input "text" at bounding box center [366, 179] width 43 height 12
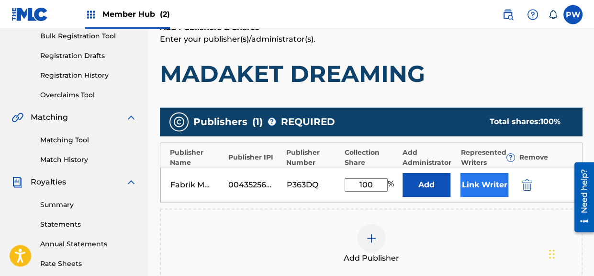
type input "100"
click at [481, 177] on button "Link Writer" at bounding box center [484, 185] width 48 height 24
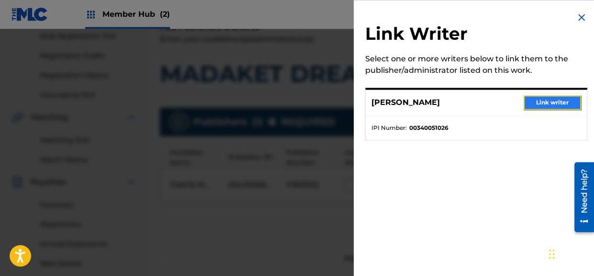
click at [543, 102] on button "Link writer" at bounding box center [552, 102] width 57 height 14
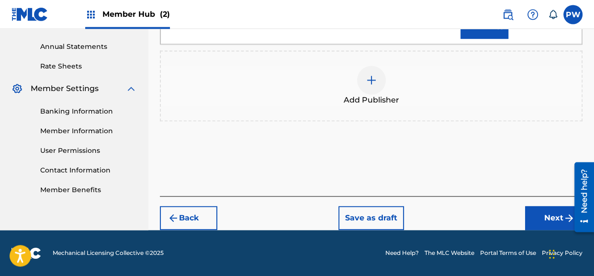
scroll to position [352, 0]
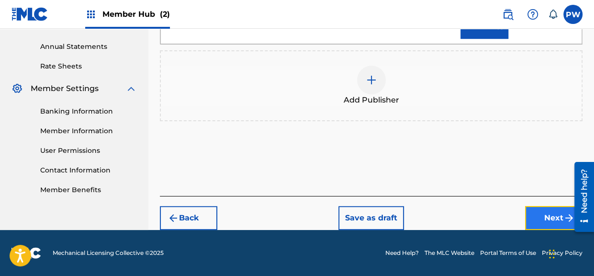
click at [554, 213] on button "Next" at bounding box center [553, 218] width 57 height 24
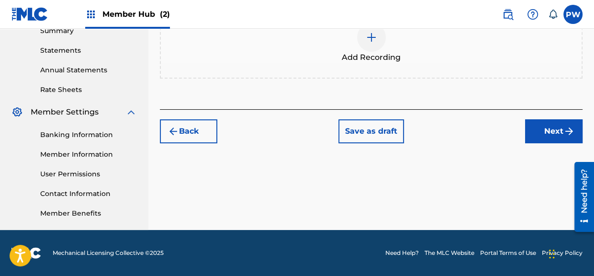
click at [379, 59] on span "Add Recording" at bounding box center [371, 57] width 59 height 11
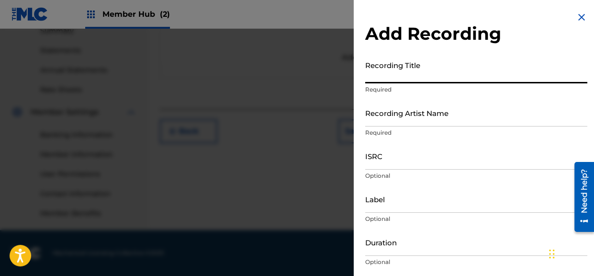
click at [405, 75] on input "Recording Title" at bounding box center [476, 69] width 222 height 27
paste input "Cooman: Nantucket Dreaming"
type input "Cooman: Nantucket Dreaming"
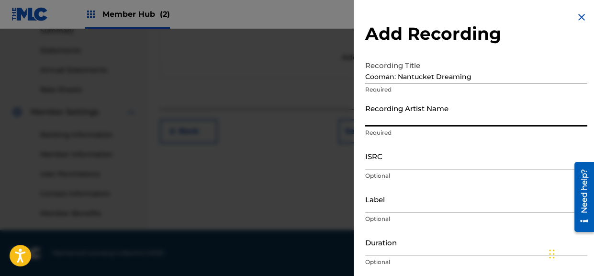
click at [379, 119] on input "Recording Artist Name" at bounding box center [476, 112] width 222 height 27
paste input "[PERSON_NAME]"
type input "[PERSON_NAME]"
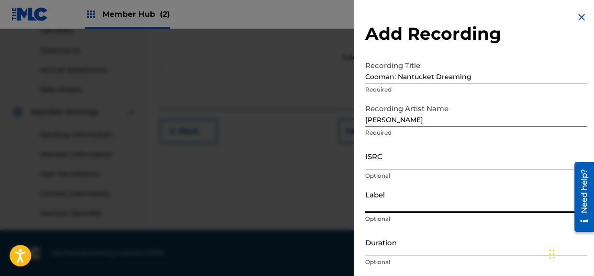
click at [380, 204] on input "Label" at bounding box center [476, 198] width 222 height 27
type input "Naxos"
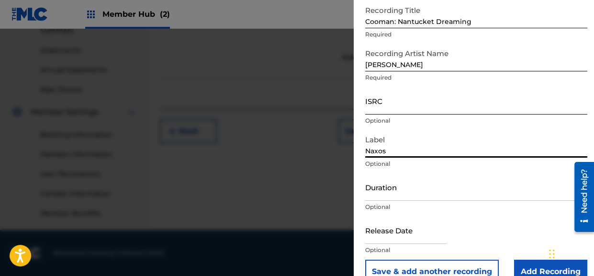
scroll to position [74, 0]
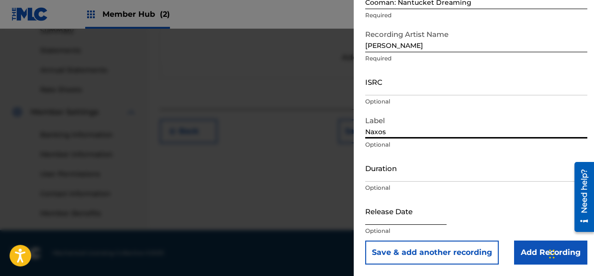
click at [398, 218] on input "text" at bounding box center [405, 210] width 81 height 27
select select "8"
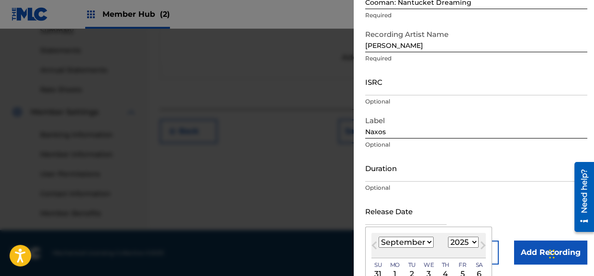
scroll to position [129, 0]
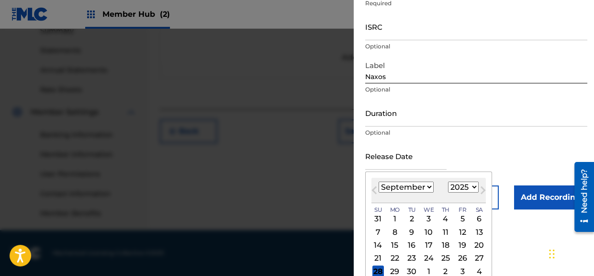
click at [448, 181] on select "1900 1901 1902 1903 1904 1905 1906 1907 1908 1909 1910 1911 1912 1913 1914 1915…" at bounding box center [463, 186] width 31 height 11
select select "2010"
click option "2010" at bounding box center [0, 0] width 0 height 0
click at [379, 181] on select "January February March April May June July August September October November De…" at bounding box center [406, 186] width 55 height 11
select select "7"
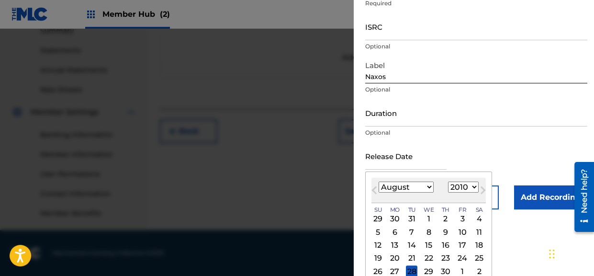
click option "August" at bounding box center [0, 0] width 0 height 0
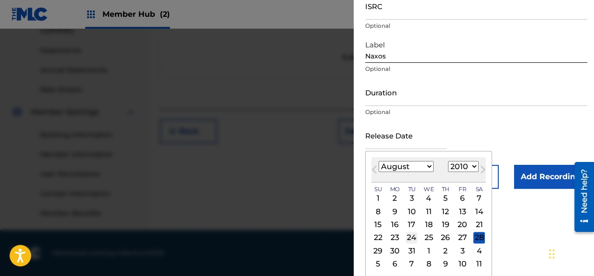
click at [411, 239] on div "24" at bounding box center [411, 237] width 11 height 11
type input "[DATE]"
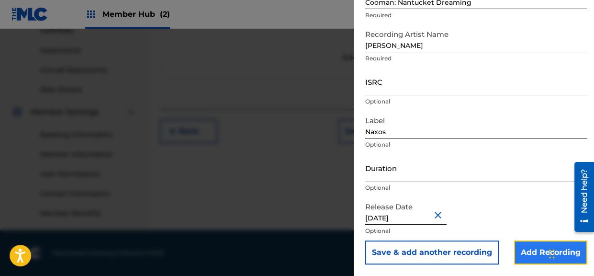
click at [532, 250] on input "Add Recording" at bounding box center [550, 252] width 73 height 24
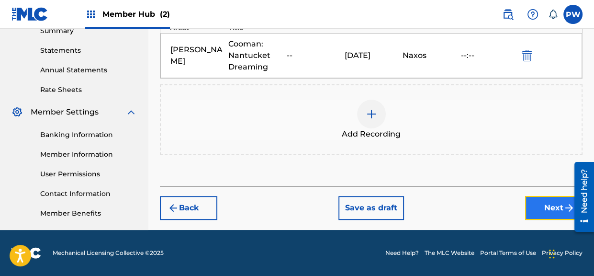
click at [538, 207] on button "Next" at bounding box center [553, 208] width 57 height 24
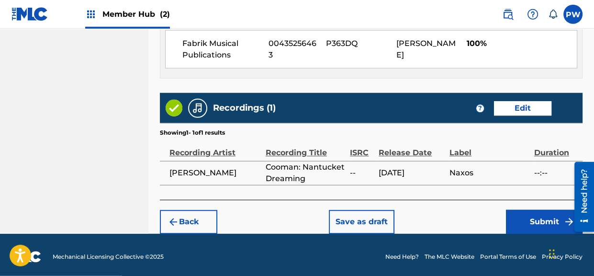
scroll to position [555, 0]
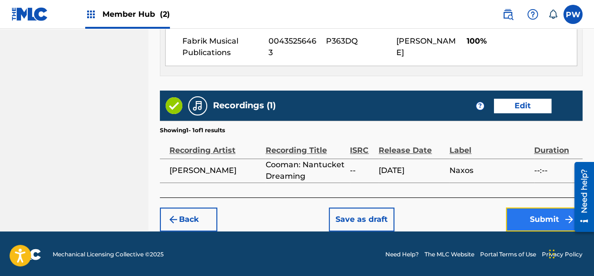
click at [532, 221] on button "Submit" at bounding box center [544, 219] width 77 height 24
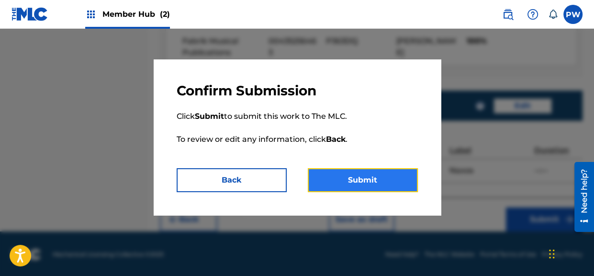
click at [344, 181] on button "Submit" at bounding box center [363, 180] width 110 height 24
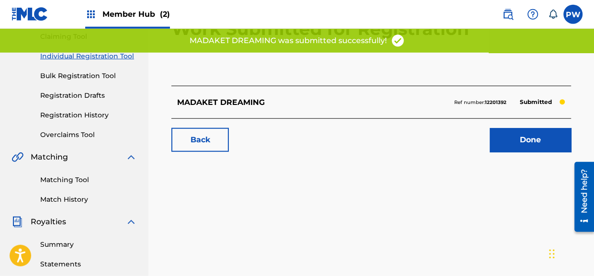
scroll to position [101, 0]
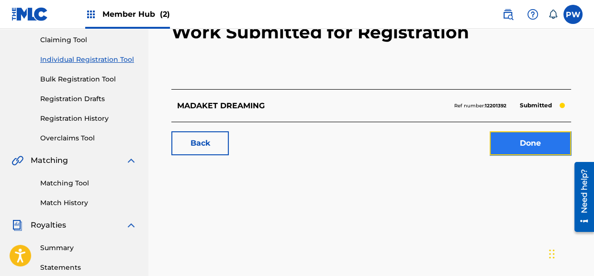
click at [519, 145] on link "Done" at bounding box center [530, 143] width 81 height 24
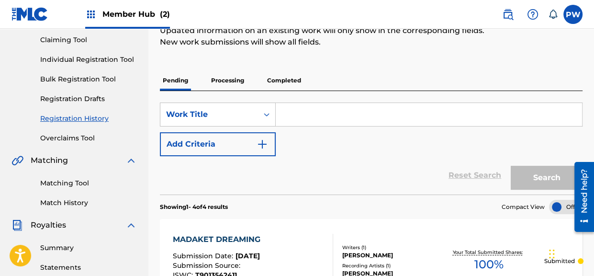
scroll to position [50, 0]
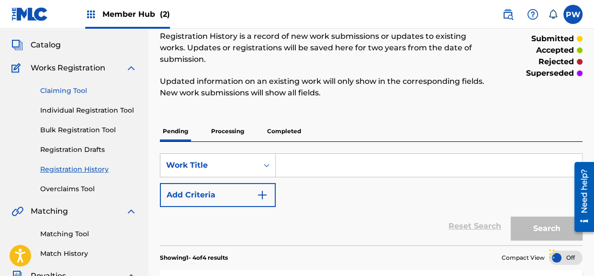
click at [74, 91] on link "Claiming Tool" at bounding box center [88, 91] width 97 height 10
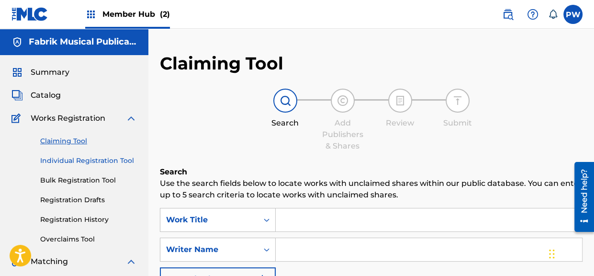
click at [63, 160] on link "Individual Registration Tool" at bounding box center [88, 161] width 97 height 10
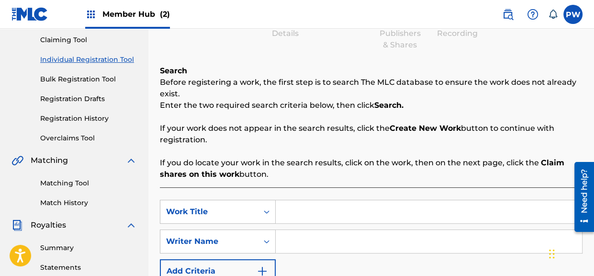
scroll to position [151, 0]
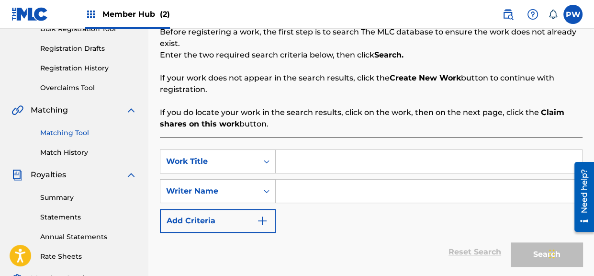
click at [69, 135] on link "Matching Tool" at bounding box center [88, 133] width 97 height 10
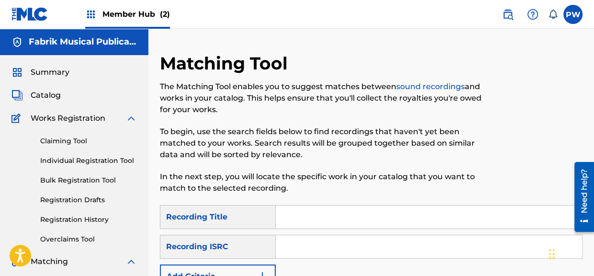
scroll to position [101, 0]
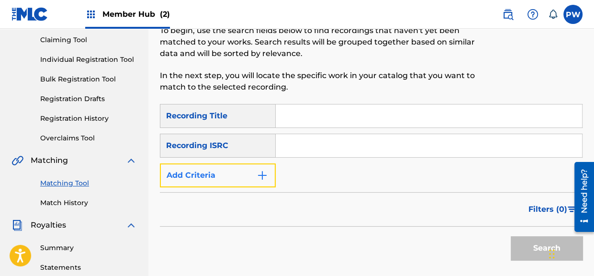
click at [224, 171] on button "Add Criteria" at bounding box center [218, 175] width 116 height 24
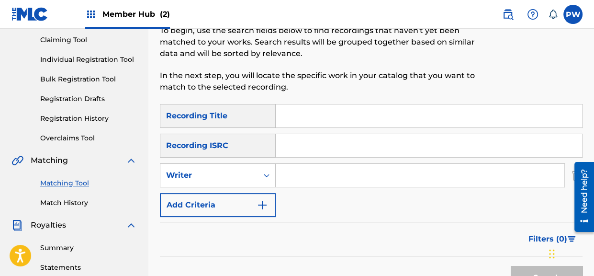
click at [313, 175] on input "Search Form" at bounding box center [420, 175] width 289 height 23
type input "[PERSON_NAME]"
click at [511, 266] on button "Search" at bounding box center [547, 278] width 72 height 24
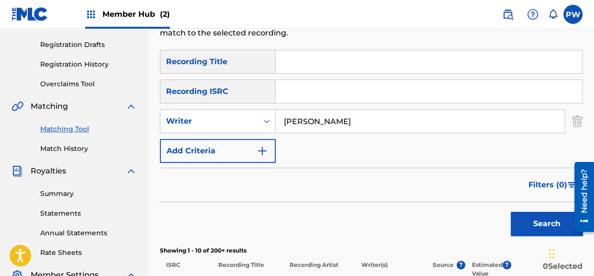
scroll to position [202, 0]
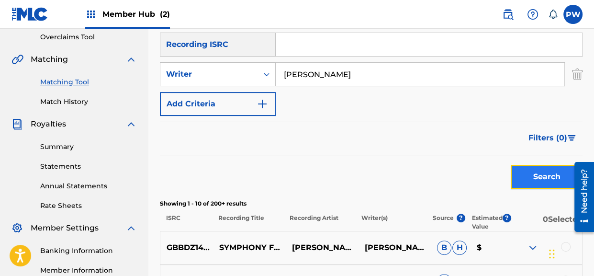
click at [536, 172] on button "Search" at bounding box center [547, 177] width 72 height 24
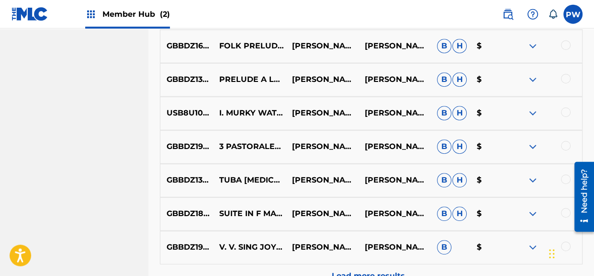
scroll to position [505, 0]
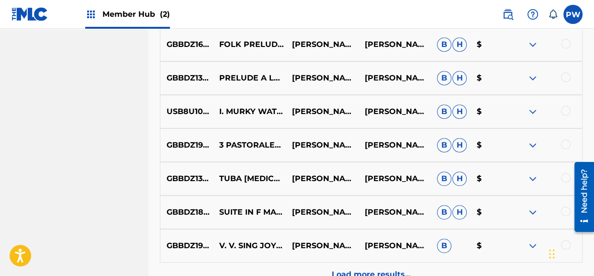
click at [535, 178] on img at bounding box center [532, 178] width 11 height 11
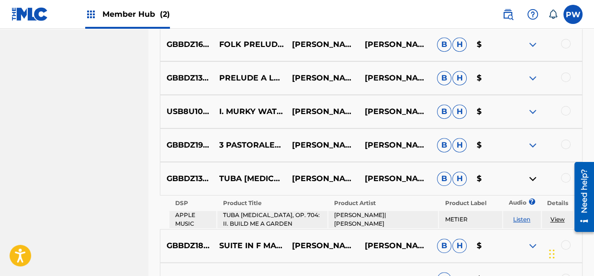
click at [556, 216] on link "View" at bounding box center [557, 218] width 14 height 7
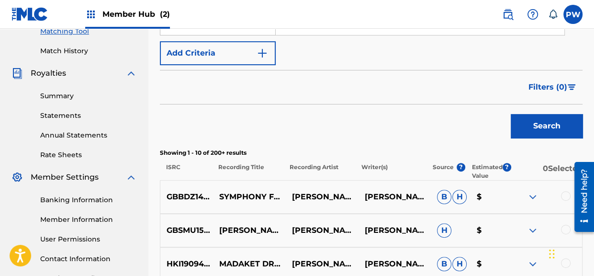
scroll to position [151, 0]
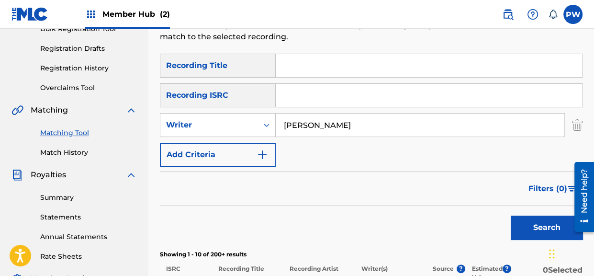
click at [311, 60] on input "Search Form" at bounding box center [429, 65] width 306 height 23
type input "Tuba [MEDICAL_DATA]"
click at [511, 215] on button "Search" at bounding box center [547, 227] width 72 height 24
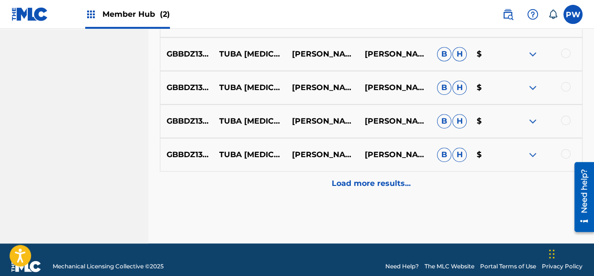
scroll to position [609, 0]
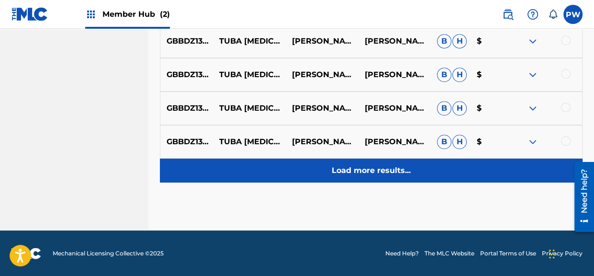
click at [347, 160] on div "Load more results..." at bounding box center [371, 170] width 423 height 24
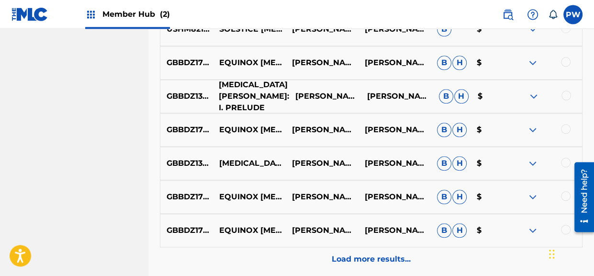
scroll to position [873, 0]
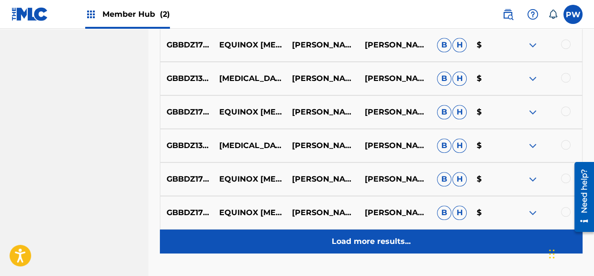
click at [340, 236] on p "Load more results..." at bounding box center [371, 240] width 79 height 11
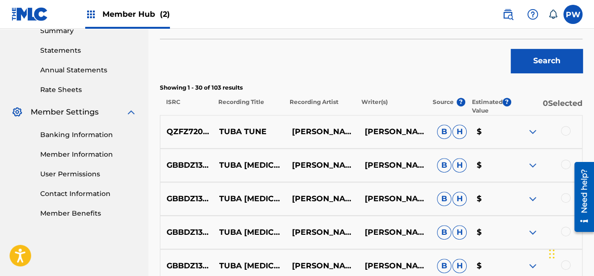
scroll to position [65, 0]
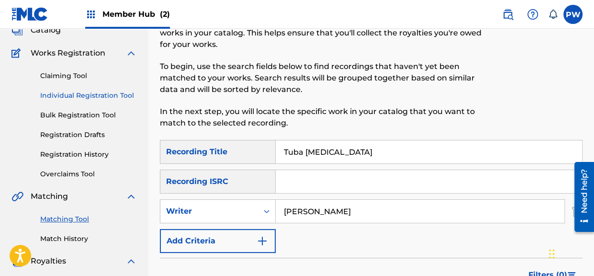
click at [74, 93] on link "Individual Registration Tool" at bounding box center [88, 95] width 97 height 10
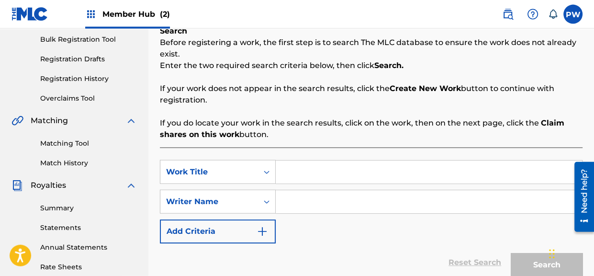
scroll to position [151, 0]
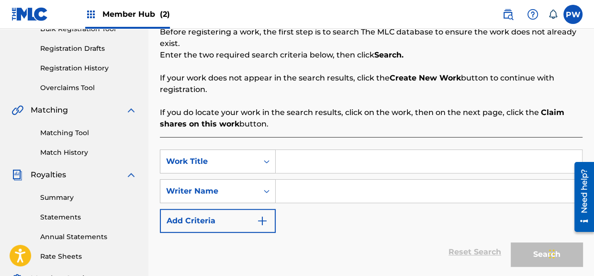
click at [296, 158] on input "Search Form" at bounding box center [429, 161] width 306 height 23
click at [291, 187] on input "Search Form" at bounding box center [429, 190] width 306 height 23
type input "[PERSON_NAME]"
click at [327, 165] on input "Search Form" at bounding box center [429, 161] width 306 height 23
paste input "[PERSON_NAME]|[PERSON_NAME]"
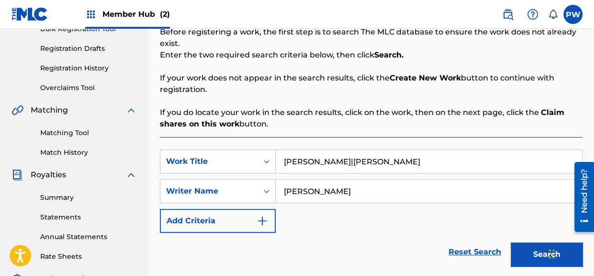
drag, startPoint x: 411, startPoint y: 160, endPoint x: 213, endPoint y: 156, distance: 197.2
click at [276, 156] on input "[PERSON_NAME]|[PERSON_NAME]" at bounding box center [429, 161] width 306 height 23
paste input "[MEDICAL_DATA] FOR TUBA AND PIANO"
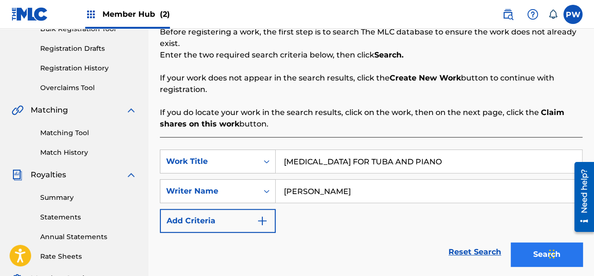
type input "[MEDICAL_DATA] FOR TUBA AND PIANO"
click at [529, 257] on button "Search" at bounding box center [547, 254] width 72 height 24
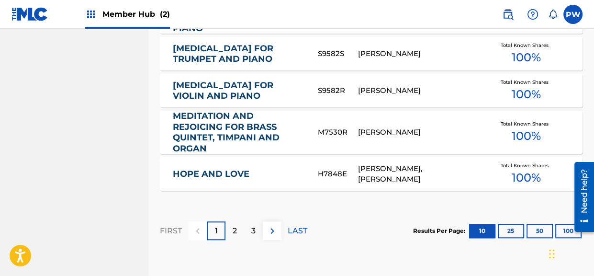
scroll to position [707, 0]
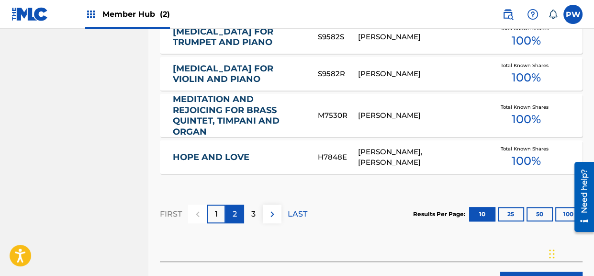
click at [240, 210] on div "2" at bounding box center [234, 213] width 19 height 19
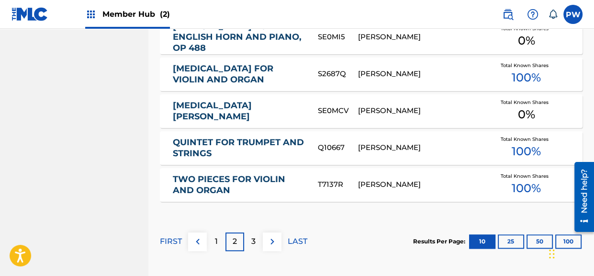
scroll to position [722, 0]
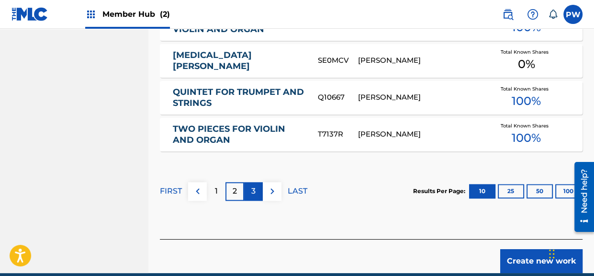
click at [257, 192] on div "3" at bounding box center [253, 191] width 19 height 19
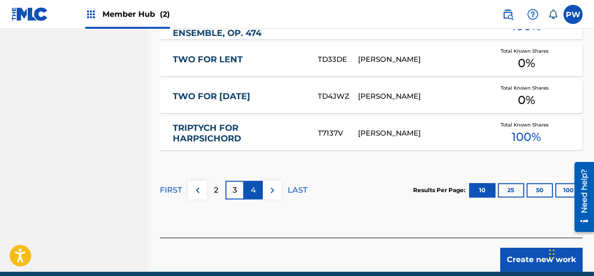
click at [257, 191] on div "4" at bounding box center [253, 189] width 19 height 19
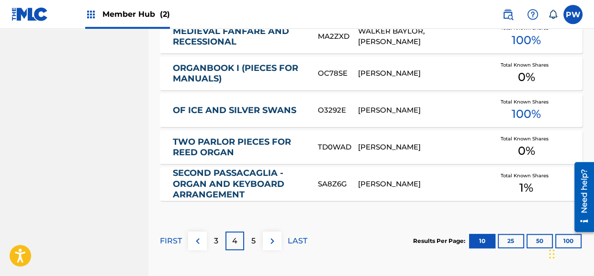
scroll to position [671, 0]
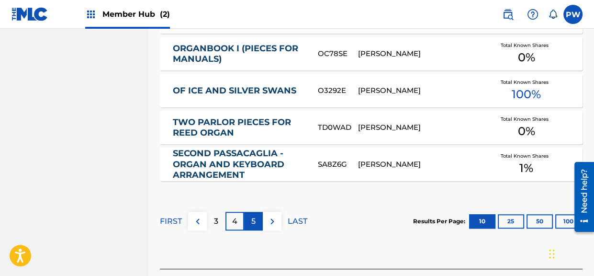
click at [250, 224] on div "5" at bounding box center [253, 221] width 19 height 19
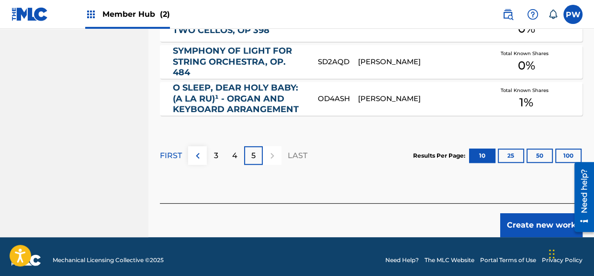
scroll to position [523, 0]
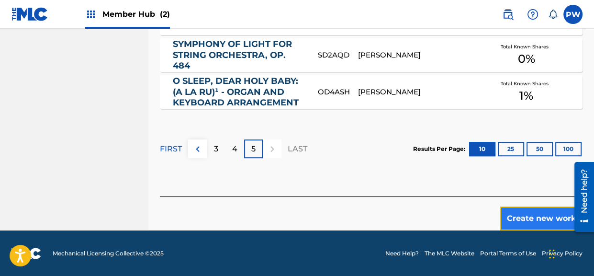
click at [530, 221] on button "Create new work" at bounding box center [541, 218] width 82 height 24
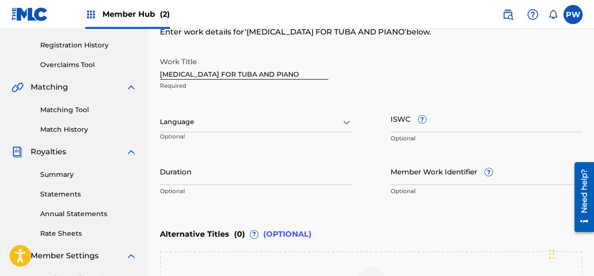
scroll to position [171, 0]
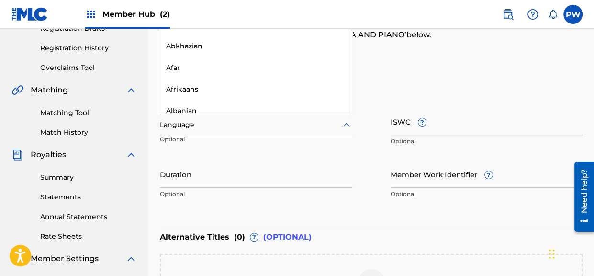
click at [193, 126] on div at bounding box center [256, 125] width 192 height 12
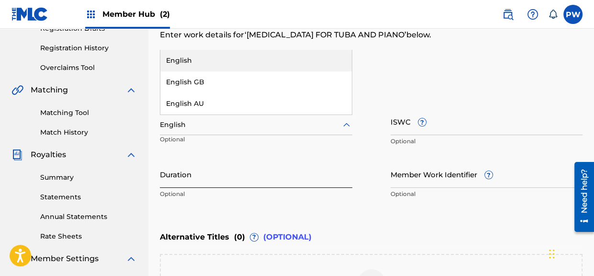
type input "English"
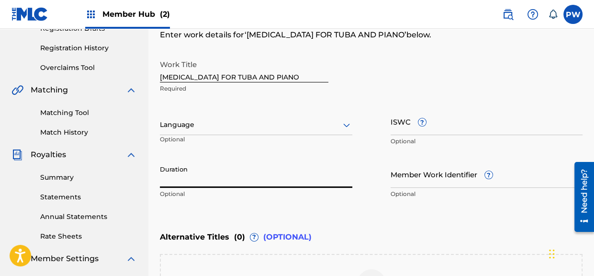
click at [197, 174] on input "Duration" at bounding box center [256, 173] width 192 height 27
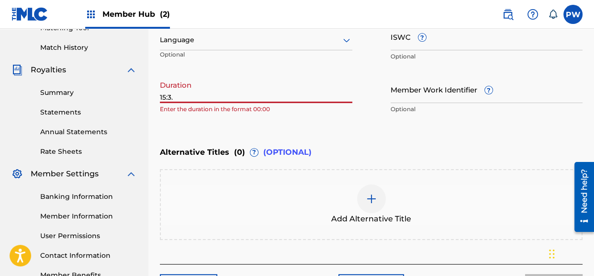
scroll to position [272, 0]
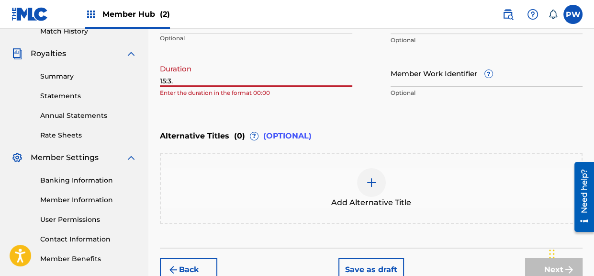
click at [176, 80] on input "15:3." at bounding box center [256, 72] width 192 height 27
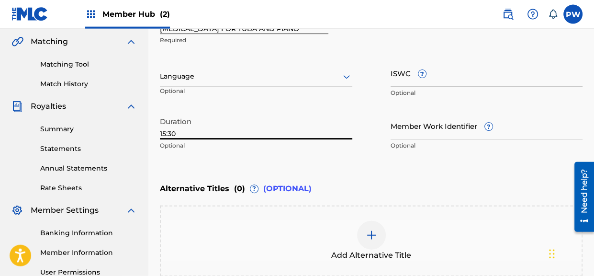
scroll to position [171, 0]
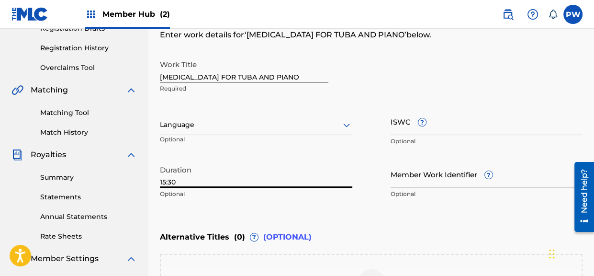
type input "15:30"
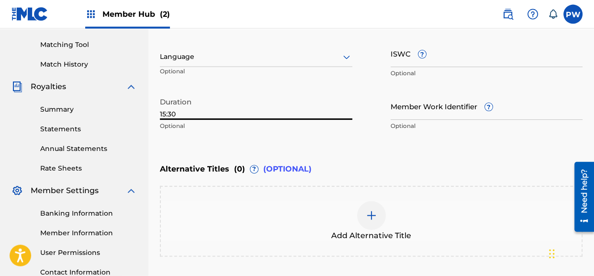
scroll to position [222, 0]
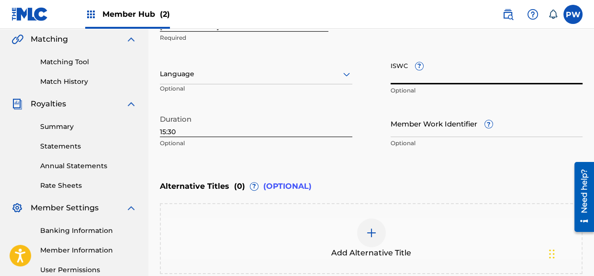
click at [425, 78] on input "ISWC ?" at bounding box center [487, 70] width 192 height 27
paste input "T0729533418"
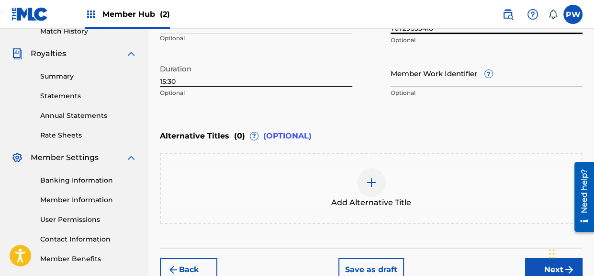
scroll to position [323, 0]
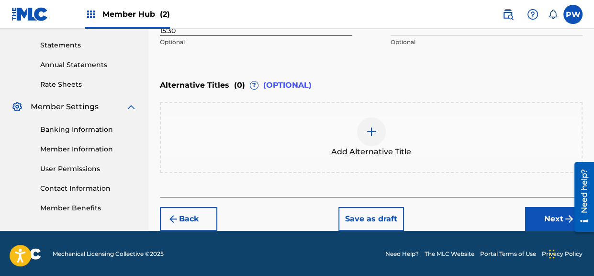
type input "T0729533418"
click at [367, 148] on span "Add Alternative Title" at bounding box center [371, 151] width 80 height 11
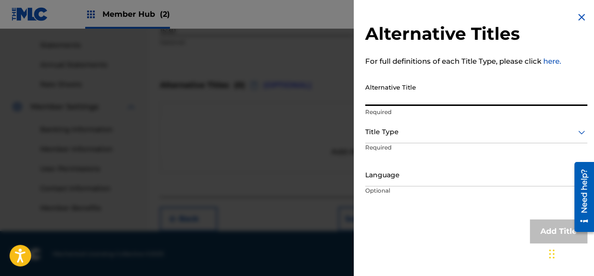
click at [388, 101] on input "Alternative Title" at bounding box center [476, 91] width 222 height 27
type input "Tuba [MEDICAL_DATA]"
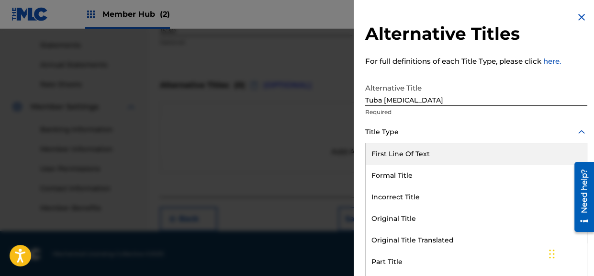
scroll to position [0, 0]
click at [402, 140] on div "Title Type" at bounding box center [476, 133] width 222 height 22
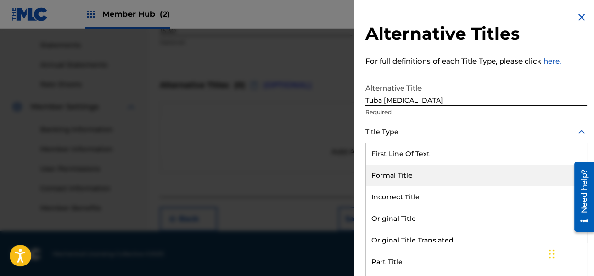
click at [392, 173] on div "Formal Title" at bounding box center [476, 176] width 221 height 22
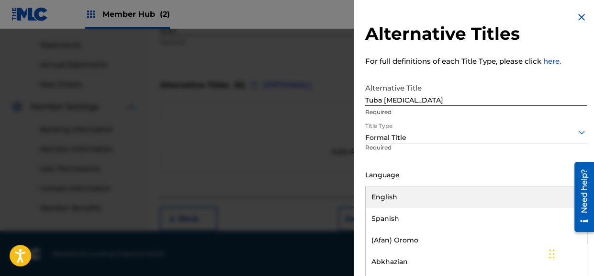
click at [417, 178] on div at bounding box center [476, 175] width 222 height 12
click at [390, 195] on div "English" at bounding box center [476, 197] width 221 height 22
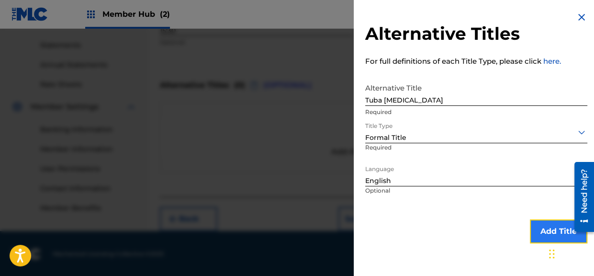
click at [538, 229] on button "Add Title" at bounding box center [558, 231] width 57 height 24
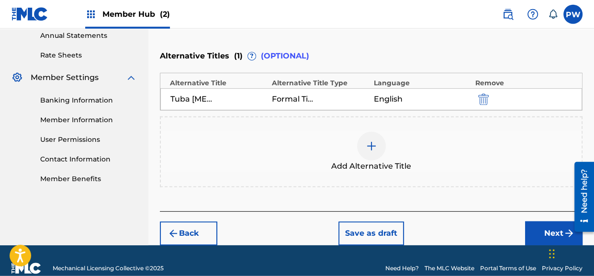
scroll to position [367, 0]
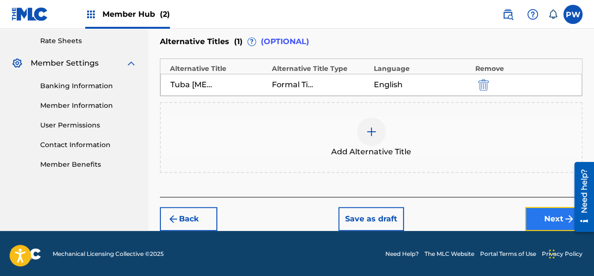
click at [544, 223] on button "Next" at bounding box center [553, 219] width 57 height 24
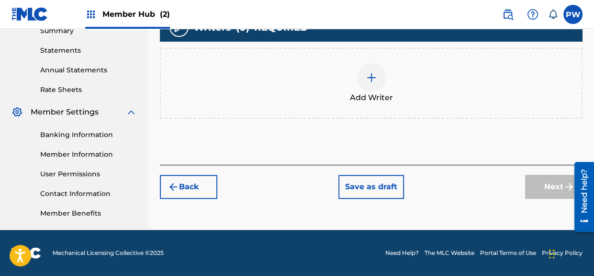
scroll to position [267, 0]
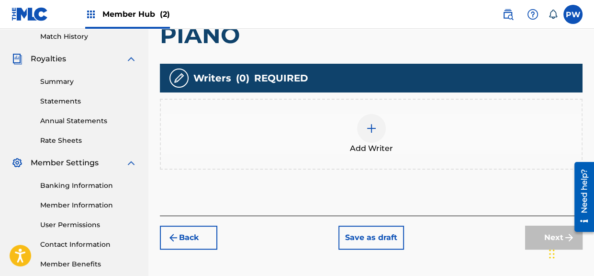
click at [369, 114] on div at bounding box center [371, 128] width 29 height 29
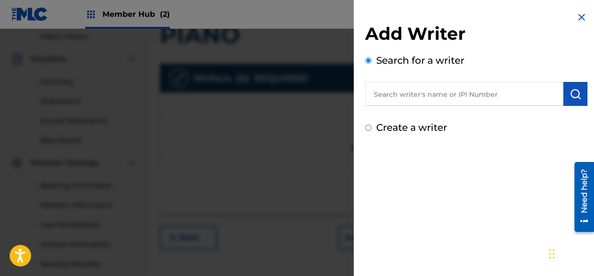
click at [464, 96] on input "text" at bounding box center [464, 94] width 198 height 24
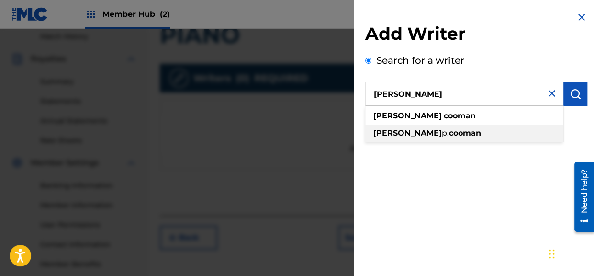
click at [449, 131] on strong "cooman" at bounding box center [465, 132] width 32 height 9
type input "[PERSON_NAME]"
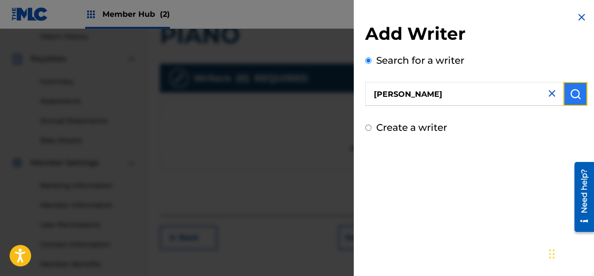
click at [574, 99] on img "submit" at bounding box center [575, 93] width 11 height 11
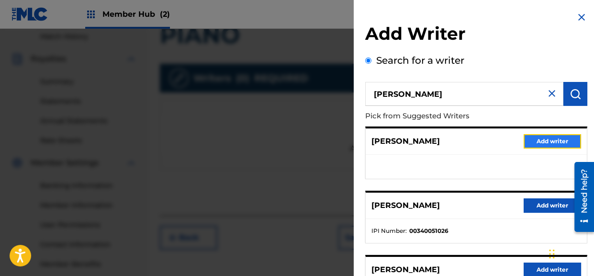
click at [529, 140] on button "Add writer" at bounding box center [552, 141] width 57 height 14
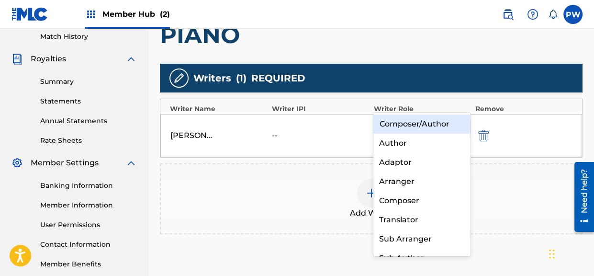
click at [420, 122] on div at bounding box center [413, 128] width 67 height 13
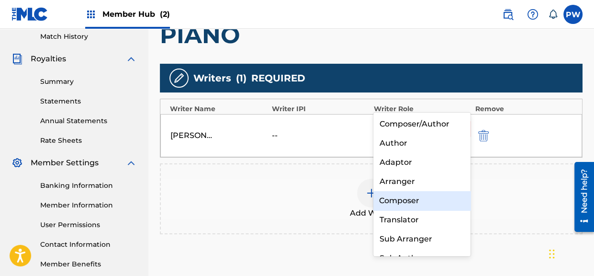
click at [396, 199] on div "Composer" at bounding box center [421, 200] width 97 height 19
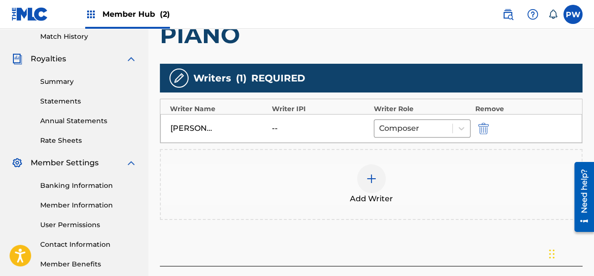
scroll to position [318, 0]
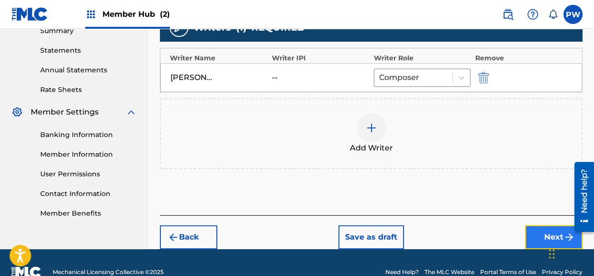
click at [540, 225] on button "Next" at bounding box center [553, 237] width 57 height 24
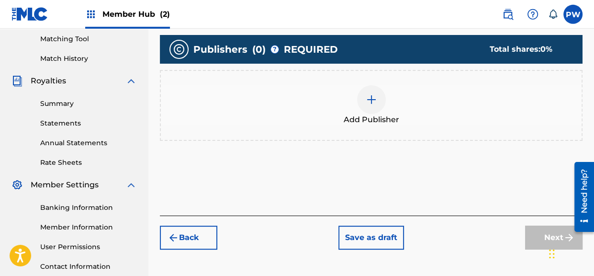
scroll to position [245, 0]
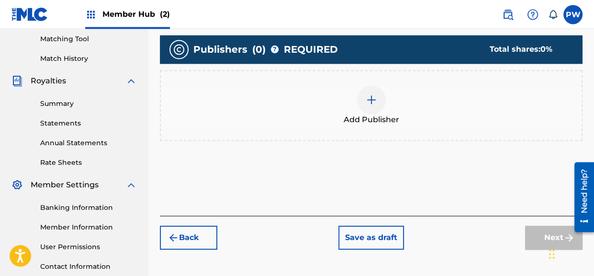
click at [378, 114] on span "Add Publisher" at bounding box center [372, 119] width 56 height 11
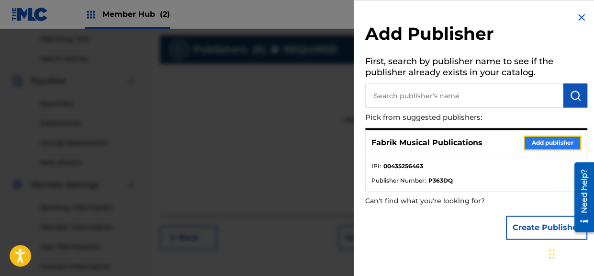
click at [543, 143] on button "Add publisher" at bounding box center [552, 142] width 57 height 14
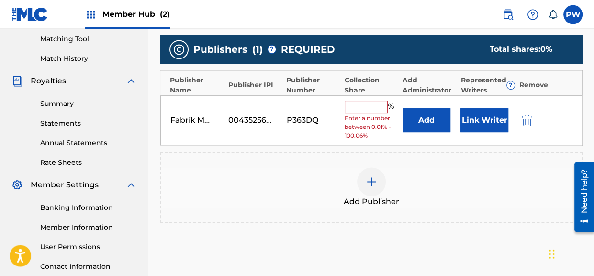
click at [364, 101] on input "text" at bounding box center [366, 107] width 43 height 12
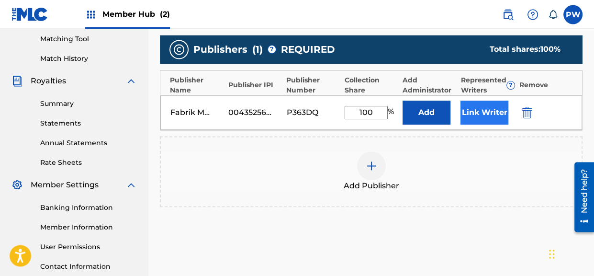
type input "100"
click at [489, 101] on button "Link Writer" at bounding box center [484, 113] width 48 height 24
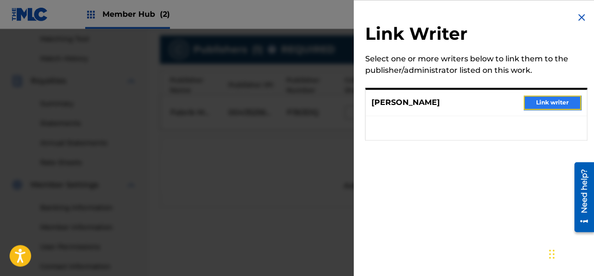
click at [549, 99] on button "Link writer" at bounding box center [552, 102] width 57 height 14
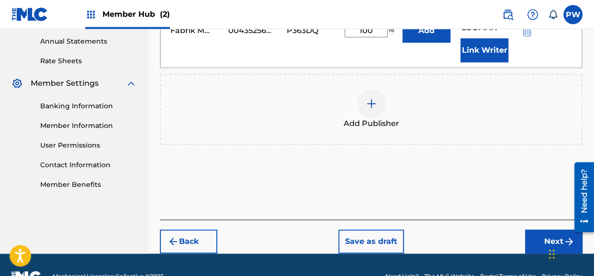
scroll to position [352, 0]
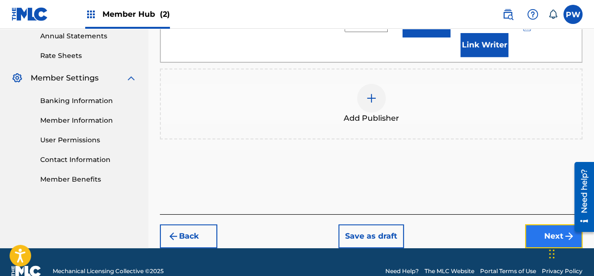
click at [540, 224] on button "Next" at bounding box center [553, 236] width 57 height 24
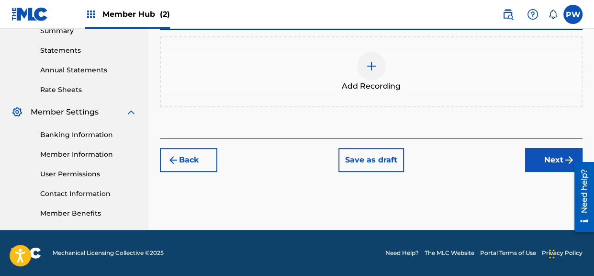
click at [375, 80] on span "Add Recording" at bounding box center [371, 85] width 59 height 11
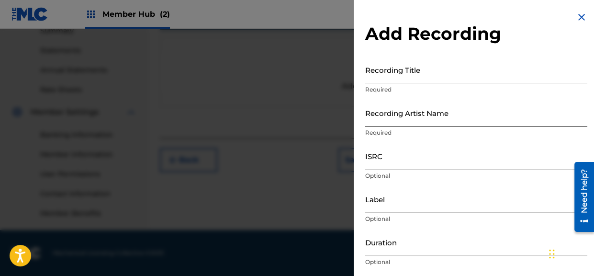
click at [406, 122] on input "Recording Artist Name" at bounding box center [476, 112] width 222 height 27
paste input "[PERSON_NAME]"
click at [365, 116] on div "Add Recording Recording Title Required Recording Artist Name [PERSON_NAME] Requ…" at bounding box center [476, 175] width 245 height 350
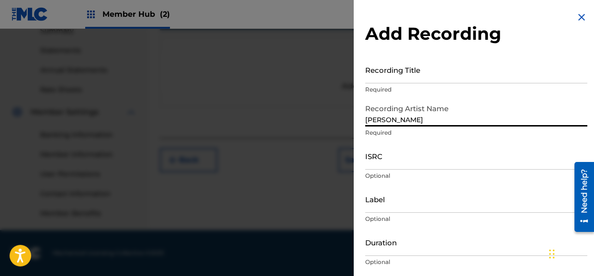
drag, startPoint x: 366, startPoint y: 118, endPoint x: 418, endPoint y: 136, distance: 55.2
click at [368, 118] on input "[PERSON_NAME]" at bounding box center [476, 112] width 222 height 27
type input "[PERSON_NAME] [PERSON_NAME]"
click at [402, 76] on input "Recording Title" at bounding box center [476, 69] width 222 height 27
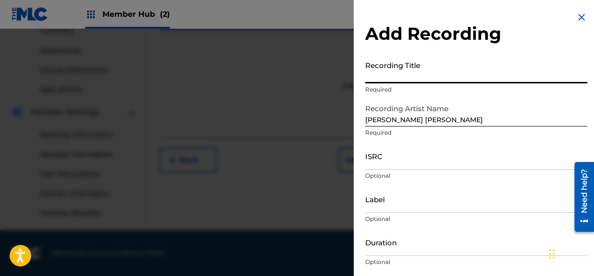
paste input "Rising at [PERSON_NAME]: Chamber Music with brass by [PERSON_NAME]"
type input "Rising at [PERSON_NAME]: Chamber Music with brass by [PERSON_NAME]"
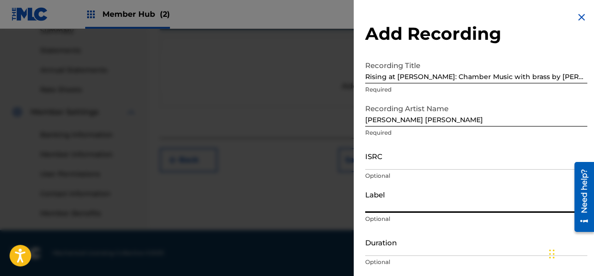
click at [403, 206] on input "Label" at bounding box center [476, 198] width 222 height 27
type input "Metier"
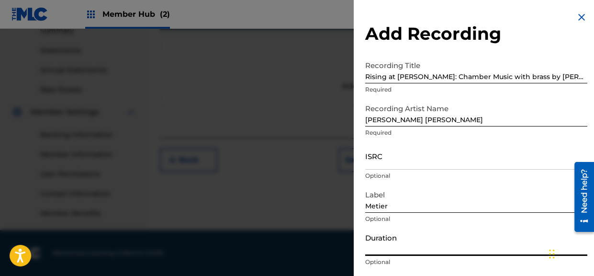
click at [394, 249] on input "Duration" at bounding box center [476, 241] width 222 height 27
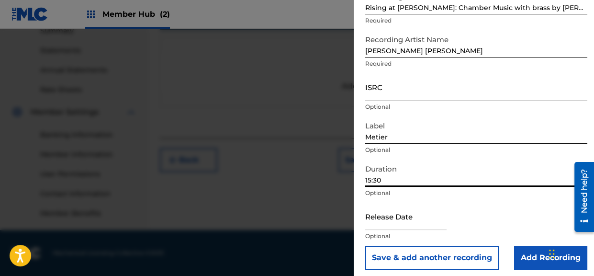
scroll to position [74, 0]
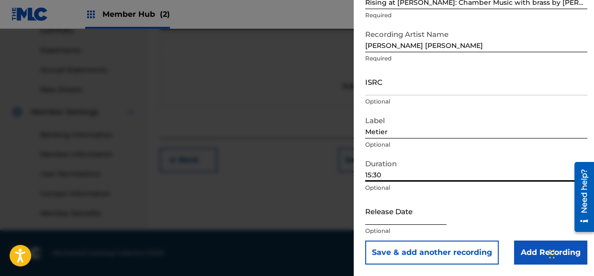
type input "15:30"
click at [418, 211] on input "text" at bounding box center [405, 210] width 81 height 27
select select "8"
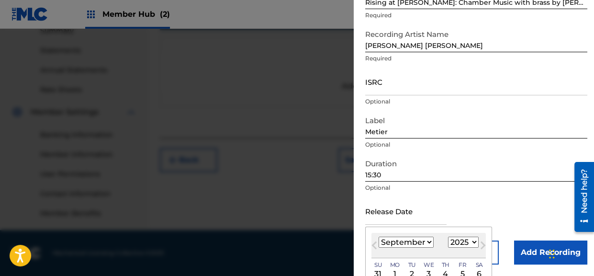
click at [448, 236] on select "1900 1901 1902 1903 1904 1905 1906 1907 1908 1909 1910 1911 1912 1913 1914 1915…" at bounding box center [463, 241] width 31 height 11
select select "2013"
click option "2013" at bounding box center [0, 0] width 0 height 0
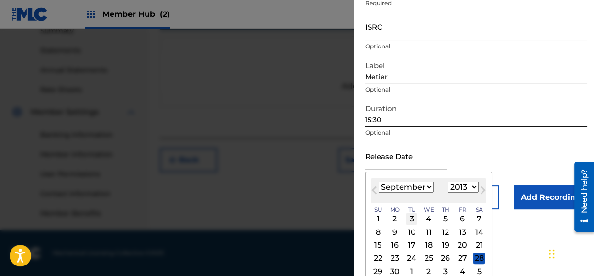
click at [413, 216] on div "3" at bounding box center [411, 218] width 11 height 11
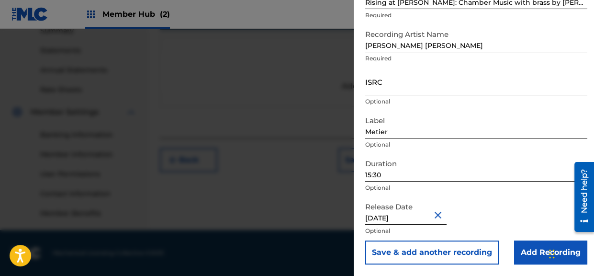
type input "[DATE]"
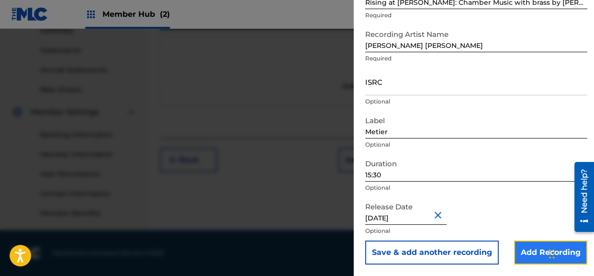
click at [529, 254] on input "Add Recording" at bounding box center [550, 252] width 73 height 24
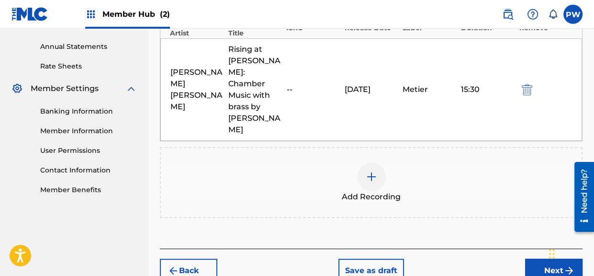
scroll to position [353, 0]
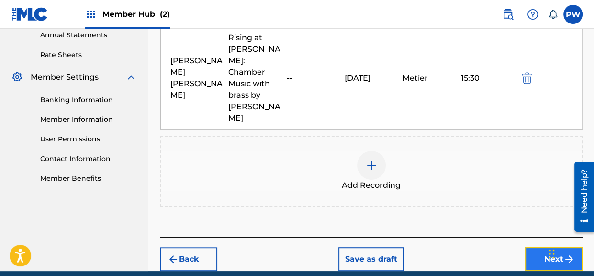
click at [550, 247] on button "Next" at bounding box center [553, 259] width 57 height 24
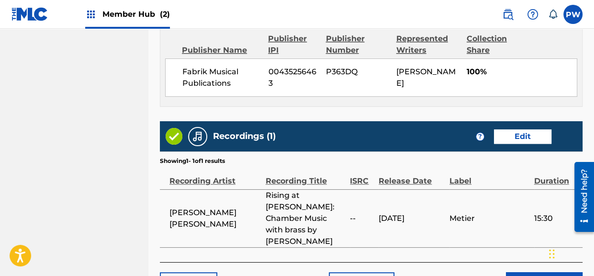
scroll to position [630, 0]
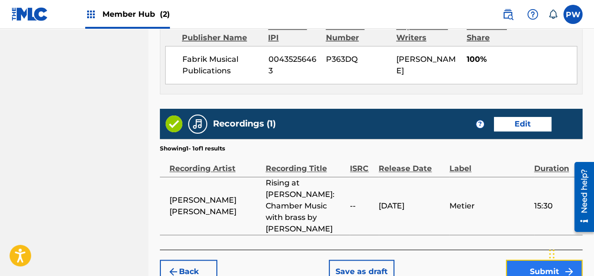
click at [525, 259] on button "Submit" at bounding box center [544, 271] width 77 height 24
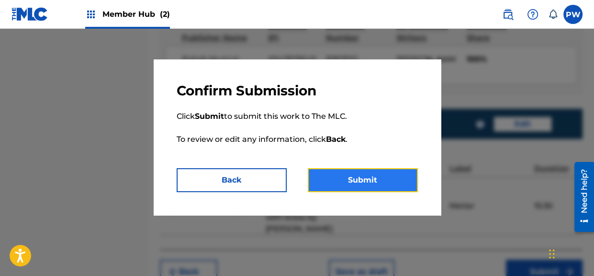
click at [363, 181] on button "Submit" at bounding box center [363, 180] width 110 height 24
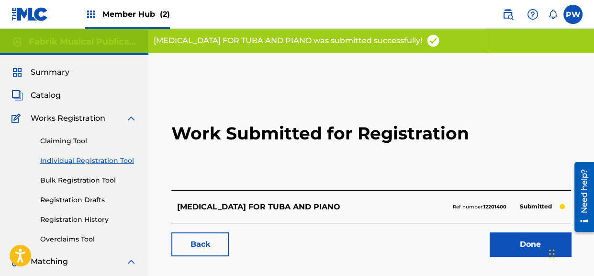
scroll to position [50, 0]
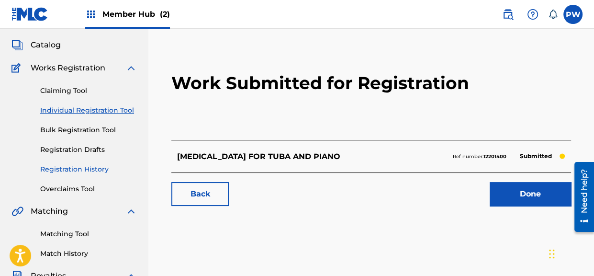
click at [101, 164] on link "Registration History" at bounding box center [88, 169] width 97 height 10
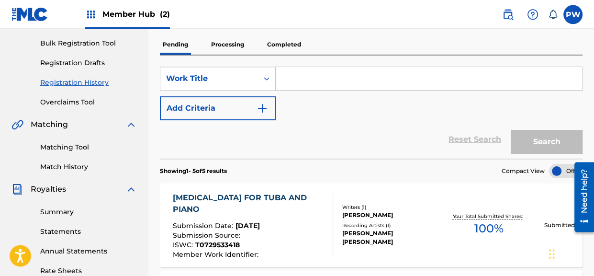
scroll to position [127, 0]
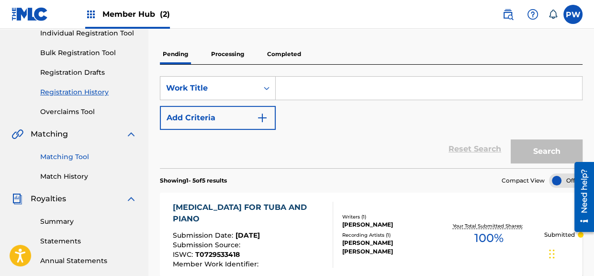
click at [54, 157] on link "Matching Tool" at bounding box center [88, 157] width 97 height 10
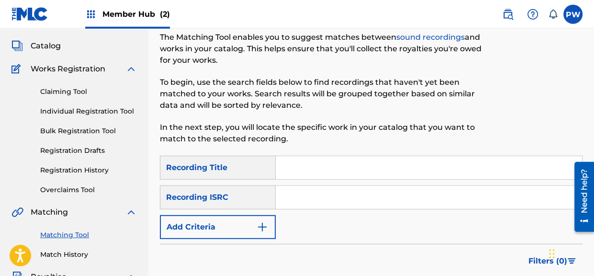
scroll to position [101, 0]
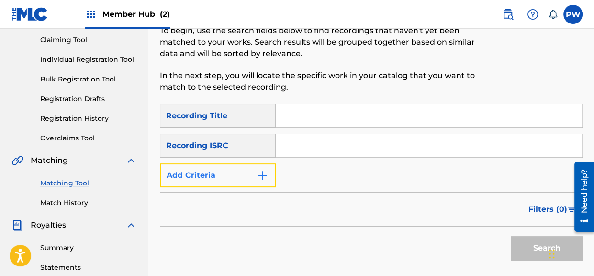
click at [244, 177] on button "Add Criteria" at bounding box center [218, 175] width 116 height 24
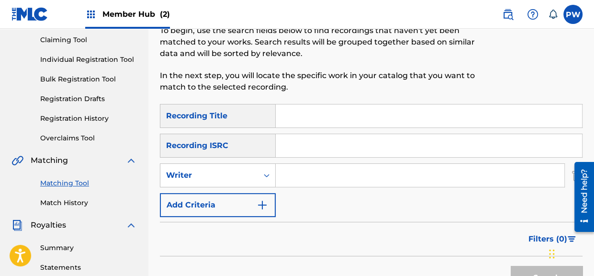
click at [308, 179] on input "Search Form" at bounding box center [420, 175] width 289 height 23
type input "[PERSON_NAME]"
click at [511, 266] on button "Search" at bounding box center [547, 278] width 72 height 24
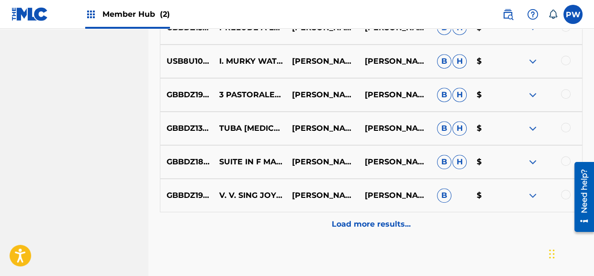
scroll to position [606, 0]
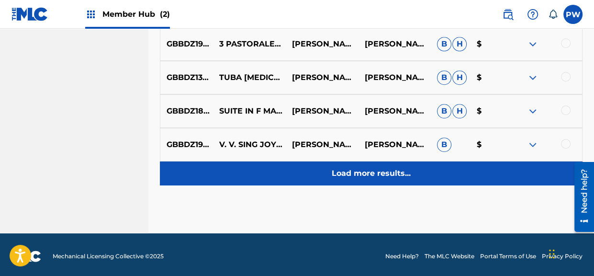
click at [379, 177] on p "Load more results..." at bounding box center [371, 173] width 79 height 11
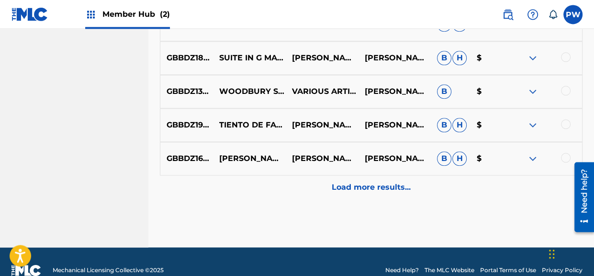
scroll to position [944, 0]
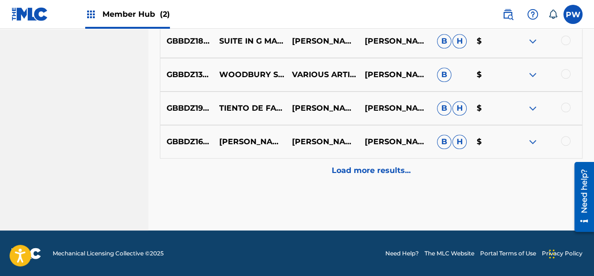
click at [533, 75] on img at bounding box center [532, 74] width 11 height 11
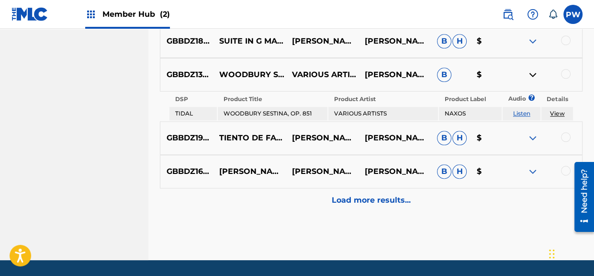
click at [556, 113] on link "View" at bounding box center [557, 113] width 14 height 7
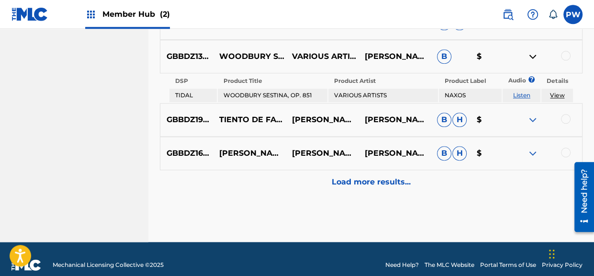
scroll to position [974, 0]
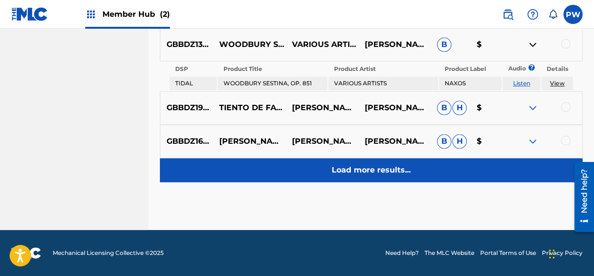
click at [350, 165] on p "Load more results..." at bounding box center [371, 169] width 79 height 11
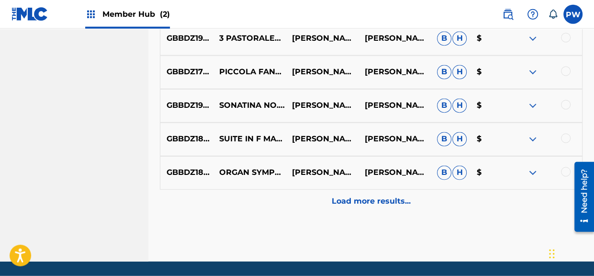
scroll to position [1229, 0]
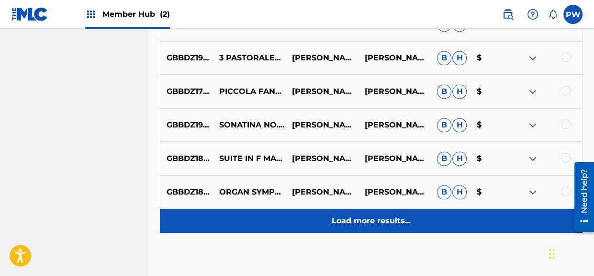
click at [372, 217] on p "Load more results..." at bounding box center [371, 220] width 79 height 11
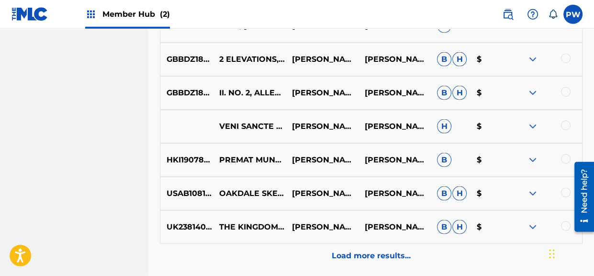
scroll to position [1581, 0]
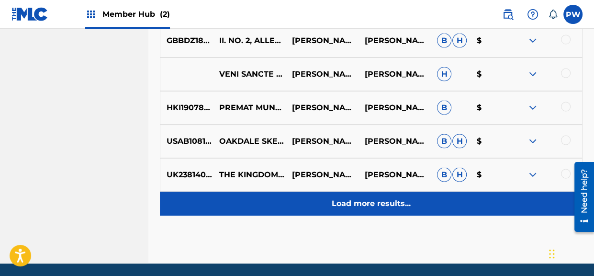
click at [361, 207] on p "Load more results..." at bounding box center [371, 203] width 79 height 11
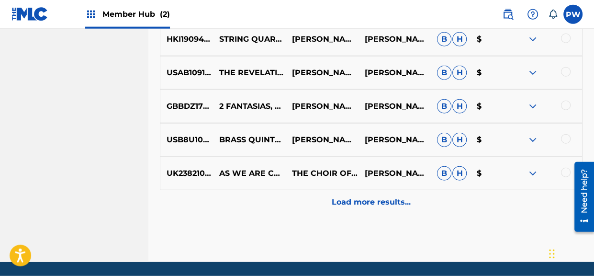
scroll to position [1935, 0]
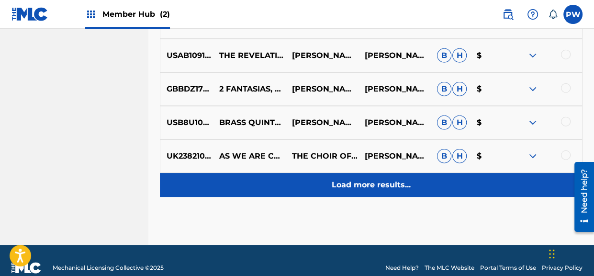
click at [390, 190] on div "Load more results..." at bounding box center [371, 185] width 423 height 24
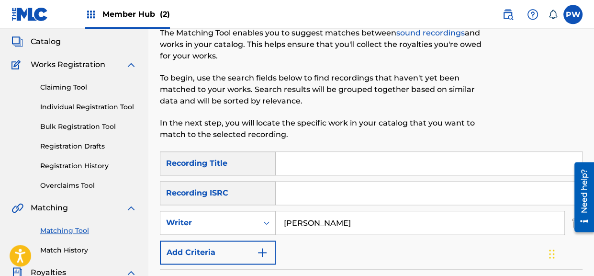
scroll to position [101, 0]
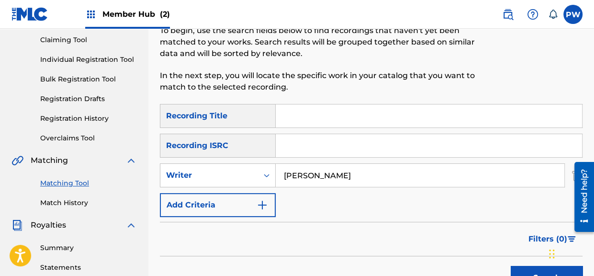
click at [321, 118] on input "Search Form" at bounding box center [429, 115] width 306 height 23
click at [511, 266] on button "Search" at bounding box center [547, 278] width 72 height 24
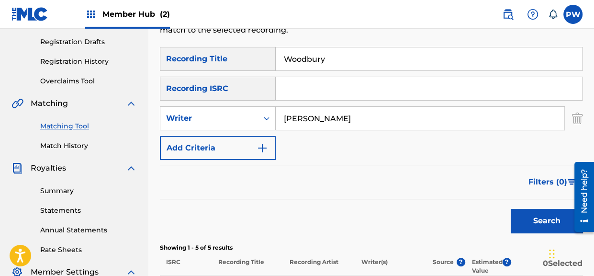
scroll to position [151, 0]
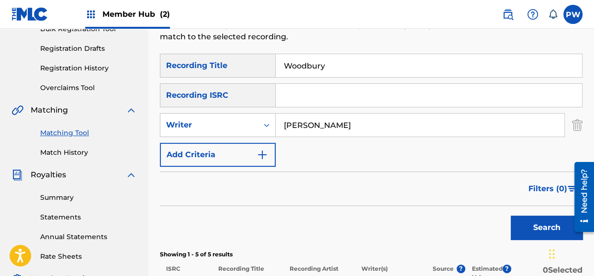
drag, startPoint x: 333, startPoint y: 67, endPoint x: 271, endPoint y: 60, distance: 62.2
click at [276, 60] on input "Woodbury" at bounding box center [429, 65] width 306 height 23
click at [511, 215] on button "Search" at bounding box center [547, 227] width 72 height 24
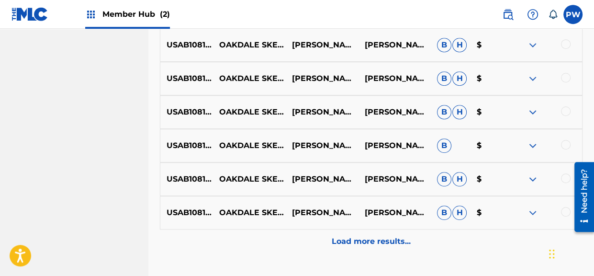
scroll to position [556, 0]
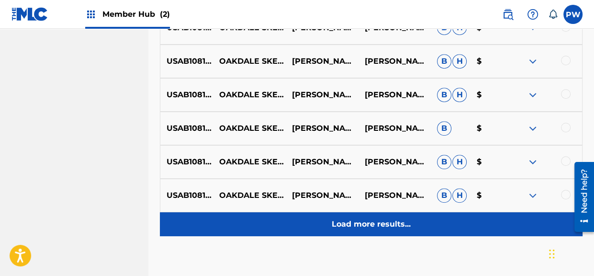
click at [367, 229] on p "Load more results..." at bounding box center [371, 223] width 79 height 11
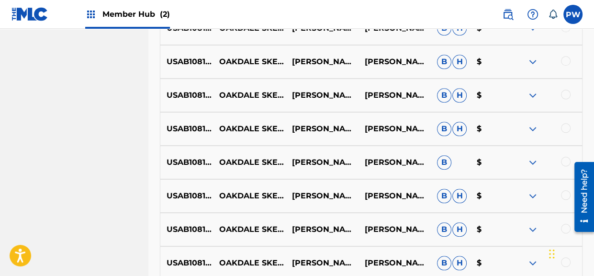
scroll to position [873, 0]
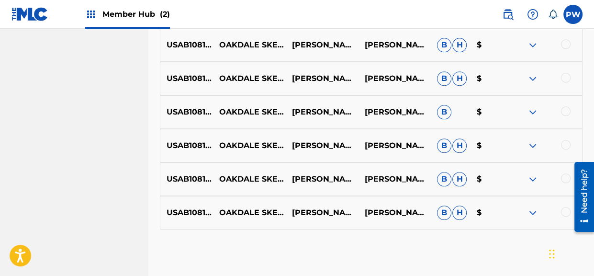
click at [534, 211] on img at bounding box center [532, 212] width 11 height 11
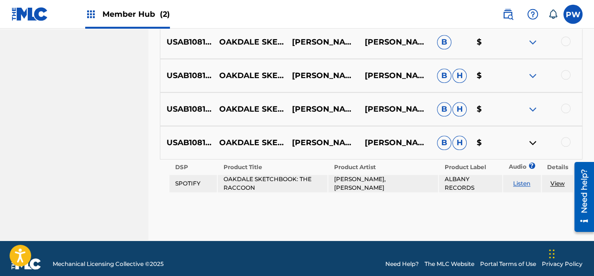
scroll to position [954, 0]
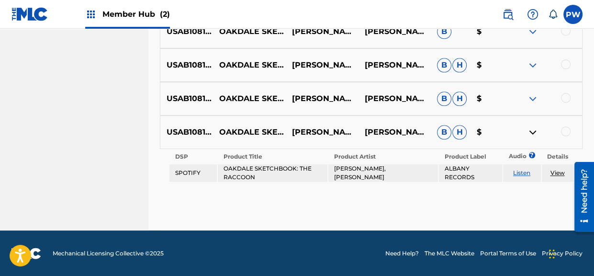
click at [558, 173] on link "View" at bounding box center [557, 172] width 14 height 7
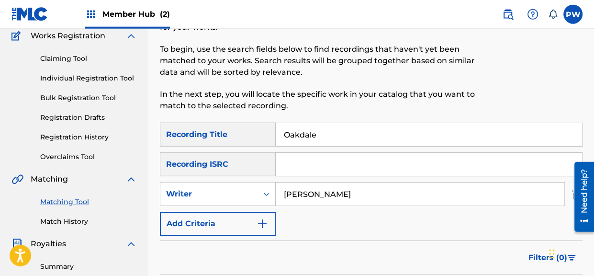
scroll to position [44, 0]
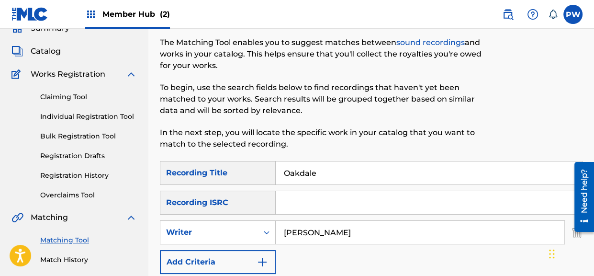
drag, startPoint x: 321, startPoint y: 171, endPoint x: 270, endPoint y: 172, distance: 50.7
click at [276, 172] on input "Oakdale" at bounding box center [429, 172] width 306 height 23
type input "Canalscape"
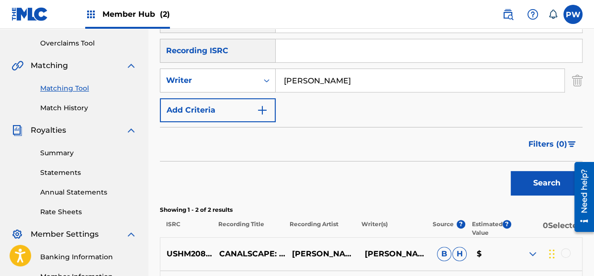
scroll to position [95, 0]
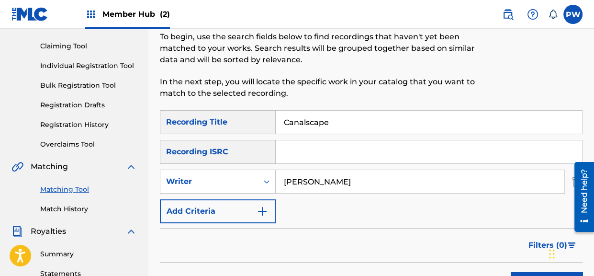
drag, startPoint x: 335, startPoint y: 127, endPoint x: 253, endPoint y: 112, distance: 83.6
click at [276, 112] on input "Canalscape" at bounding box center [429, 122] width 306 height 23
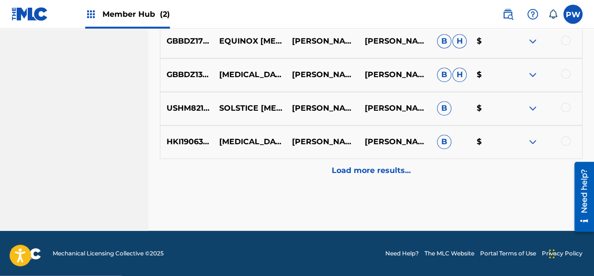
scroll to position [609, 0]
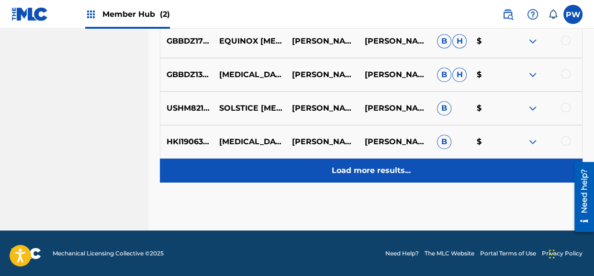
click at [369, 170] on p "Load more results..." at bounding box center [371, 170] width 79 height 11
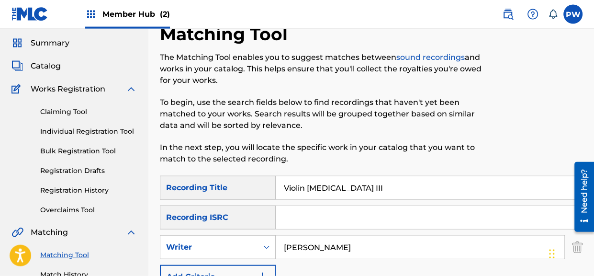
scroll to position [14, 0]
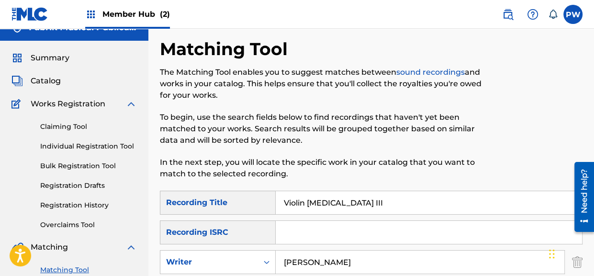
drag, startPoint x: 351, startPoint y: 197, endPoint x: 268, endPoint y: 196, distance: 83.3
click at [276, 196] on input "Violin [MEDICAL_DATA] III" at bounding box center [429, 202] width 306 height 23
type input "Piano Concerto"
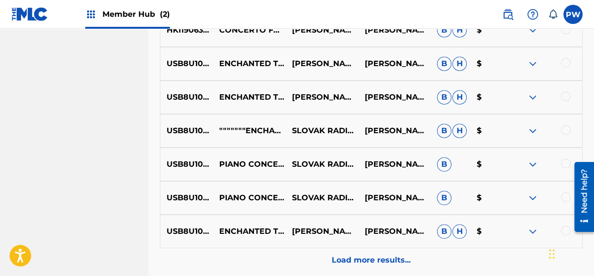
scroll to position [609, 0]
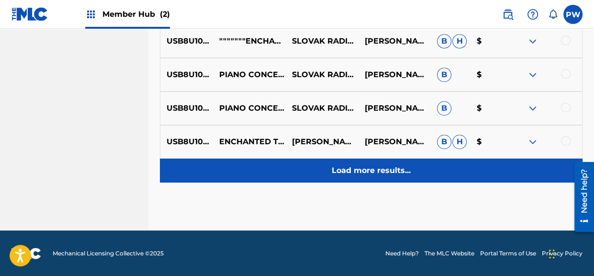
click at [364, 168] on p "Load more results..." at bounding box center [371, 170] width 79 height 11
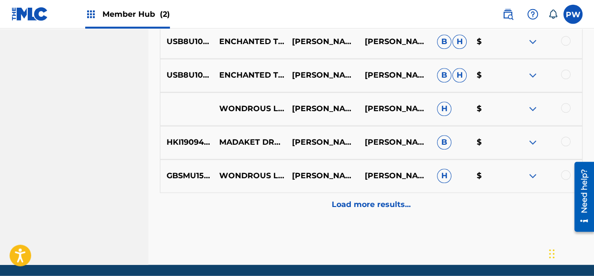
scroll to position [924, 0]
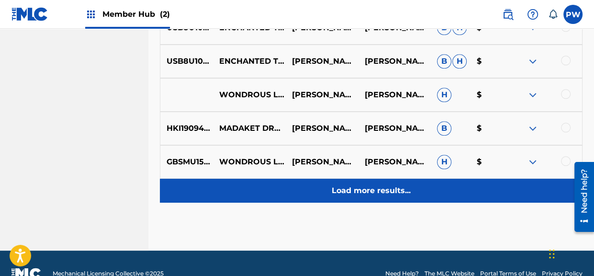
click at [374, 193] on p "Load more results..." at bounding box center [371, 190] width 79 height 11
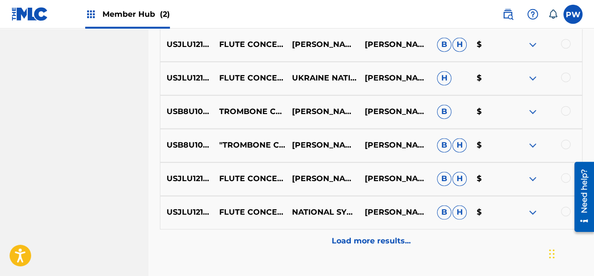
scroll to position [1227, 0]
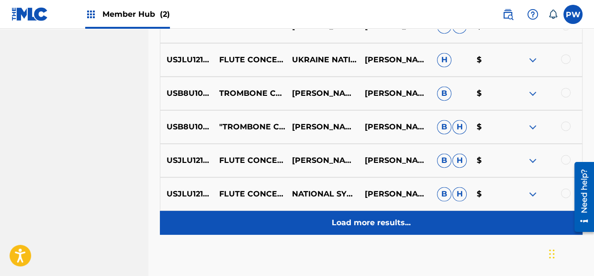
click at [358, 219] on p "Load more results..." at bounding box center [371, 222] width 79 height 11
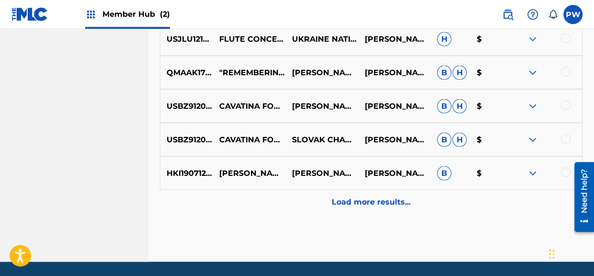
scroll to position [1614, 0]
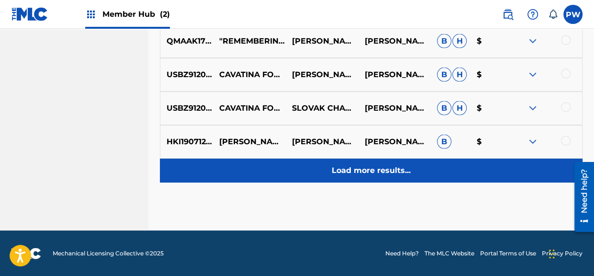
click at [384, 169] on p "Load more results..." at bounding box center [371, 170] width 79 height 11
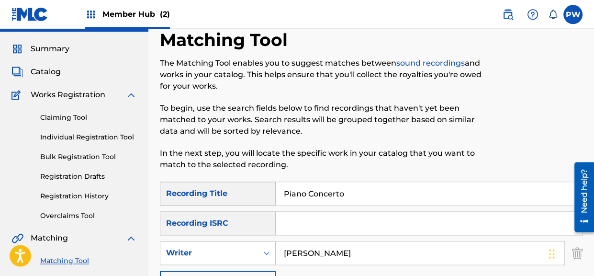
scroll to position [14, 0]
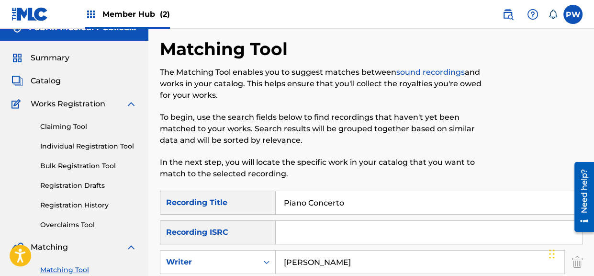
drag, startPoint x: 351, startPoint y: 201, endPoint x: 246, endPoint y: 199, distance: 104.4
click at [276, 199] on input "Piano Concerto" at bounding box center [429, 202] width 306 height 23
drag, startPoint x: 361, startPoint y: 257, endPoint x: 234, endPoint y: 257, distance: 126.8
click at [276, 257] on input "[PERSON_NAME]" at bounding box center [420, 261] width 289 height 23
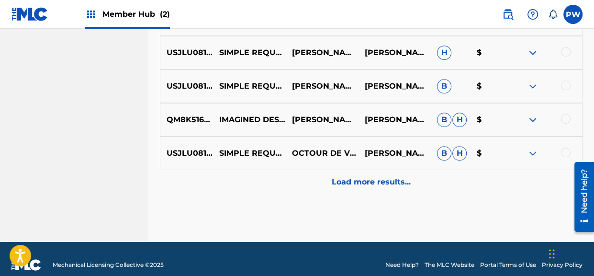
scroll to position [609, 0]
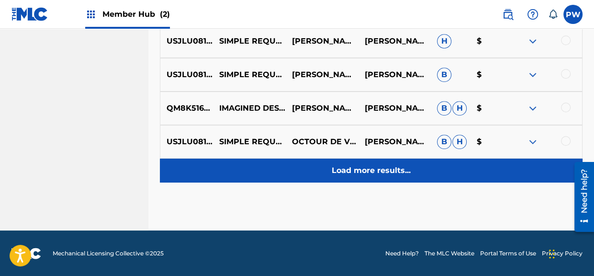
click at [402, 171] on p "Load more results..." at bounding box center [371, 170] width 79 height 11
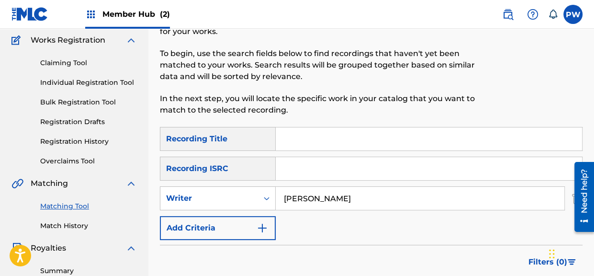
scroll to position [65, 0]
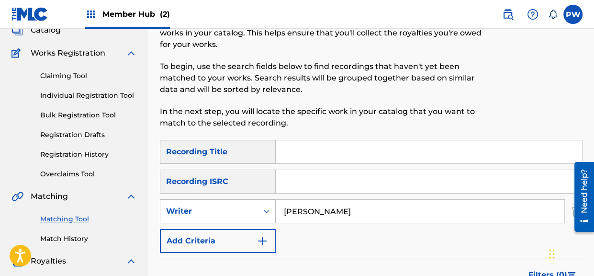
drag, startPoint x: 341, startPoint y: 205, endPoint x: 254, endPoint y: 201, distance: 87.2
click at [276, 212] on input "[PERSON_NAME]" at bounding box center [420, 211] width 289 height 23
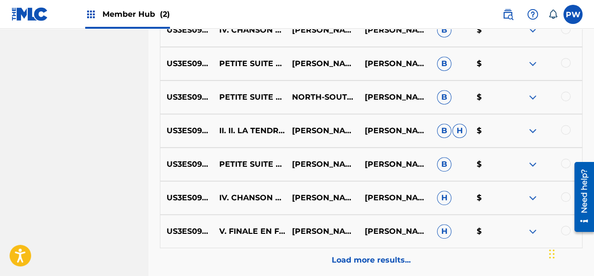
scroll to position [570, 0]
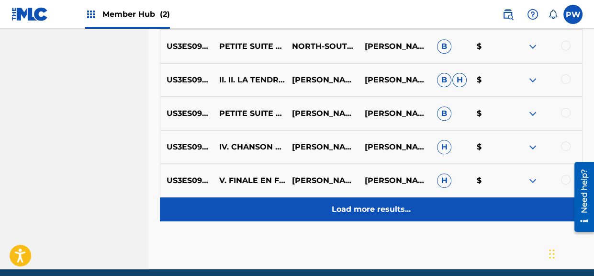
click at [370, 210] on p "Load more results..." at bounding box center [371, 208] width 79 height 11
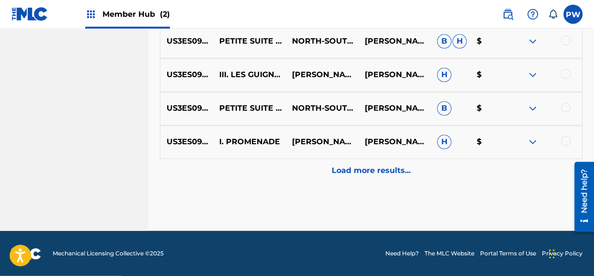
scroll to position [944, 0]
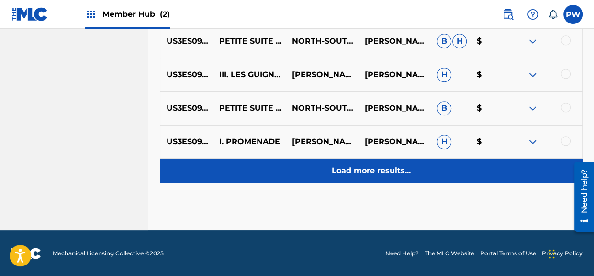
click at [397, 181] on div "Load more results..." at bounding box center [371, 170] width 423 height 24
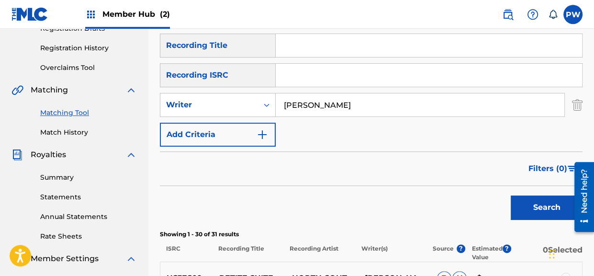
scroll to position [166, 0]
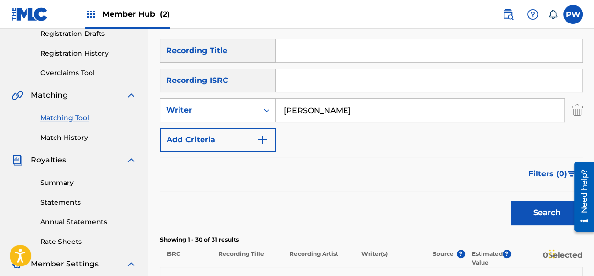
drag, startPoint x: 326, startPoint y: 113, endPoint x: 247, endPoint y: 106, distance: 79.3
click at [276, 106] on input "[PERSON_NAME]" at bounding box center [420, 110] width 289 height 23
click at [511, 201] on button "Search" at bounding box center [547, 213] width 72 height 24
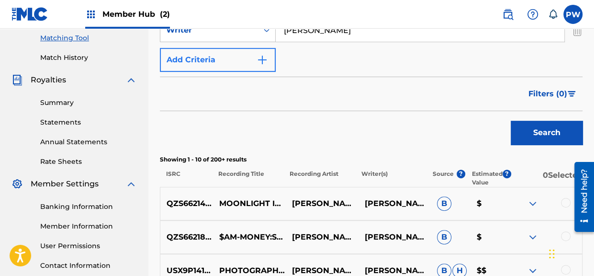
scroll to position [216, 0]
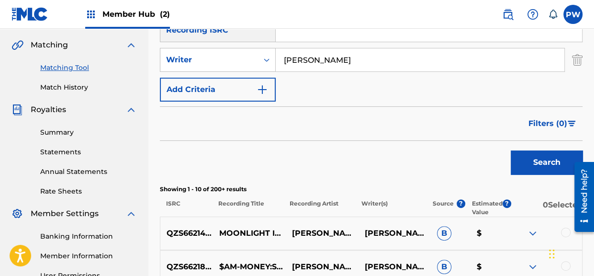
click at [285, 58] on input "[PERSON_NAME]" at bounding box center [420, 59] width 289 height 23
click at [511, 150] on button "Search" at bounding box center [547, 162] width 72 height 24
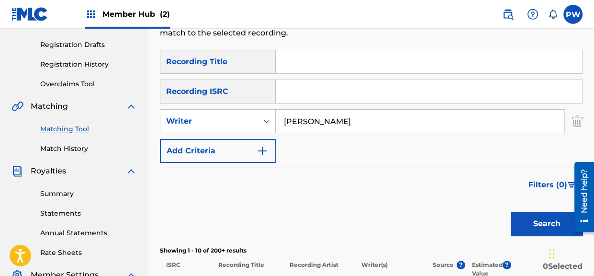
scroll to position [155, 0]
drag, startPoint x: 344, startPoint y: 122, endPoint x: 274, endPoint y: 123, distance: 69.4
click at [276, 123] on input "[PERSON_NAME]" at bounding box center [420, 121] width 289 height 23
click at [511, 212] on button "Search" at bounding box center [547, 224] width 72 height 24
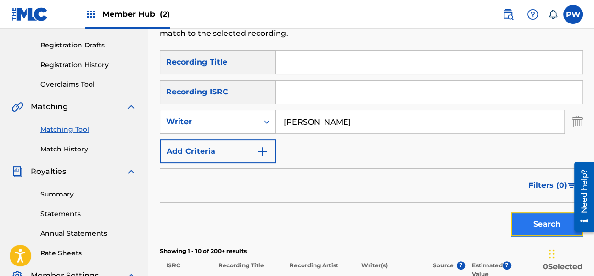
click at [546, 226] on button "Search" at bounding box center [547, 224] width 72 height 24
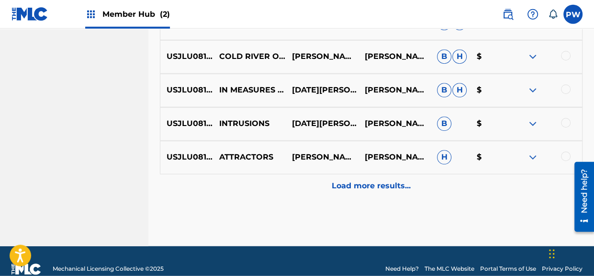
scroll to position [609, 0]
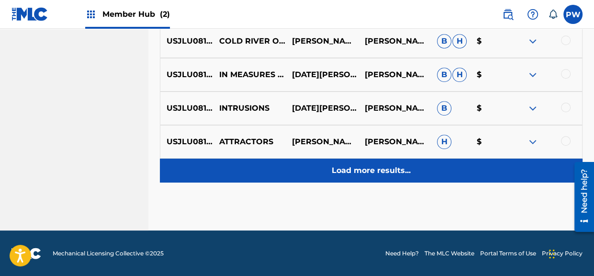
click at [355, 177] on div "Load more results..." at bounding box center [371, 170] width 423 height 24
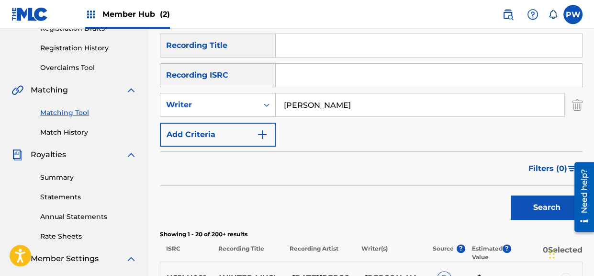
scroll to position [136, 0]
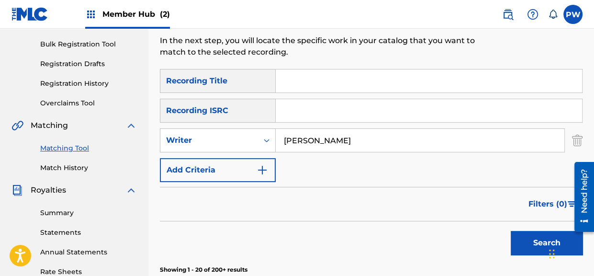
drag, startPoint x: 329, startPoint y: 142, endPoint x: 261, endPoint y: 143, distance: 68.4
click at [276, 143] on input "[PERSON_NAME]" at bounding box center [420, 140] width 289 height 23
click at [511, 231] on button "Search" at bounding box center [547, 243] width 72 height 24
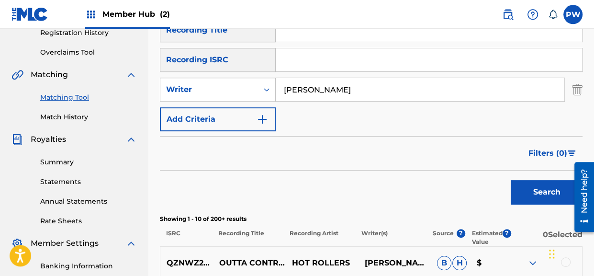
scroll to position [186, 0]
click at [312, 89] on input "[PERSON_NAME]" at bounding box center [420, 89] width 289 height 23
click at [511, 180] on button "Search" at bounding box center [547, 192] width 72 height 24
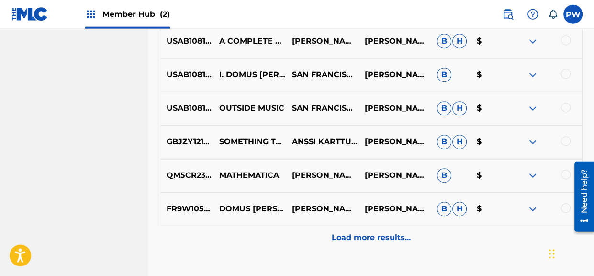
scroll to position [591, 0]
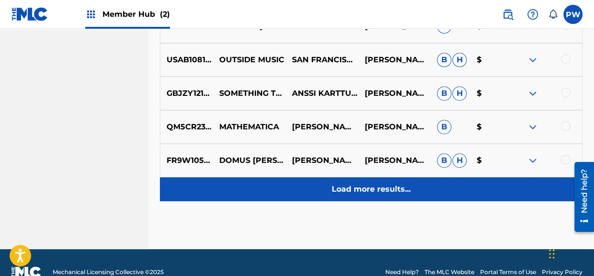
click at [394, 179] on div "Load more results..." at bounding box center [371, 189] width 423 height 24
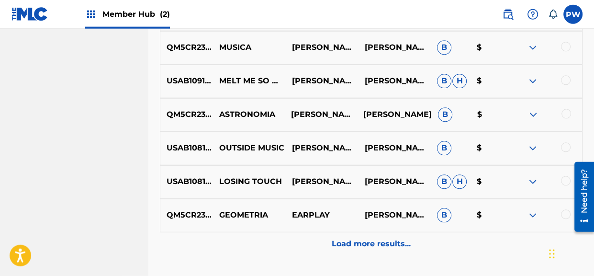
scroll to position [924, 0]
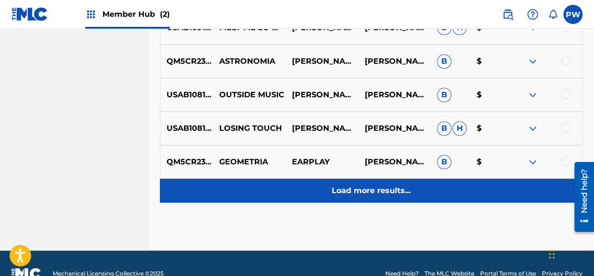
click at [368, 188] on p "Load more results..." at bounding box center [371, 190] width 79 height 11
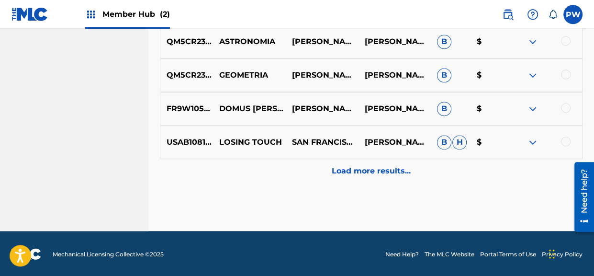
scroll to position [1279, 0]
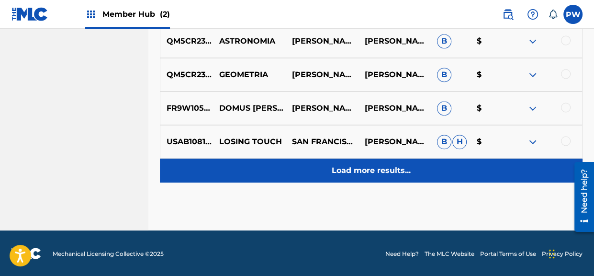
click at [355, 167] on p "Load more results..." at bounding box center [371, 170] width 79 height 11
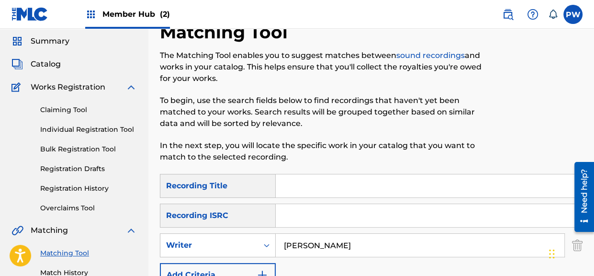
scroll to position [50, 0]
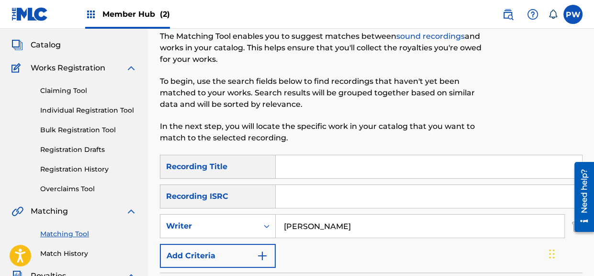
drag, startPoint x: 366, startPoint y: 224, endPoint x: 245, endPoint y: 221, distance: 120.7
click at [276, 221] on input "[PERSON_NAME]" at bounding box center [420, 225] width 289 height 23
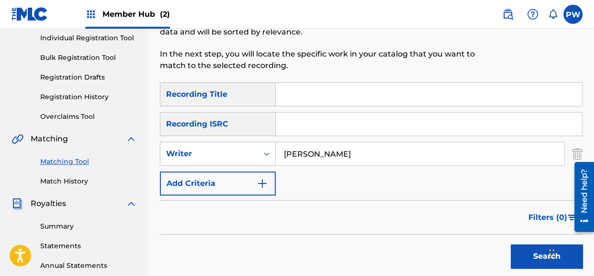
scroll to position [101, 0]
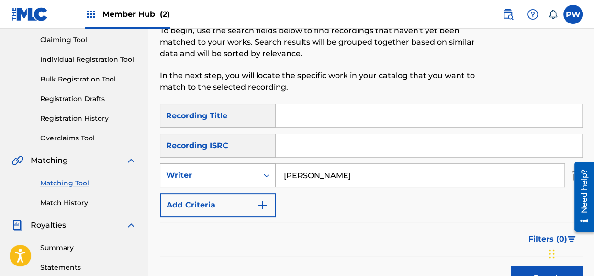
drag, startPoint x: 366, startPoint y: 173, endPoint x: 260, endPoint y: 183, distance: 105.8
click at [276, 179] on input "[PERSON_NAME]" at bounding box center [420, 175] width 289 height 23
type input "[PERSON_NAME]"
click at [511, 266] on button "Search" at bounding box center [547, 278] width 72 height 24
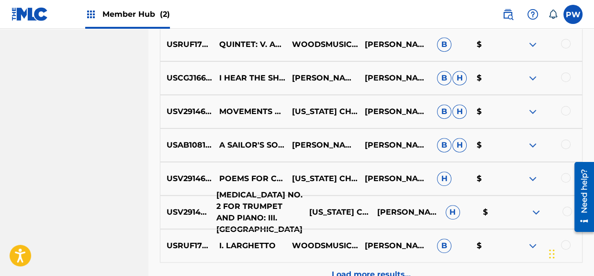
scroll to position [556, 0]
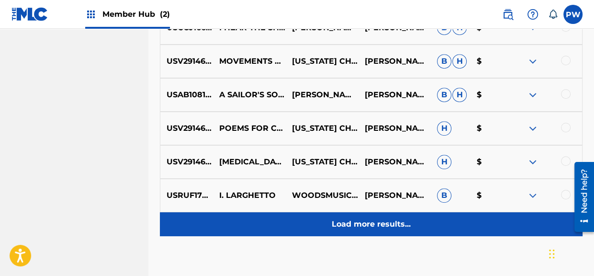
click at [378, 219] on p "Load more results..." at bounding box center [371, 223] width 79 height 11
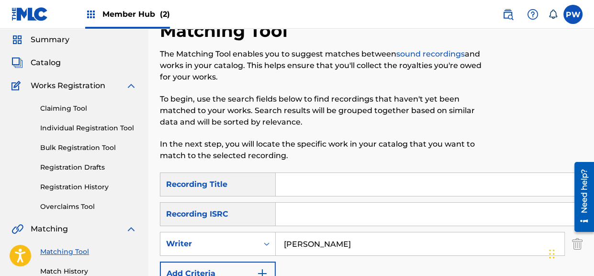
scroll to position [50, 0]
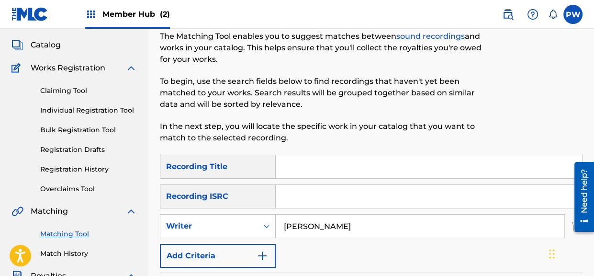
click at [282, 163] on input "Search Form" at bounding box center [429, 166] width 306 height 23
click at [290, 161] on input "Search Form" at bounding box center [429, 166] width 306 height 23
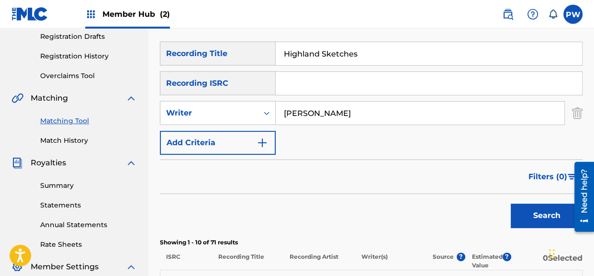
scroll to position [151, 0]
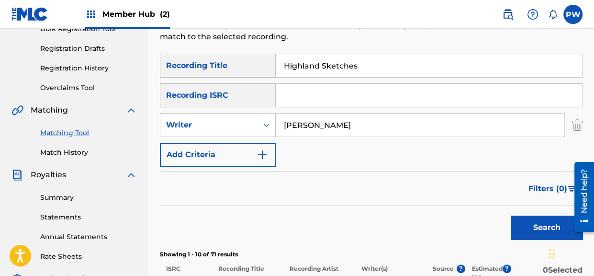
drag, startPoint x: 365, startPoint y: 64, endPoint x: 272, endPoint y: 64, distance: 92.8
click at [276, 64] on input "Highland Sketches" at bounding box center [429, 65] width 306 height 23
click at [511, 215] on button "Search" at bounding box center [547, 227] width 72 height 24
drag, startPoint x: 359, startPoint y: 66, endPoint x: 269, endPoint y: 61, distance: 90.1
click at [276, 61] on input "Moorish Dances" at bounding box center [429, 65] width 306 height 23
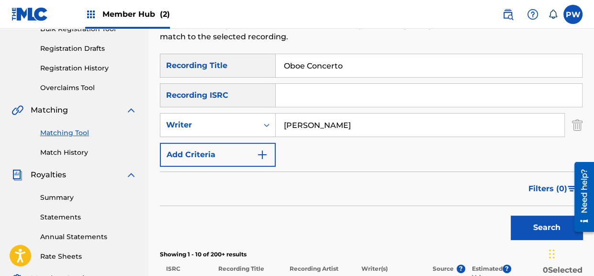
click at [511, 215] on button "Search" at bounding box center [547, 227] width 72 height 24
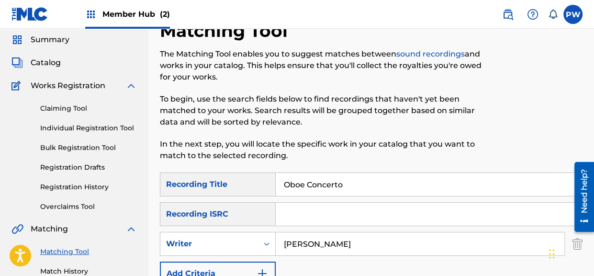
scroll to position [50, 0]
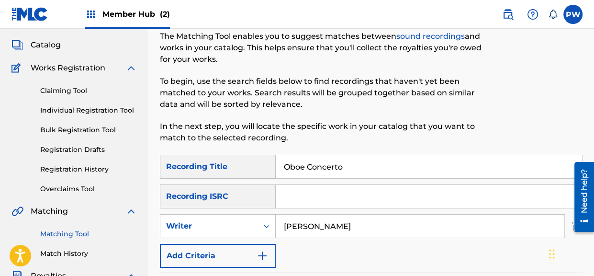
drag, startPoint x: 355, startPoint y: 168, endPoint x: 273, endPoint y: 166, distance: 82.3
click at [276, 166] on input "Oboe Concerto" at bounding box center [429, 166] width 306 height 23
drag, startPoint x: 331, startPoint y: 168, endPoint x: 277, endPoint y: 164, distance: 54.7
click at [277, 164] on input "Concerto" at bounding box center [429, 166] width 306 height 23
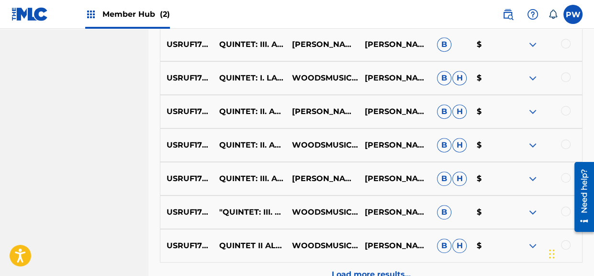
scroll to position [556, 0]
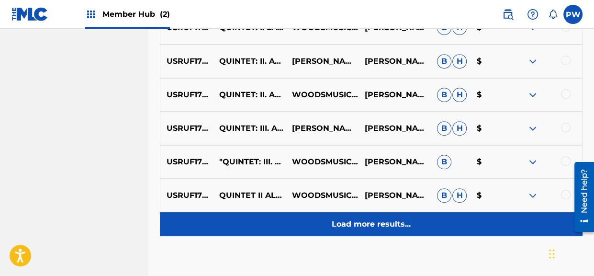
click at [354, 223] on p "Load more results..." at bounding box center [371, 223] width 79 height 11
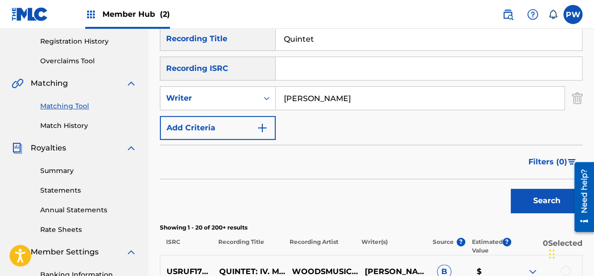
scroll to position [115, 0]
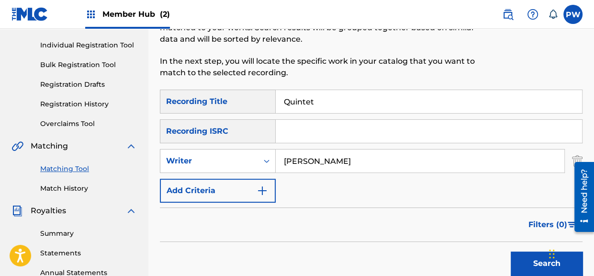
drag, startPoint x: 324, startPoint y: 101, endPoint x: 275, endPoint y: 98, distance: 49.9
click at [276, 98] on input "Quintet" at bounding box center [429, 101] width 306 height 23
click at [511, 251] on button "Search" at bounding box center [547, 263] width 72 height 24
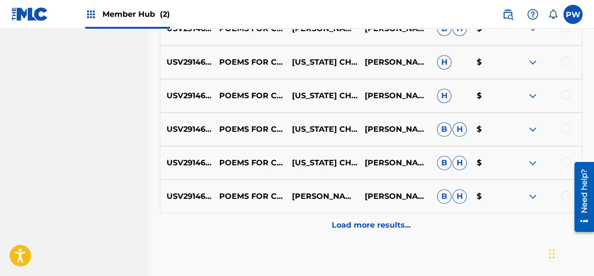
scroll to position [570, 0]
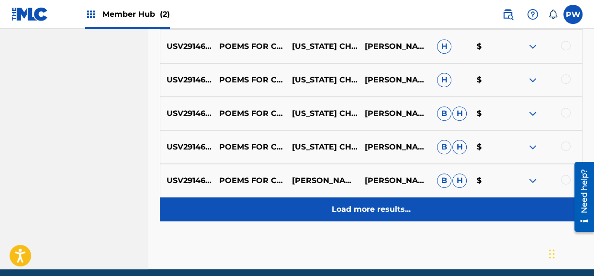
click at [370, 203] on div "Load more results..." at bounding box center [371, 209] width 423 height 24
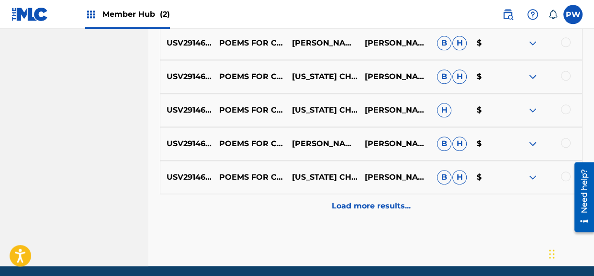
scroll to position [924, 0]
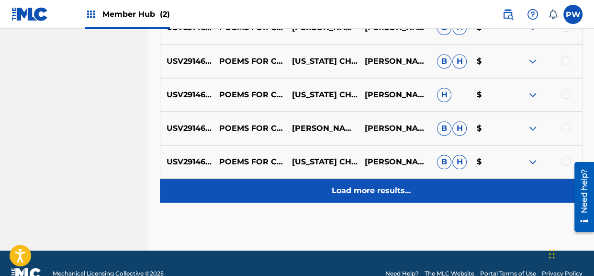
click at [374, 189] on p "Load more results..." at bounding box center [371, 190] width 79 height 11
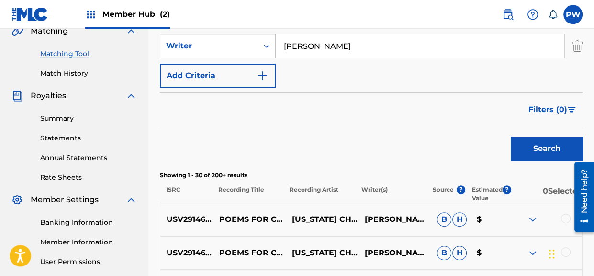
scroll to position [166, 0]
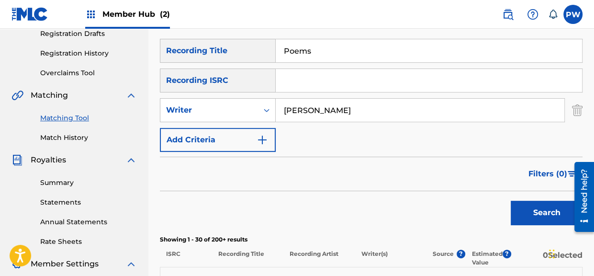
drag, startPoint x: 325, startPoint y: 52, endPoint x: 240, endPoint y: 38, distance: 86.2
click at [276, 39] on input "Poems" at bounding box center [429, 50] width 306 height 23
click at [511, 201] on button "Search" at bounding box center [547, 213] width 72 height 24
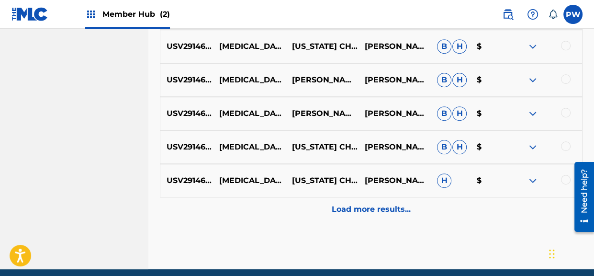
scroll to position [609, 0]
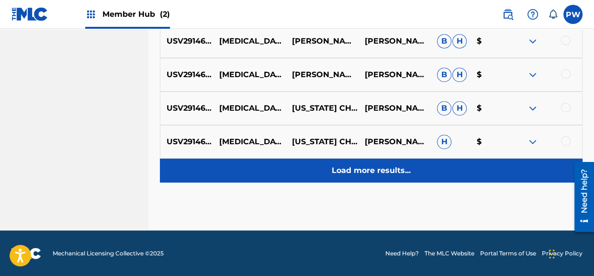
click at [361, 167] on p "Load more results..." at bounding box center [371, 170] width 79 height 11
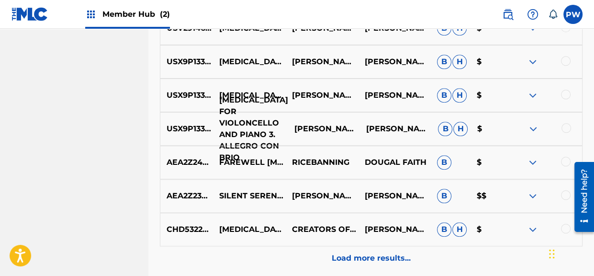
scroll to position [873, 0]
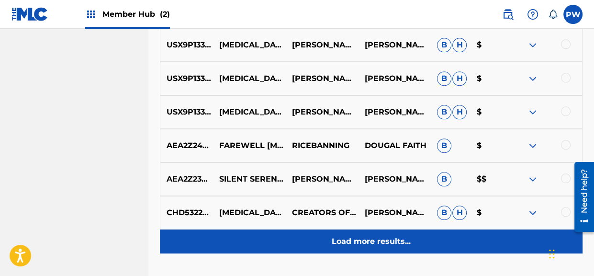
click at [374, 235] on p "Load more results..." at bounding box center [371, 240] width 79 height 11
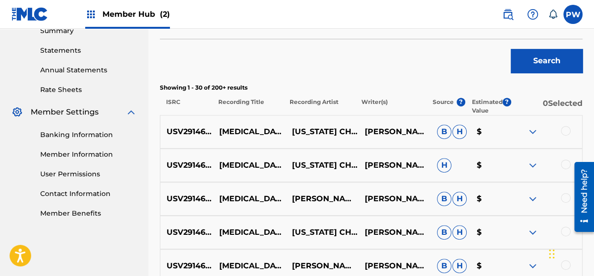
scroll to position [115, 0]
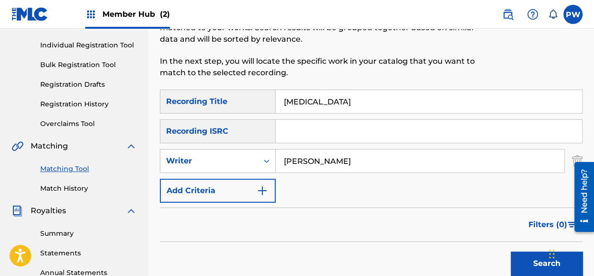
drag, startPoint x: 327, startPoint y: 104, endPoint x: 276, endPoint y: 92, distance: 52.6
click at [276, 92] on input "[MEDICAL_DATA]" at bounding box center [429, 101] width 306 height 23
type input "Sextet"
click at [511, 251] on button "Search" at bounding box center [547, 263] width 72 height 24
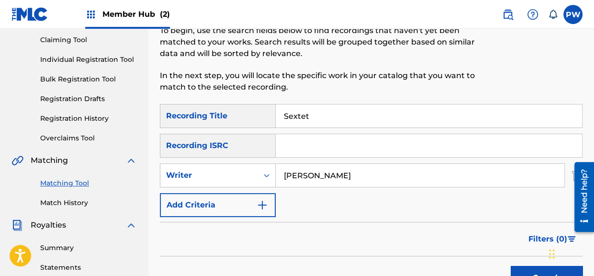
scroll to position [65, 0]
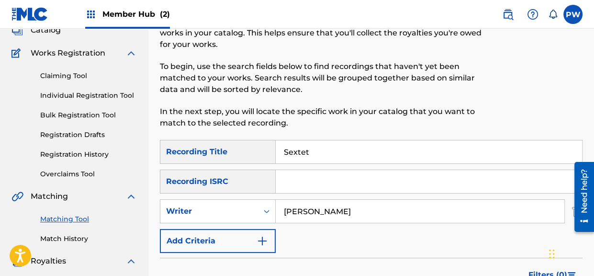
drag, startPoint x: 314, startPoint y: 153, endPoint x: 233, endPoint y: 157, distance: 81.5
click at [276, 157] on input "Sextet" at bounding box center [429, 151] width 306 height 23
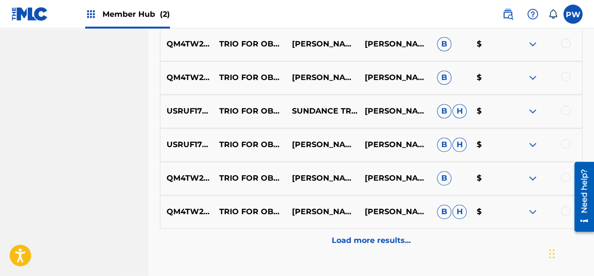
scroll to position [570, 0]
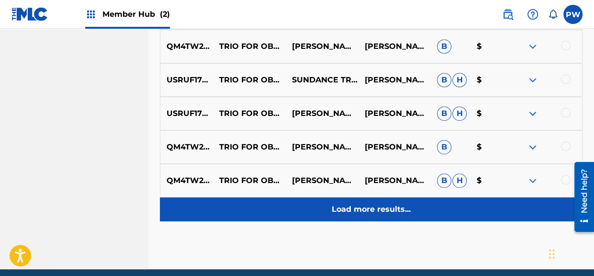
click at [359, 206] on p "Load more results..." at bounding box center [371, 208] width 79 height 11
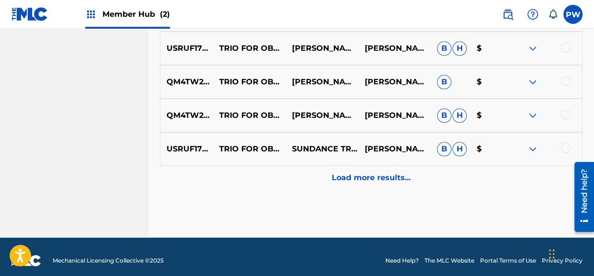
scroll to position [944, 0]
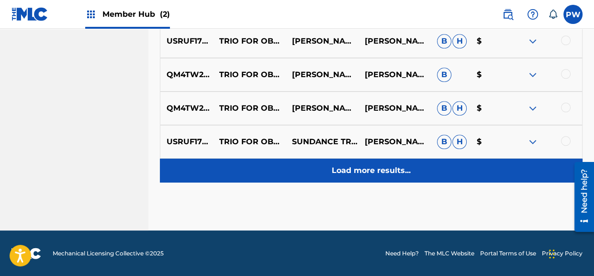
click at [358, 170] on p "Load more results..." at bounding box center [371, 170] width 79 height 11
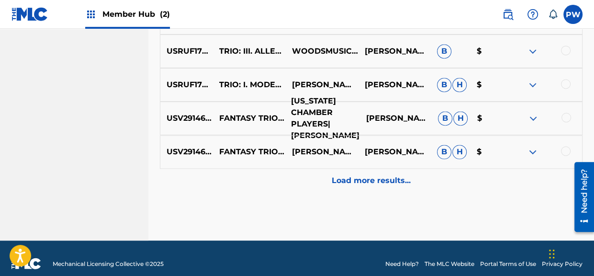
scroll to position [1278, 0]
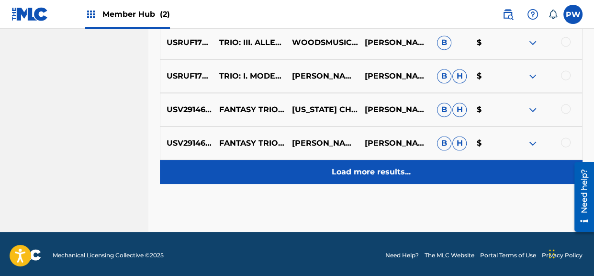
click at [367, 171] on p "Load more results..." at bounding box center [371, 171] width 79 height 11
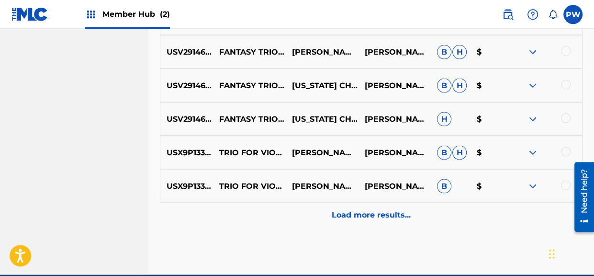
scroll to position [1581, 0]
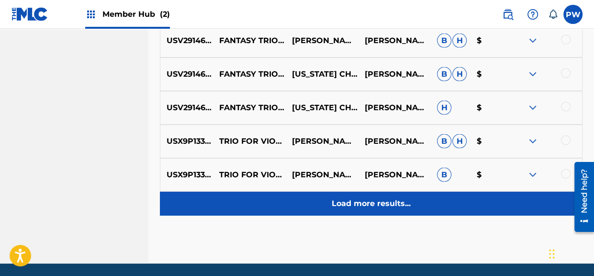
click at [351, 203] on p "Load more results..." at bounding box center [371, 203] width 79 height 11
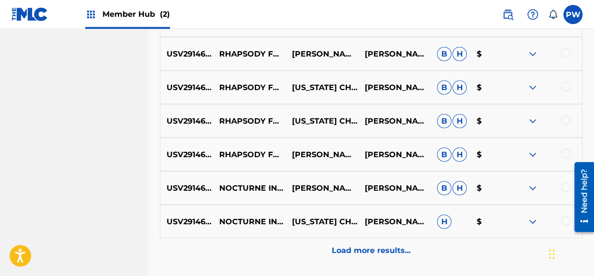
scroll to position [1884, 0]
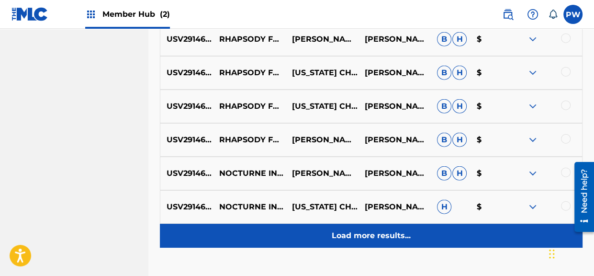
click at [362, 230] on p "Load more results..." at bounding box center [371, 235] width 79 height 11
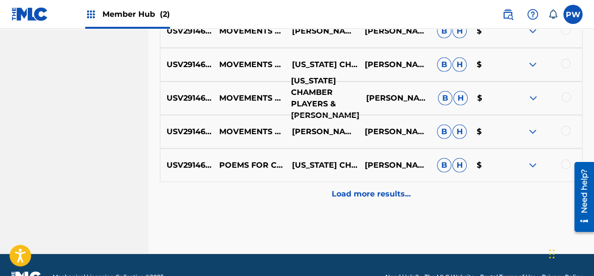
scroll to position [2284, 0]
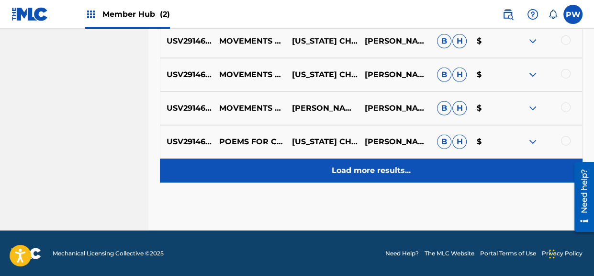
click at [365, 171] on p "Load more results..." at bounding box center [371, 170] width 79 height 11
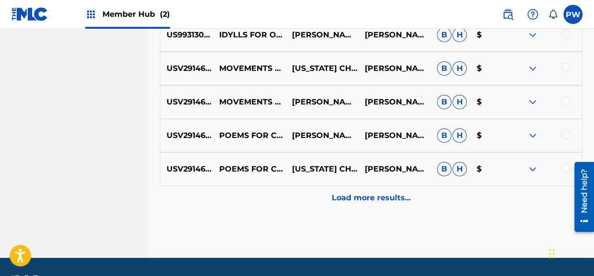
scroll to position [2619, 0]
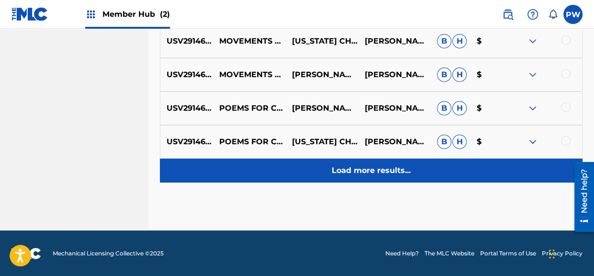
click at [365, 175] on p "Load more results..." at bounding box center [371, 170] width 79 height 11
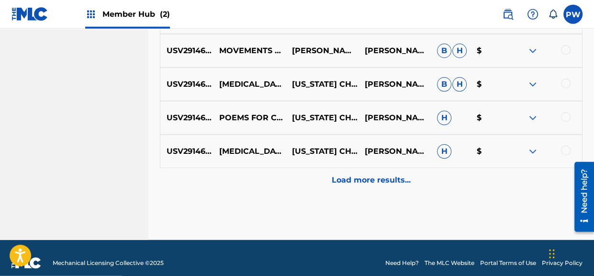
scroll to position [2946, 0]
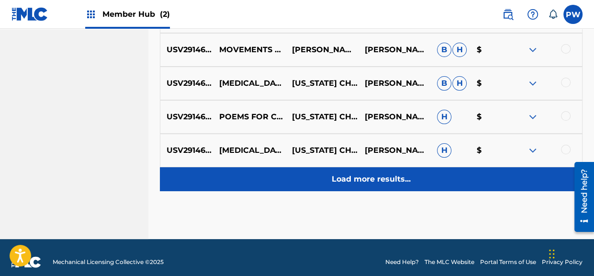
click at [346, 183] on p "Load more results..." at bounding box center [371, 178] width 79 height 11
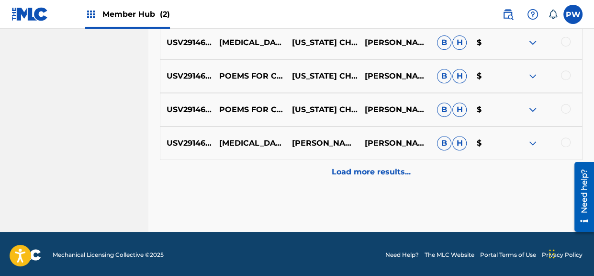
scroll to position [3289, 0]
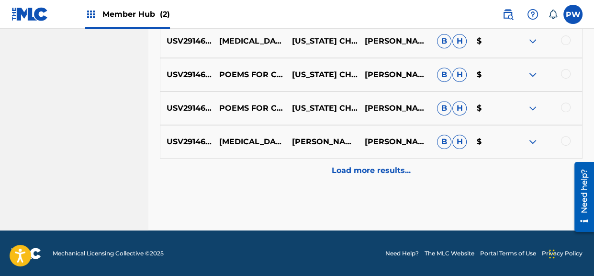
click at [374, 168] on p "Load more results..." at bounding box center [371, 170] width 79 height 11
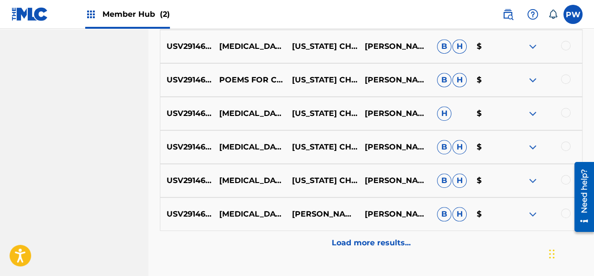
scroll to position [3624, 0]
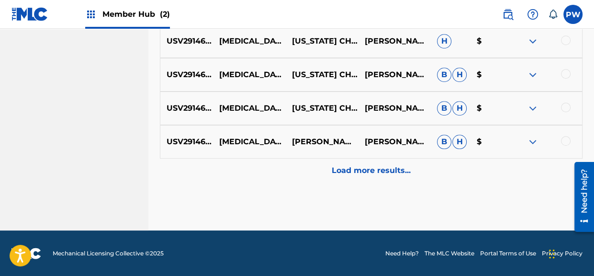
click at [374, 168] on p "Load more results..." at bounding box center [371, 170] width 79 height 11
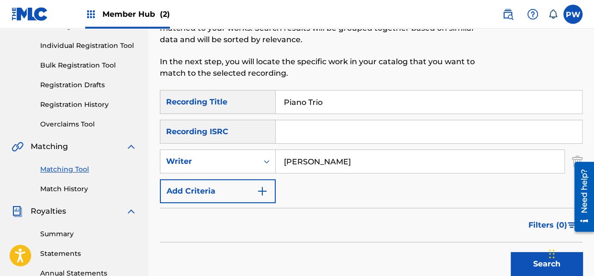
scroll to position [151, 0]
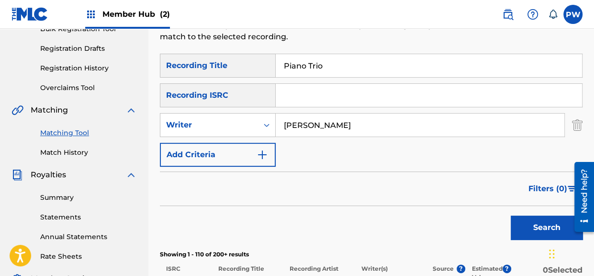
drag, startPoint x: 343, startPoint y: 66, endPoint x: 276, endPoint y: 60, distance: 67.8
click at [276, 60] on input "Piano Trio" at bounding box center [429, 65] width 306 height 23
type input "Elegy"
click at [511, 215] on button "Search" at bounding box center [547, 227] width 72 height 24
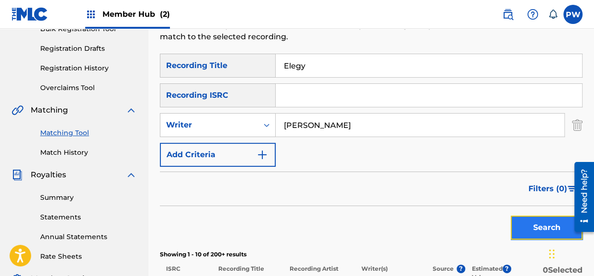
click at [537, 227] on button "Search" at bounding box center [547, 227] width 72 height 24
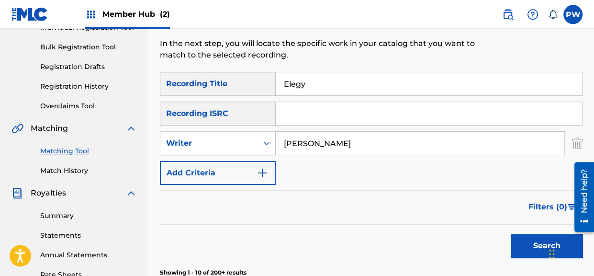
scroll to position [101, 0]
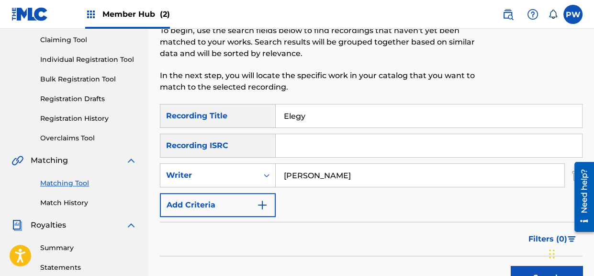
drag, startPoint x: 318, startPoint y: 111, endPoint x: 277, endPoint y: 117, distance: 42.1
click at [277, 117] on input "Elegy" at bounding box center [429, 115] width 306 height 23
drag, startPoint x: 349, startPoint y: 174, endPoint x: 273, endPoint y: 178, distance: 76.2
click at [276, 175] on input "[PERSON_NAME]" at bounding box center [420, 175] width 289 height 23
type input "[PERSON_NAME]"
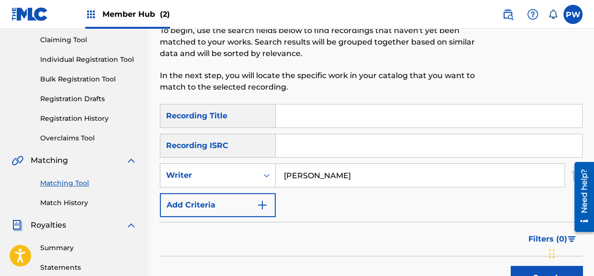
click at [511, 266] on button "Search" at bounding box center [547, 278] width 72 height 24
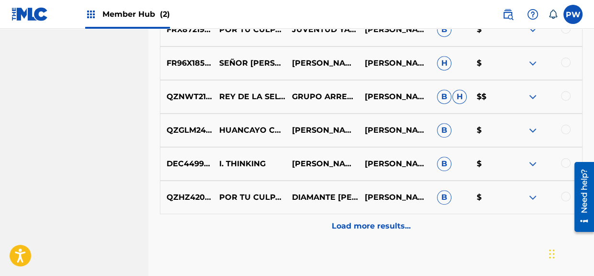
scroll to position [556, 0]
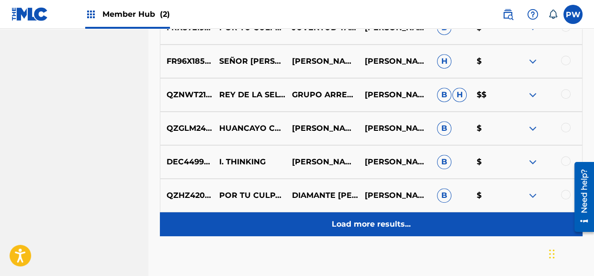
click at [380, 214] on div "Load more results..." at bounding box center [371, 224] width 423 height 24
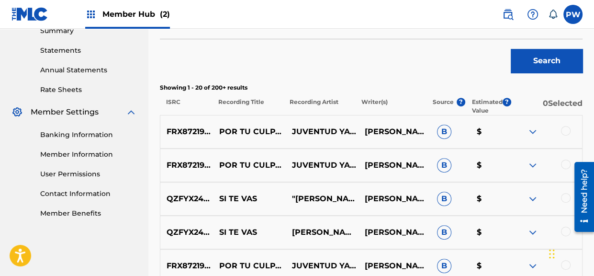
scroll to position [115, 0]
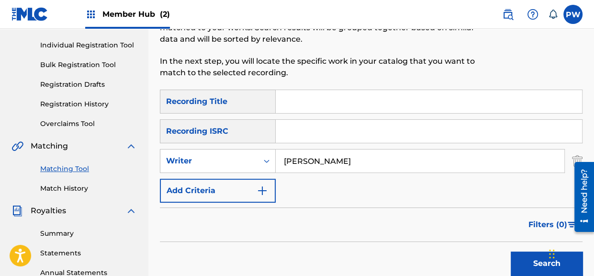
click at [303, 101] on input "Search Form" at bounding box center [429, 101] width 306 height 23
type input "Thinking"
click at [511, 251] on button "Search" at bounding box center [547, 263] width 72 height 24
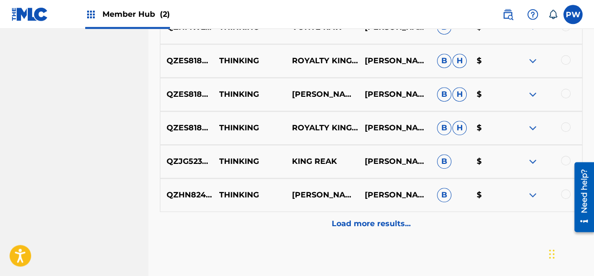
scroll to position [570, 0]
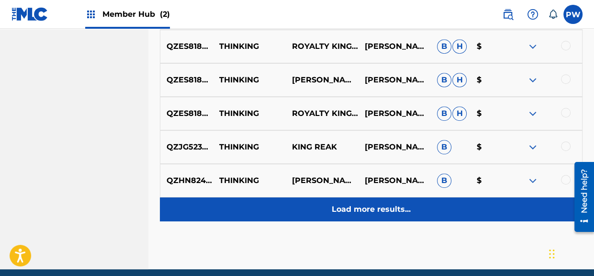
click at [434, 210] on div "Load more results..." at bounding box center [371, 209] width 423 height 24
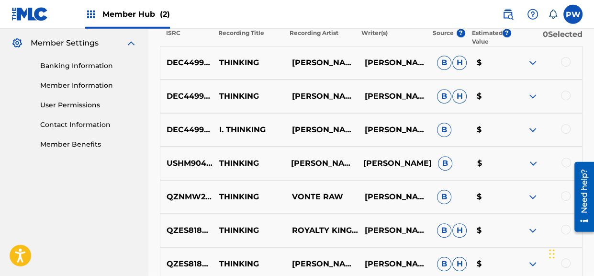
scroll to position [368, 0]
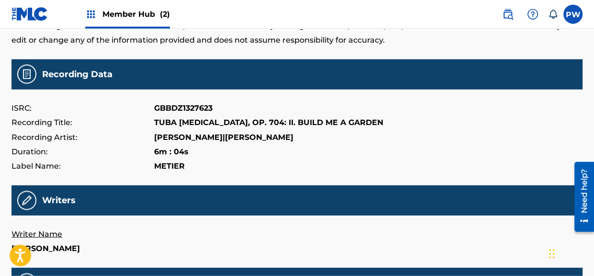
scroll to position [54, 0]
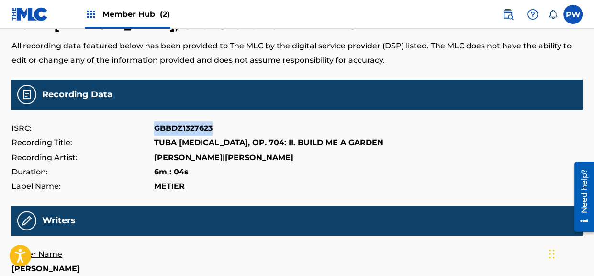
drag, startPoint x: 221, startPoint y: 125, endPoint x: 148, endPoint y: 131, distance: 73.0
click at [148, 131] on div "ISRC: GBBDZ1327623" at bounding box center [296, 128] width 571 height 14
copy div "GBBDZ1327623"
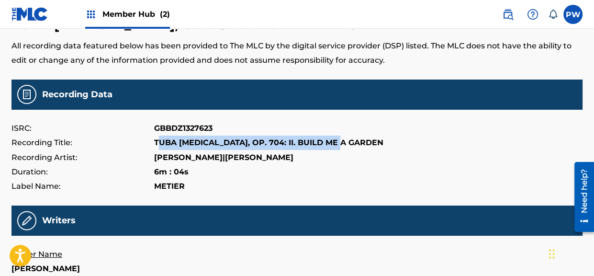
drag, startPoint x: 358, startPoint y: 141, endPoint x: 159, endPoint y: 146, distance: 199.2
click at [159, 146] on div "Recording Title: TUBA SONATA, OP. 704: II. BUILD ME A GARDEN" at bounding box center [296, 142] width 571 height 14
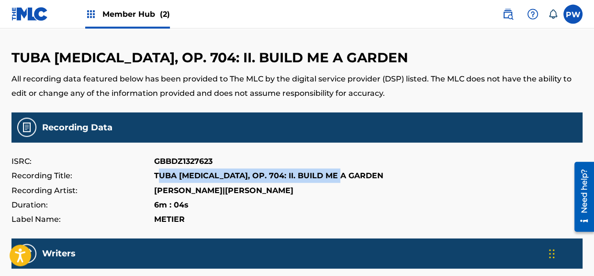
scroll to position [0, 0]
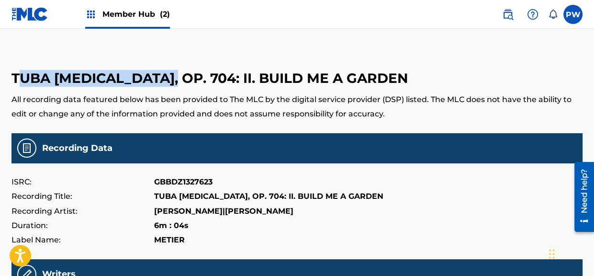
drag, startPoint x: 175, startPoint y: 79, endPoint x: 16, endPoint y: 77, distance: 158.9
click at [16, 77] on h3 "TUBA [MEDICAL_DATA], OP. 704: II. BUILD ME A GARDEN" at bounding box center [296, 78] width 571 height 17
copy h3 "UBA SONATA, OP. 704"
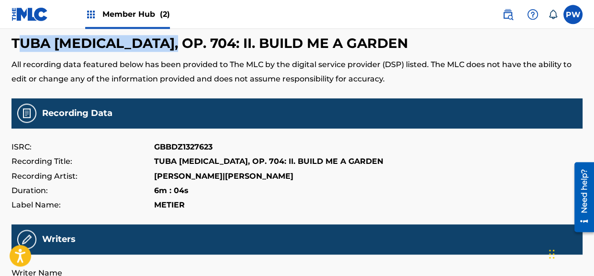
scroll to position [50, 0]
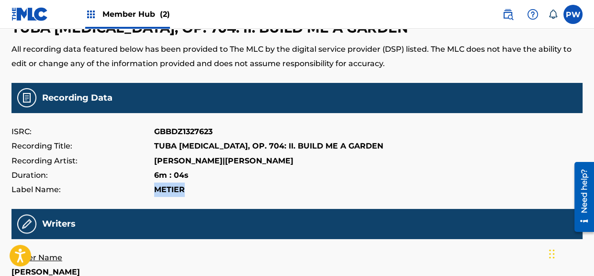
drag, startPoint x: 188, startPoint y: 190, endPoint x: 152, endPoint y: 192, distance: 35.5
click at [152, 192] on div "Label Name: METIER" at bounding box center [296, 189] width 571 height 14
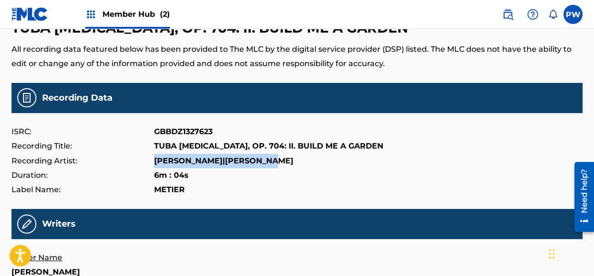
drag, startPoint x: 279, startPoint y: 156, endPoint x: 152, endPoint y: 154, distance: 127.3
click at [152, 154] on div "Recording Artist: MARK NELSON|MARIE SIERRA" at bounding box center [296, 161] width 571 height 14
copy div "[PERSON_NAME]|[PERSON_NAME]"
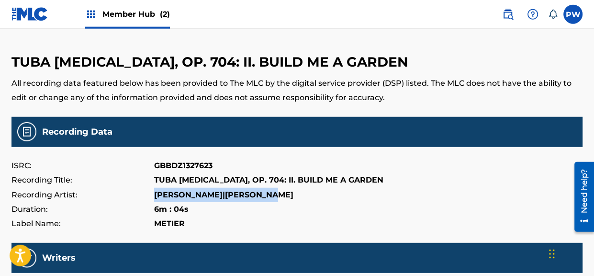
scroll to position [0, 0]
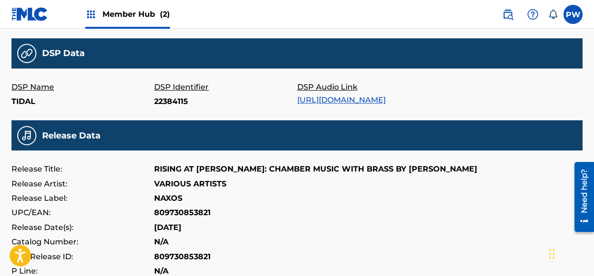
scroll to position [354, 0]
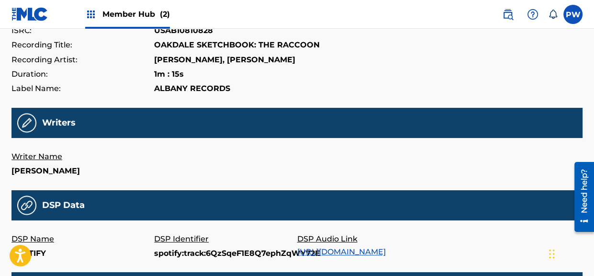
scroll to position [202, 0]
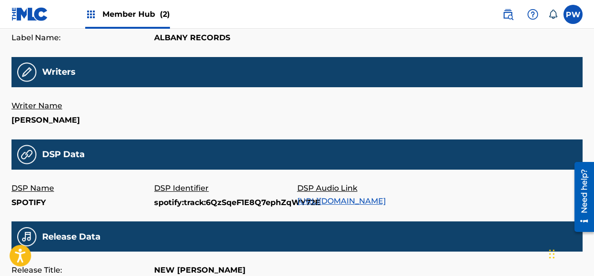
click at [372, 205] on link "https://open.spotify.com/track/6QzSqeF1E8Q7ephZqWY72E" at bounding box center [341, 200] width 89 height 9
